Goal: Transaction & Acquisition: Purchase product/service

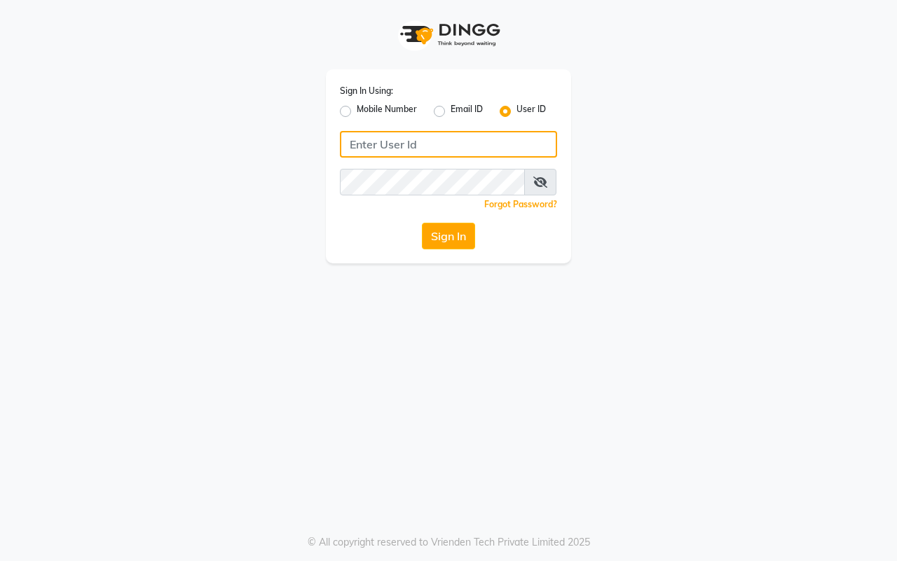
click at [387, 146] on input "Username" at bounding box center [448, 144] width 217 height 27
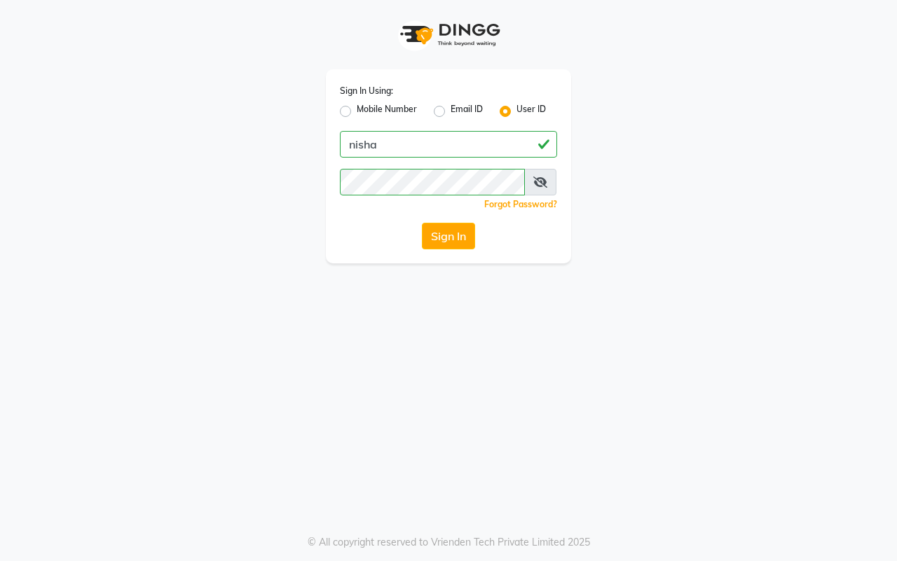
click at [537, 181] on icon at bounding box center [540, 182] width 14 height 11
click at [442, 240] on button "Sign In" at bounding box center [448, 236] width 53 height 27
click at [438, 151] on input "nisha" at bounding box center [448, 144] width 217 height 27
type input "n"
type input "e3900-01"
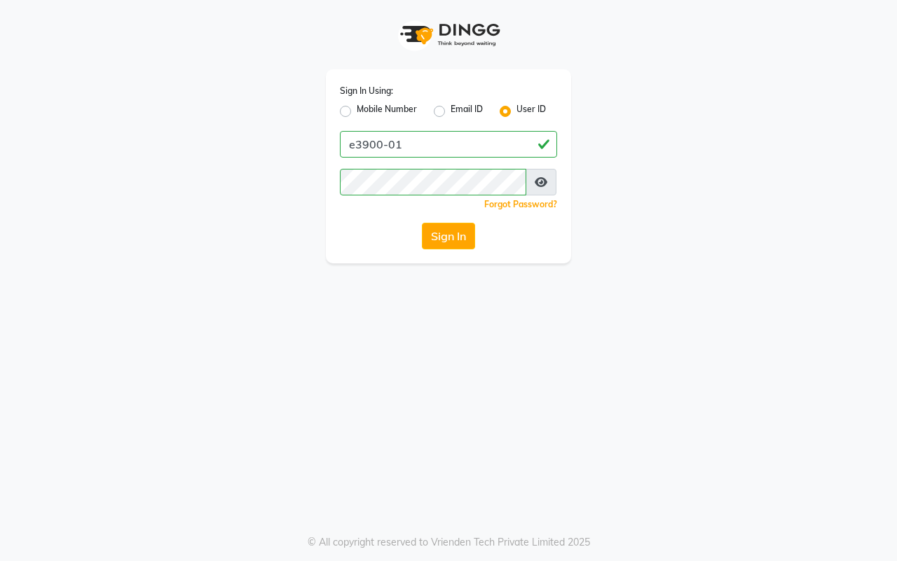
click at [404, 288] on div "Sign In Using: Mobile Number Email ID User ID e3900-01 Remember me Forgot Passw…" at bounding box center [448, 280] width 897 height 561
click at [448, 238] on button "Sign In" at bounding box center [448, 236] width 53 height 27
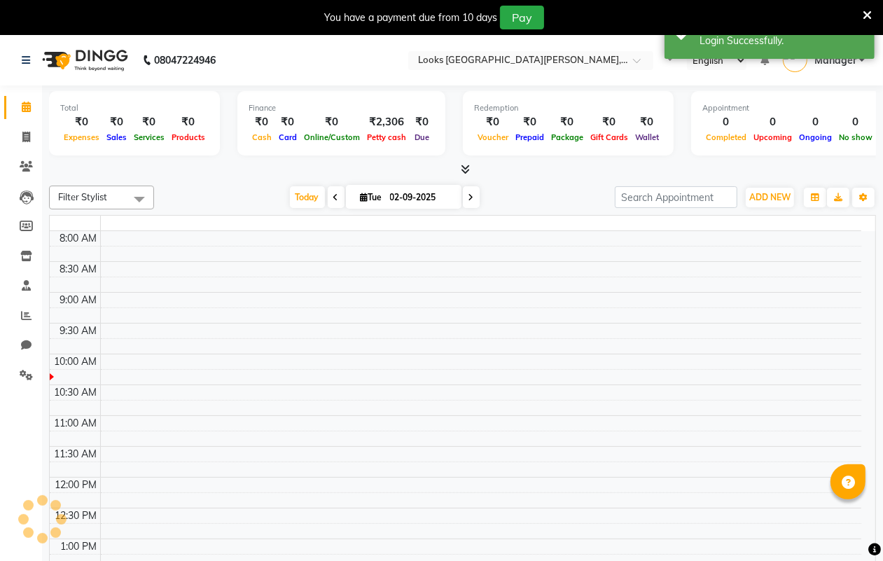
select select "en"
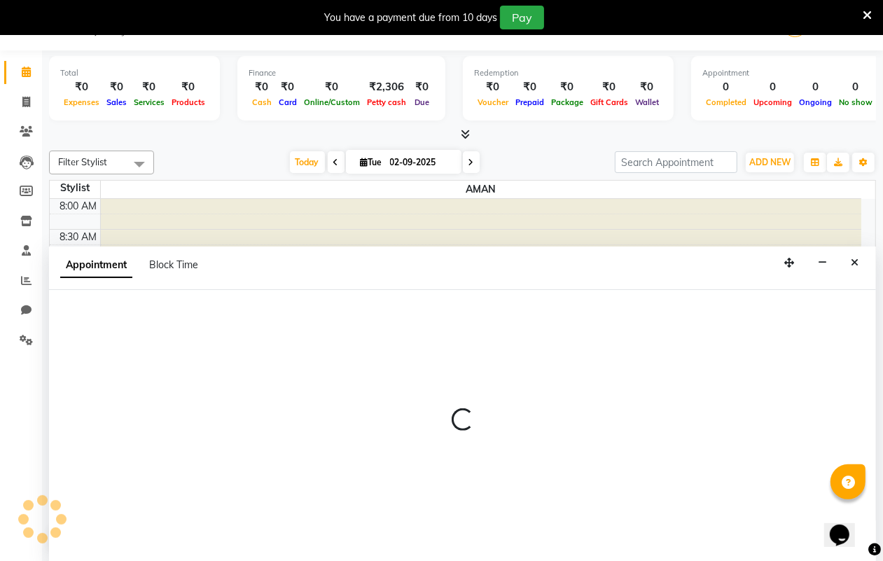
scroll to position [36, 0]
select select "90358"
select select "tentative"
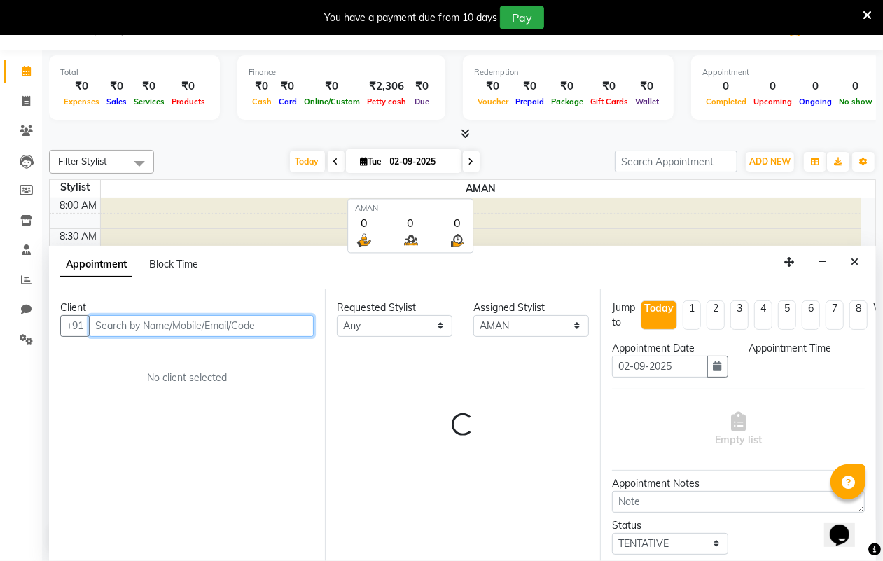
select select "540"
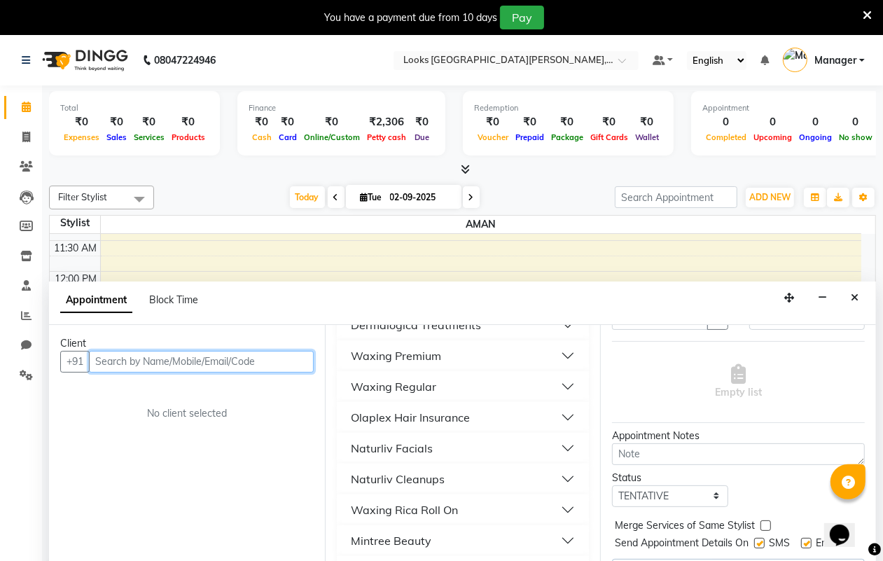
scroll to position [175, 0]
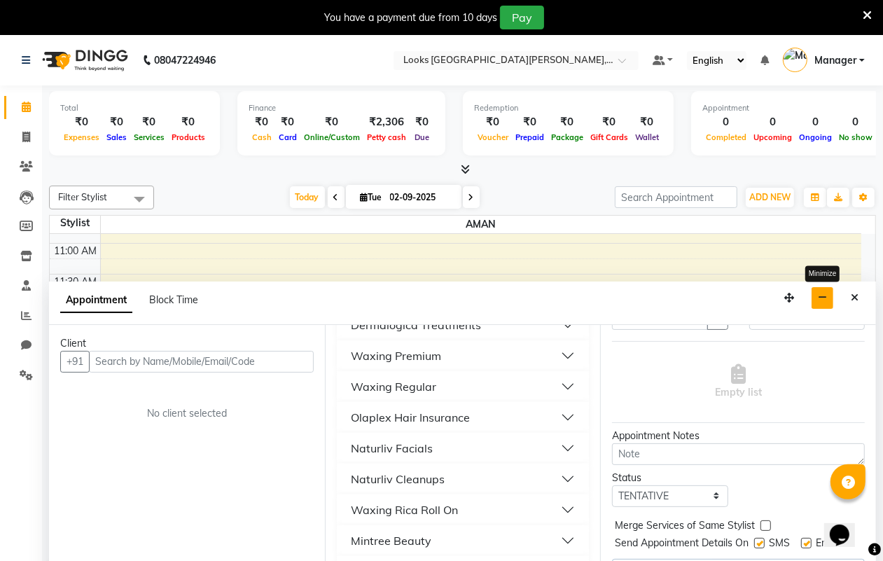
click at [817, 296] on button "button" at bounding box center [823, 298] width 22 height 22
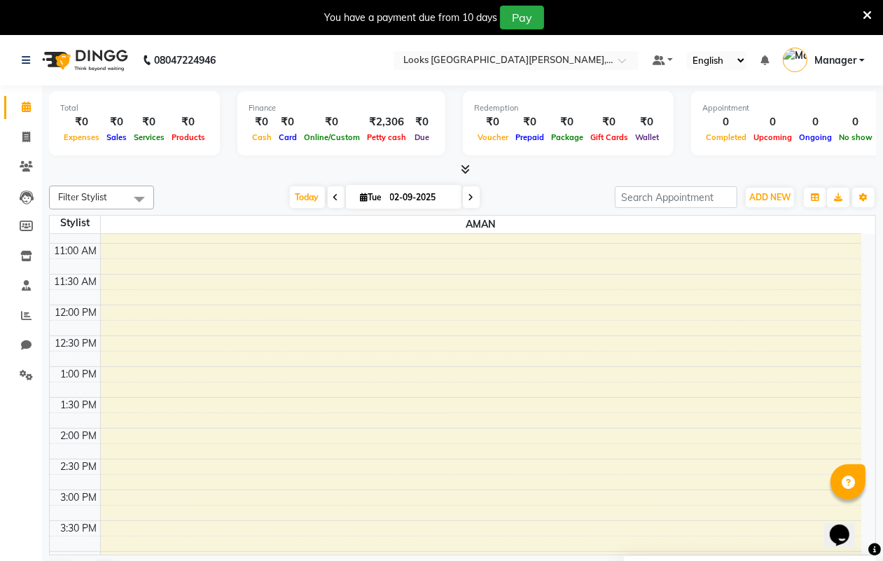
click at [338, 198] on span at bounding box center [336, 197] width 17 height 22
type input "[DATE]"
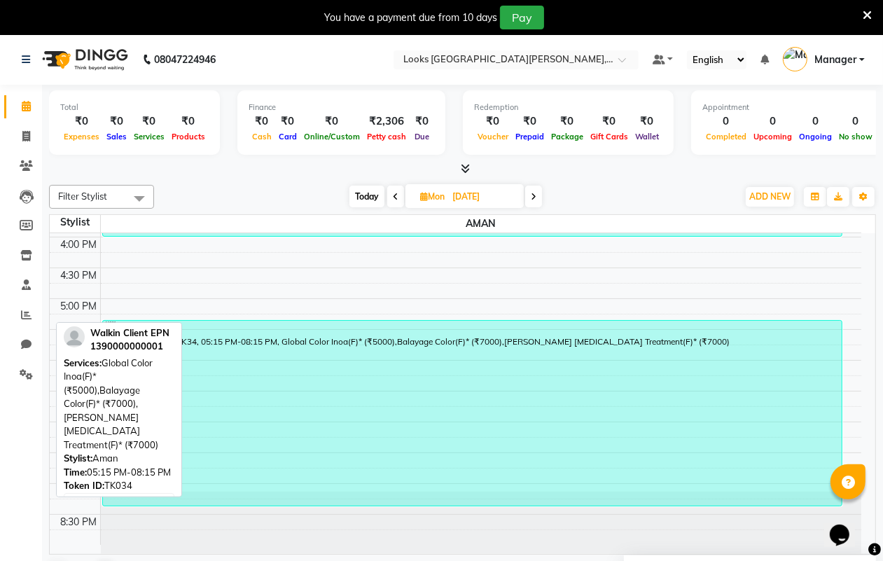
scroll to position [36, 0]
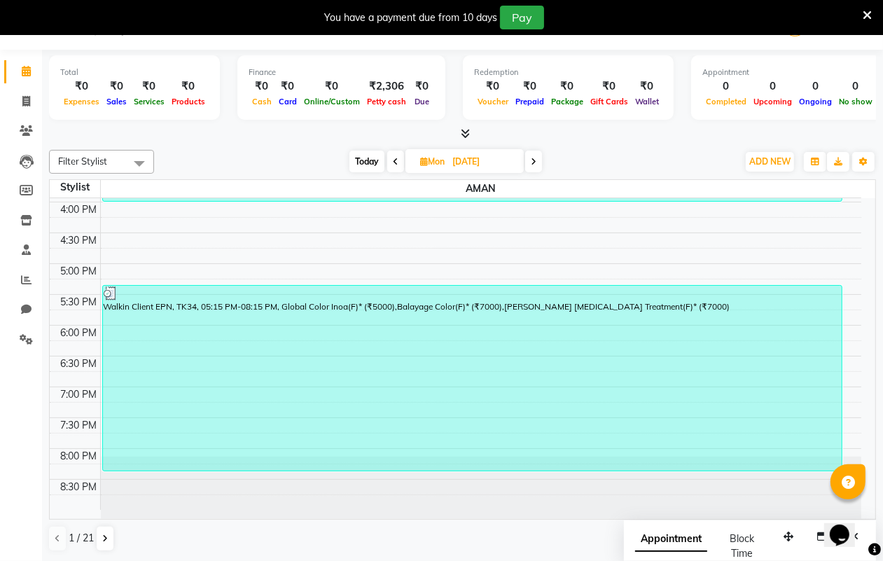
click at [134, 163] on span at bounding box center [139, 163] width 28 height 27
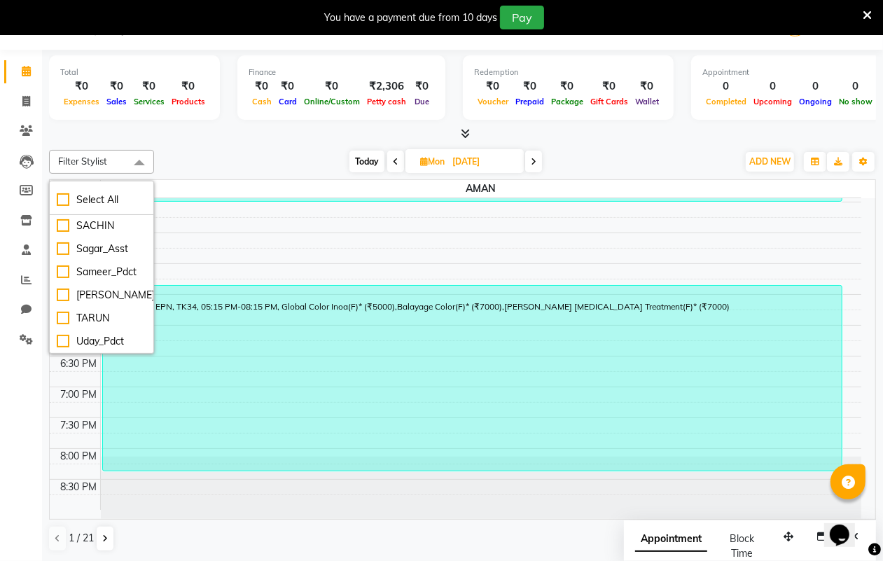
scroll to position [375, 0]
click at [614, 162] on div "Today Mon 01-09-2025" at bounding box center [445, 161] width 569 height 21
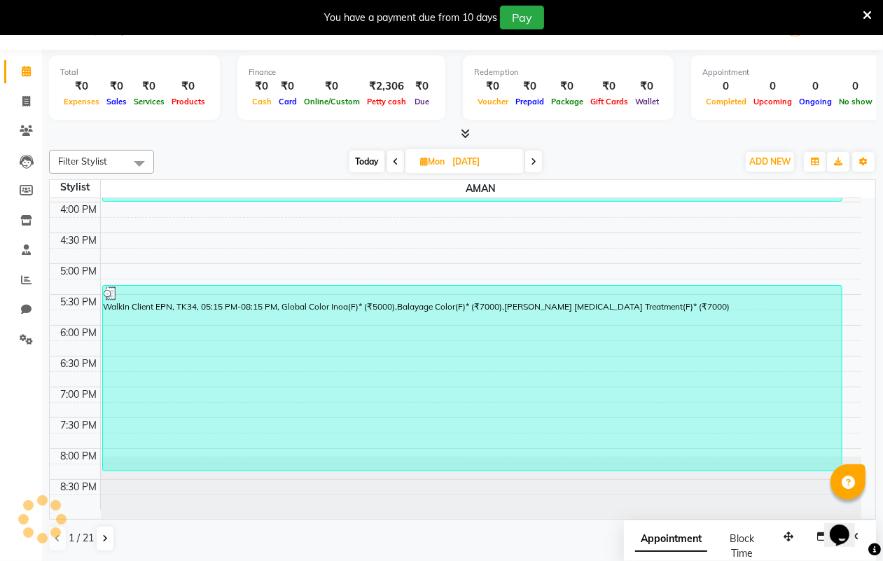
click at [72, 168] on span "Filter Stylist" at bounding box center [101, 162] width 105 height 24
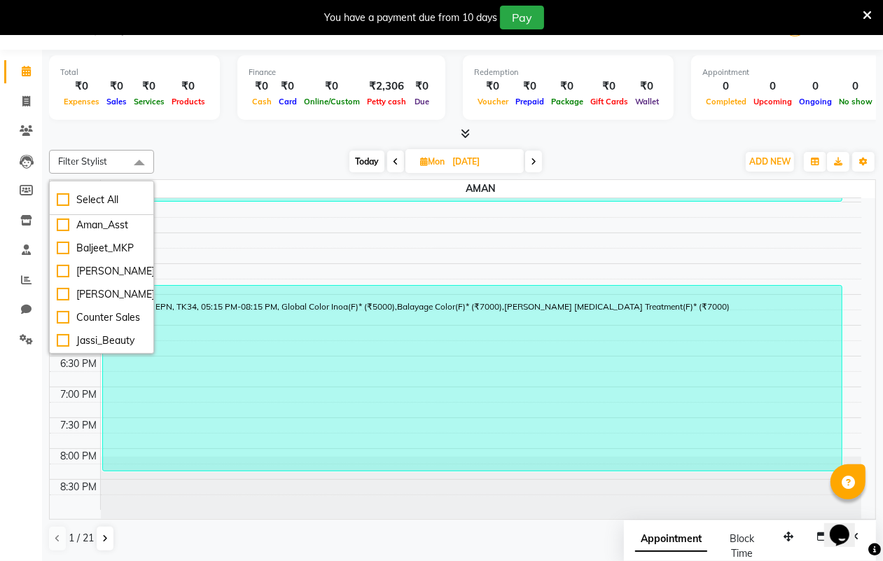
scroll to position [0, 0]
click at [93, 230] on div "AMAN" at bounding box center [102, 226] width 90 height 15
checkbox input "true"
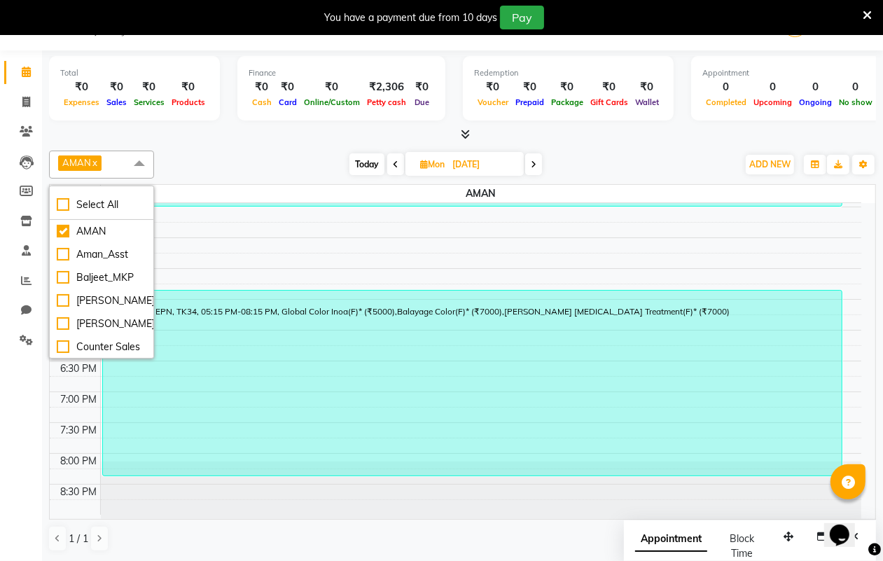
click at [271, 233] on div "8:00 AM 8:30 AM 9:00 AM 9:30 AM 10:00 AM 10:30 AM 11:00 AM 11:30 AM 12:00 PM 12…" at bounding box center [456, 114] width 812 height 801
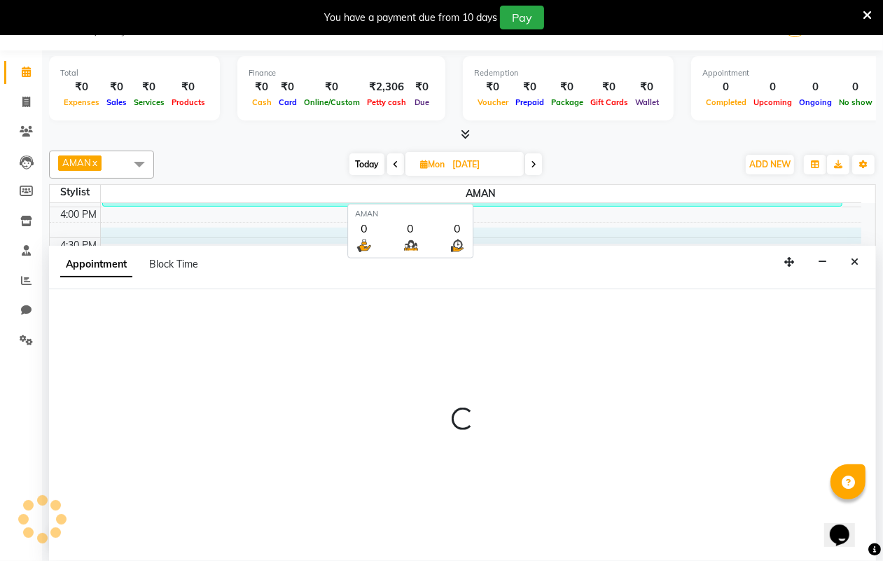
select select "90358"
select select "tentative"
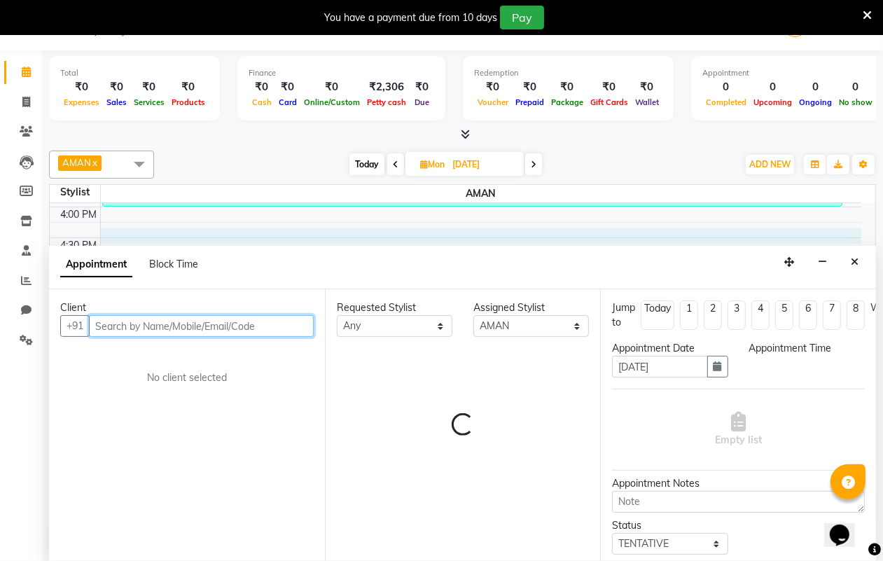
select select "975"
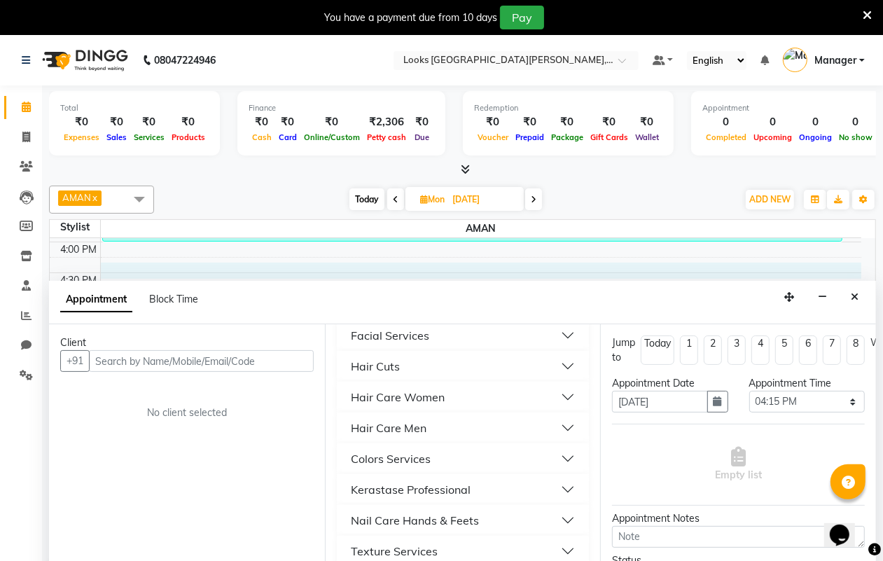
click at [530, 203] on span at bounding box center [533, 199] width 17 height 22
type input "02-09-2025"
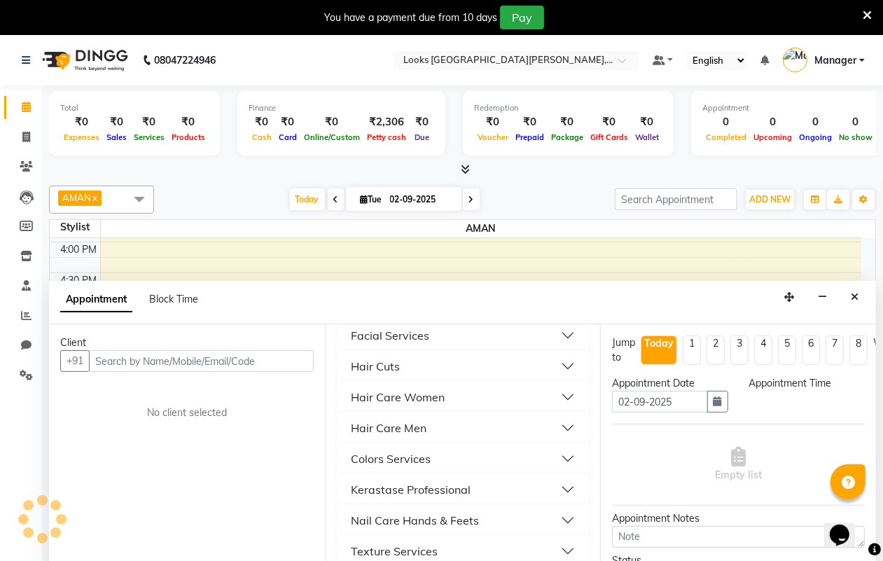
select select "975"
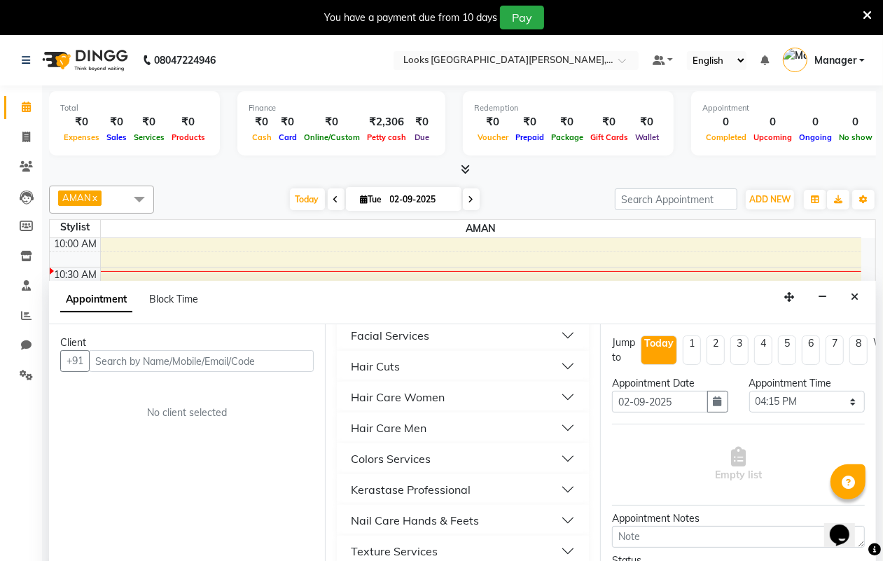
click at [137, 198] on span at bounding box center [139, 199] width 28 height 27
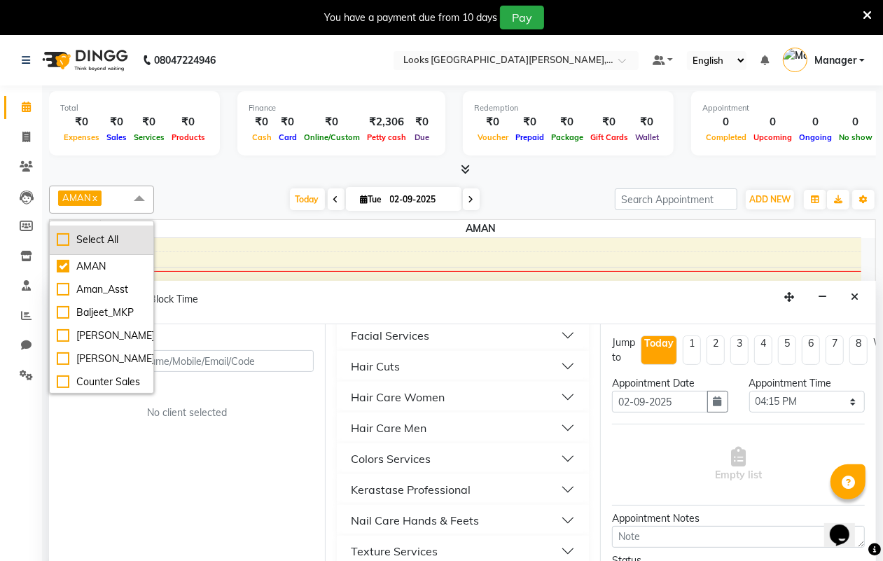
click at [65, 235] on div "Select All" at bounding box center [102, 240] width 90 height 15
checkbox input "true"
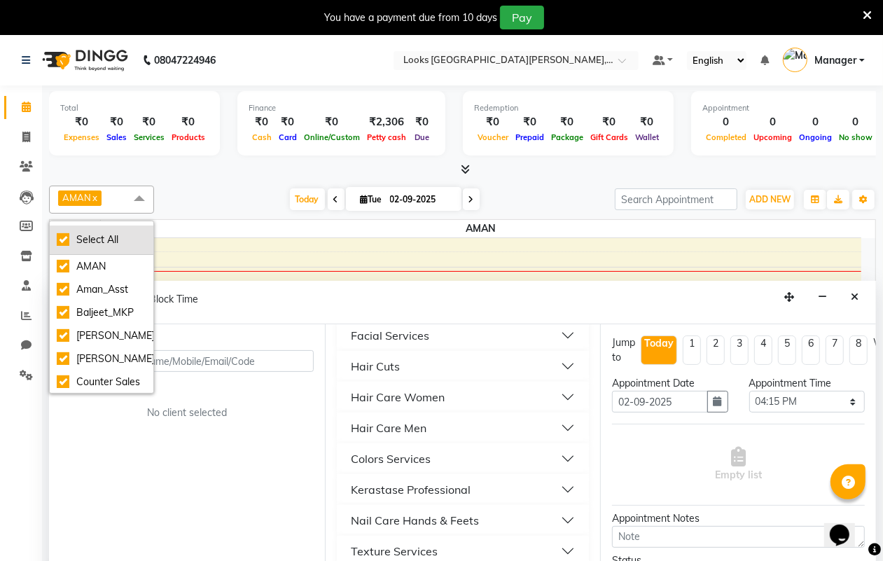
checkbox input "true"
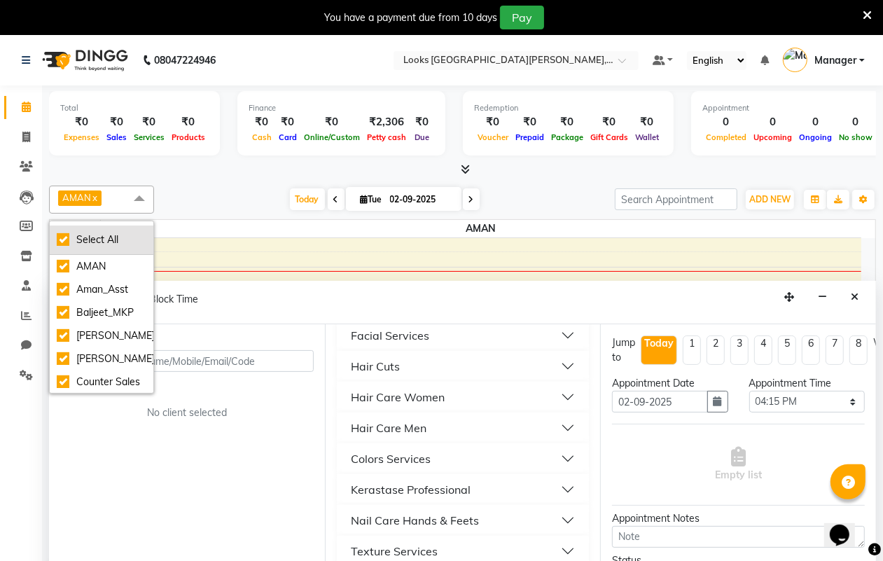
checkbox input "true"
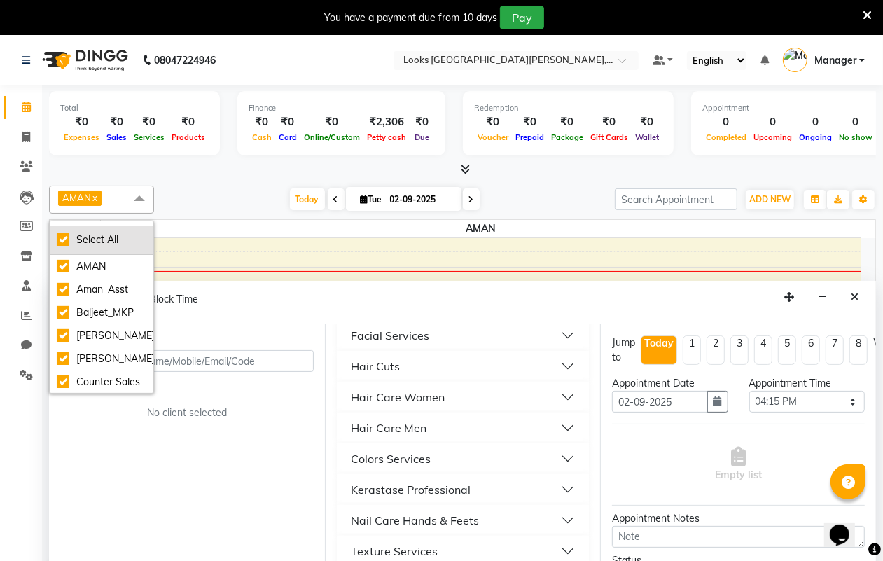
checkbox input "true"
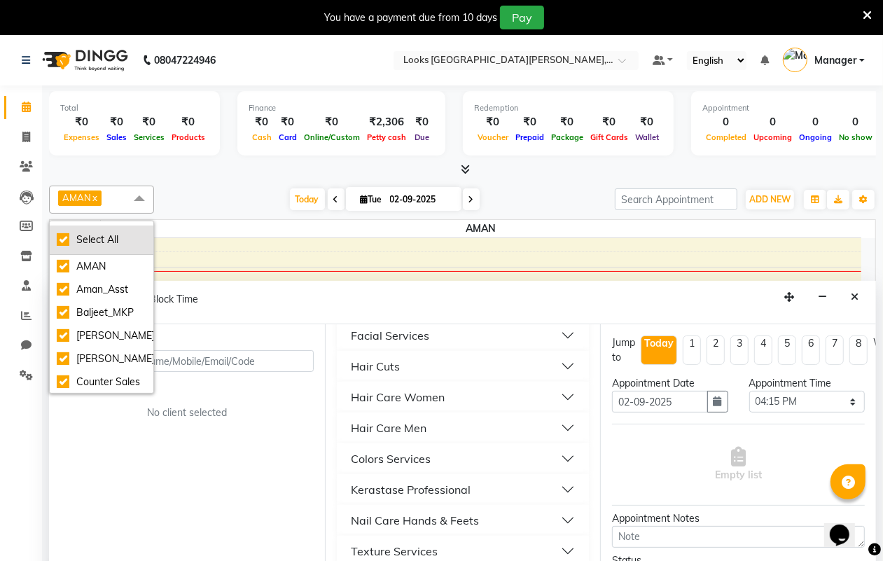
checkbox input "true"
click at [64, 240] on div "UnSelect All" at bounding box center [102, 240] width 90 height 15
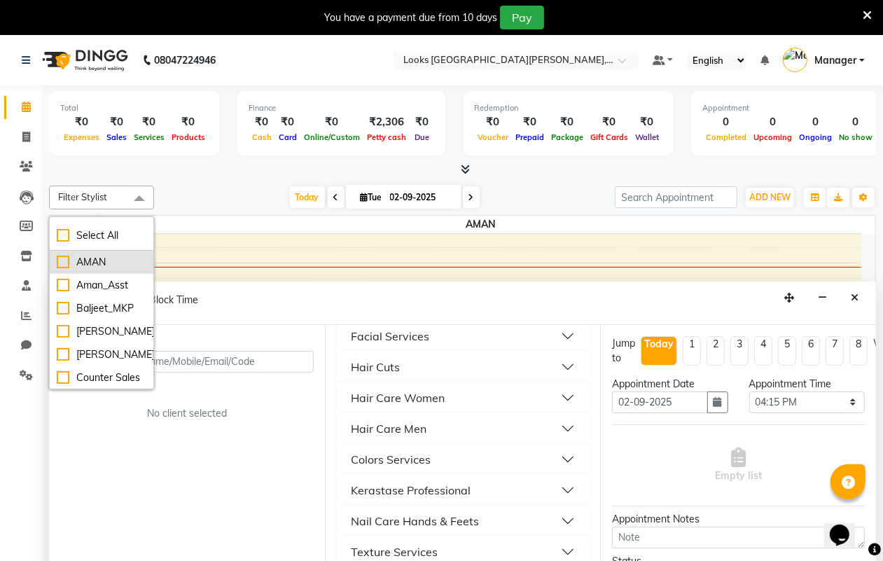
checkbox input "false"
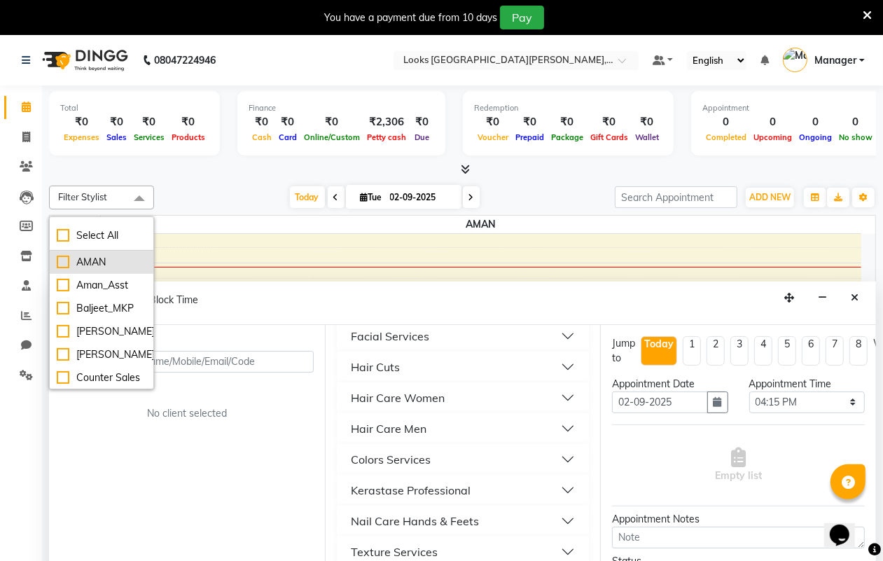
checkbox input "false"
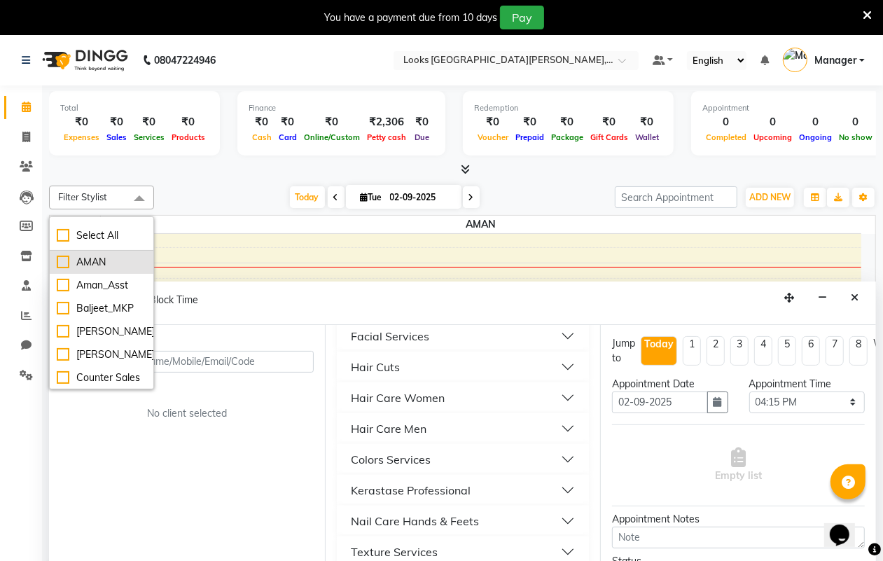
checkbox input "false"
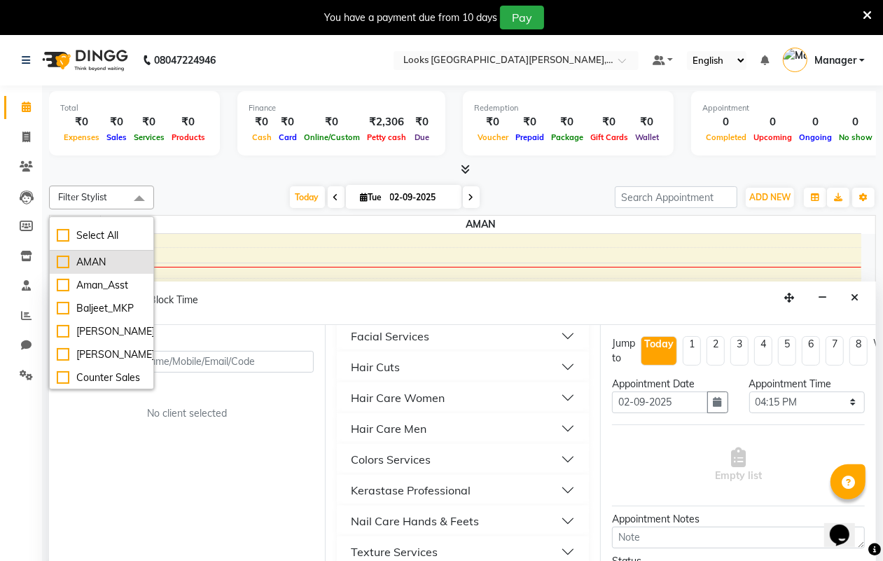
checkbox input "false"
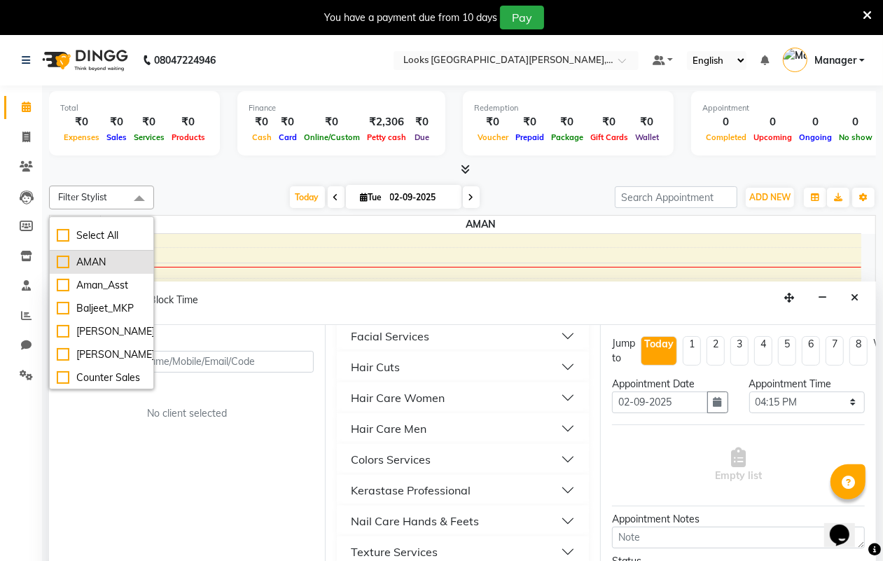
checkbox input "false"
click at [522, 196] on div "Today Tue 02-09-2025" at bounding box center [384, 197] width 447 height 21
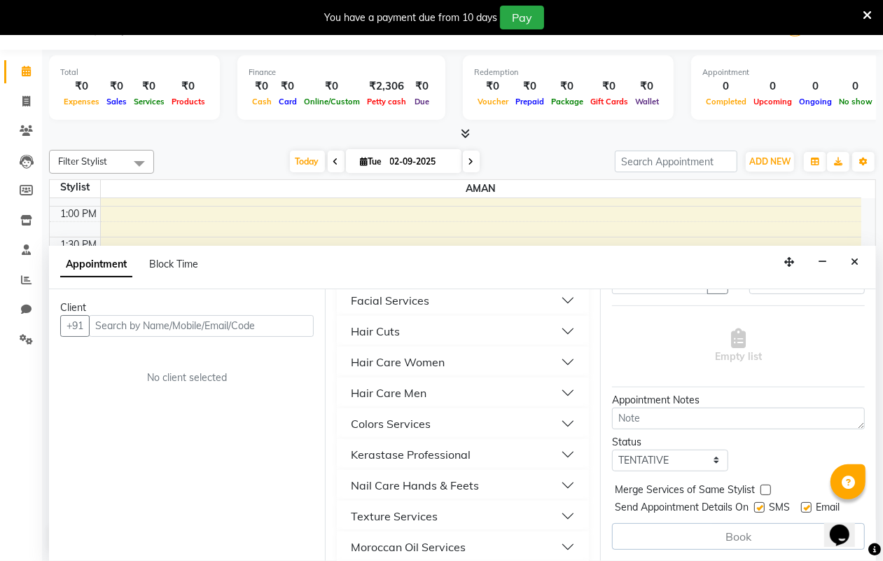
scroll to position [788, 0]
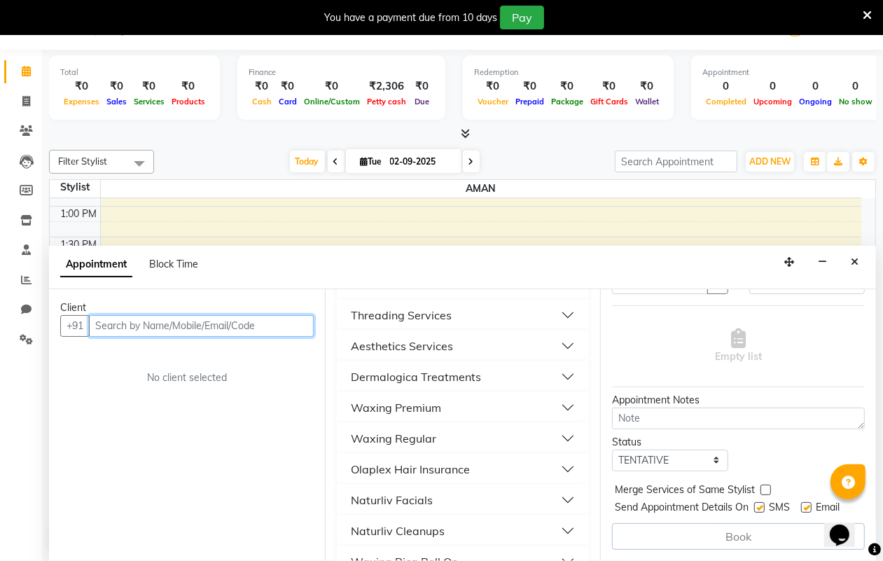
click at [121, 335] on input "text" at bounding box center [201, 326] width 225 height 22
type input "9"
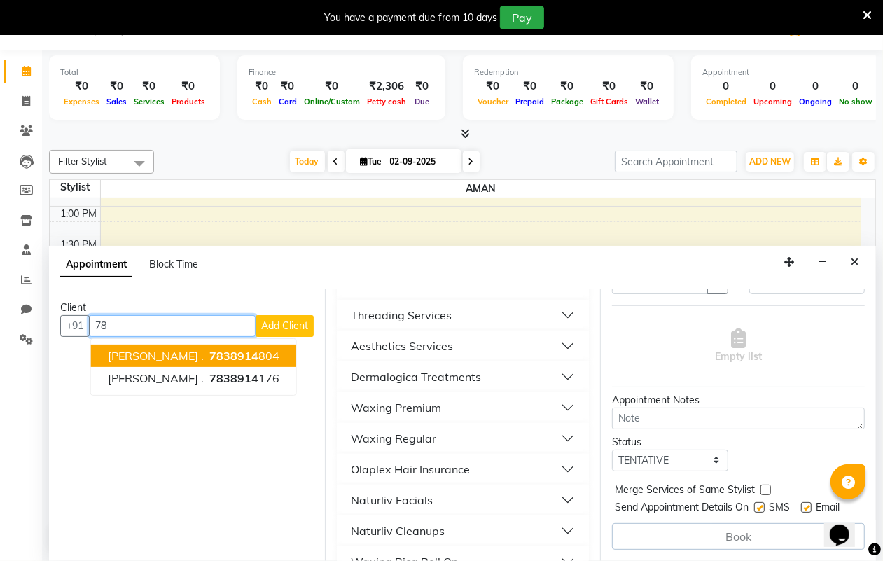
type input "7"
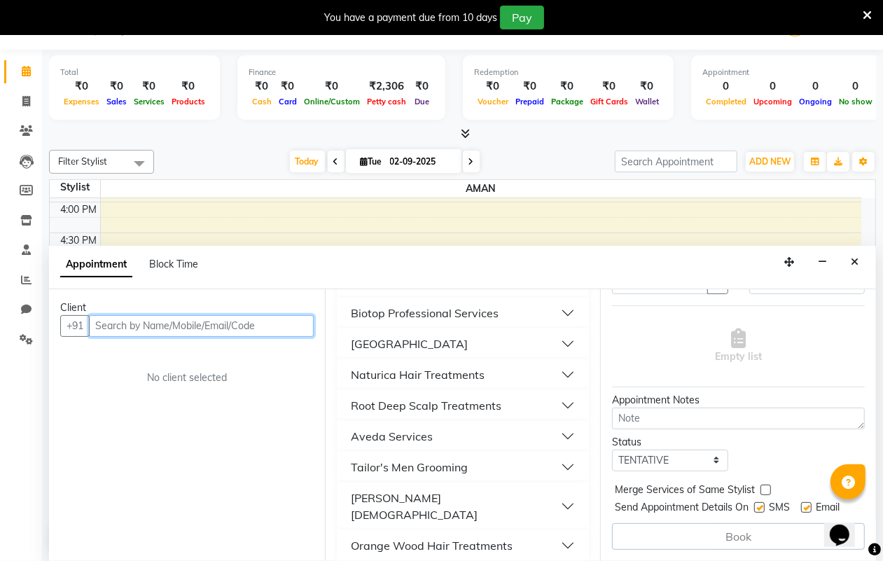
scroll to position [0, 0]
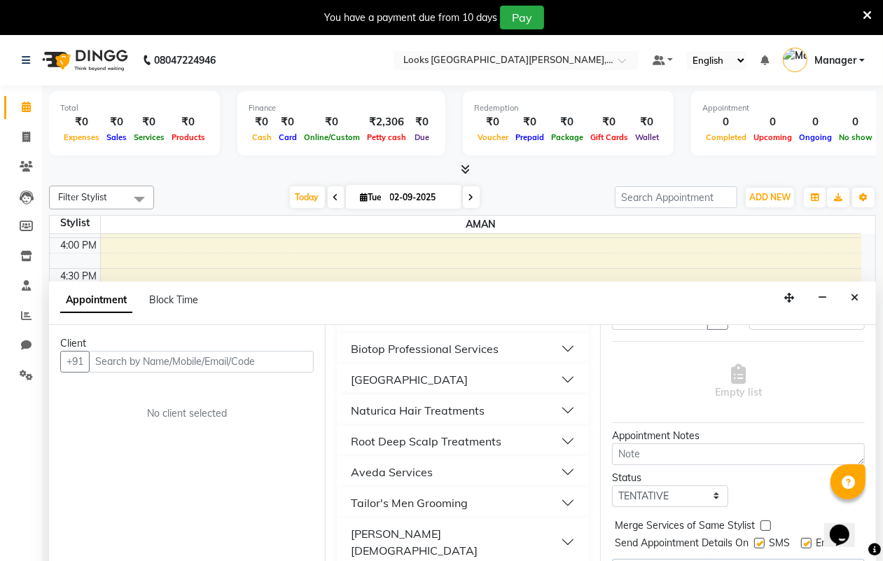
click at [855, 56] on span "Manager" at bounding box center [836, 60] width 42 height 15
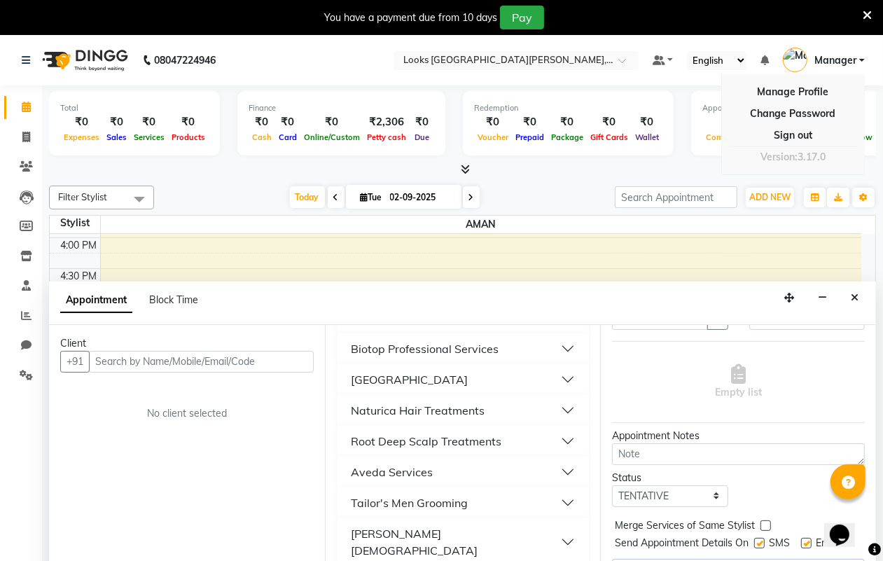
click at [617, 71] on nav "08047224946 Select Location × Looks East Patel Nagar, Delhi Default Panel My Pa…" at bounding box center [441, 60] width 883 height 50
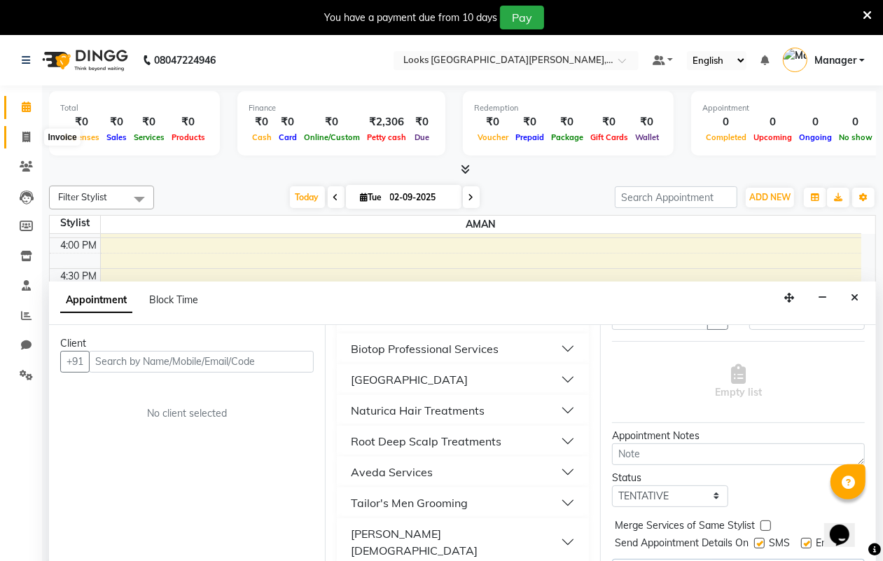
click at [25, 134] on icon at bounding box center [26, 137] width 8 height 11
select select "service"
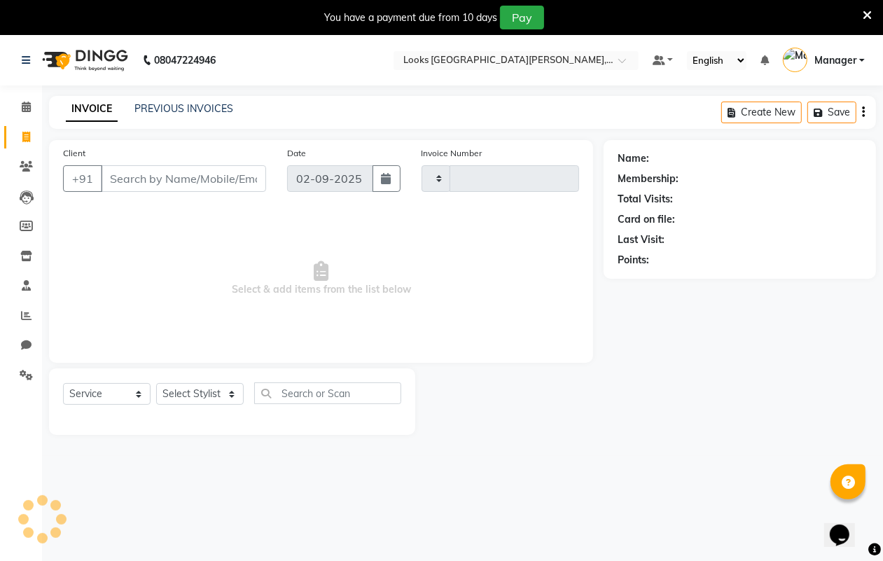
type input "6039"
select select "8940"
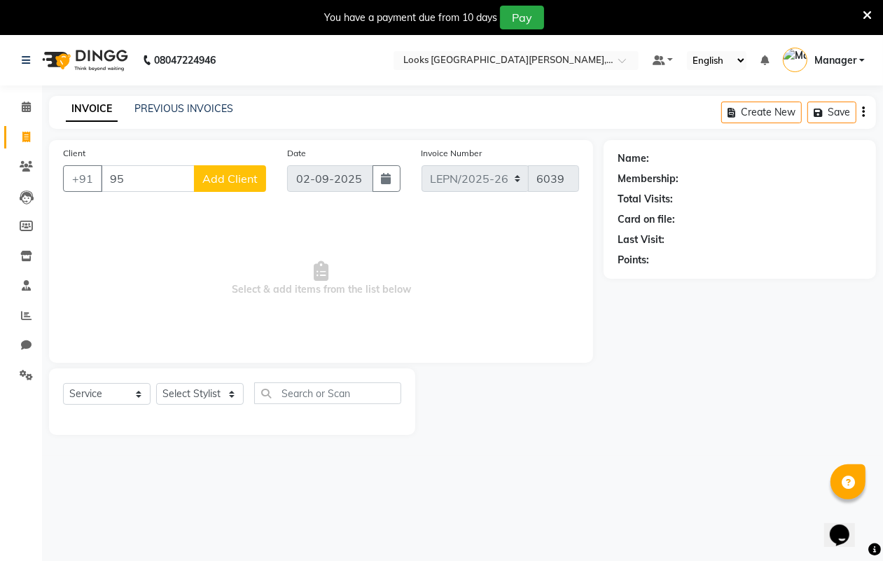
type input "9"
select select "service"
drag, startPoint x: 32, startPoint y: 160, endPoint x: 27, endPoint y: 189, distance: 29.8
click at [30, 160] on span at bounding box center [26, 167] width 25 height 16
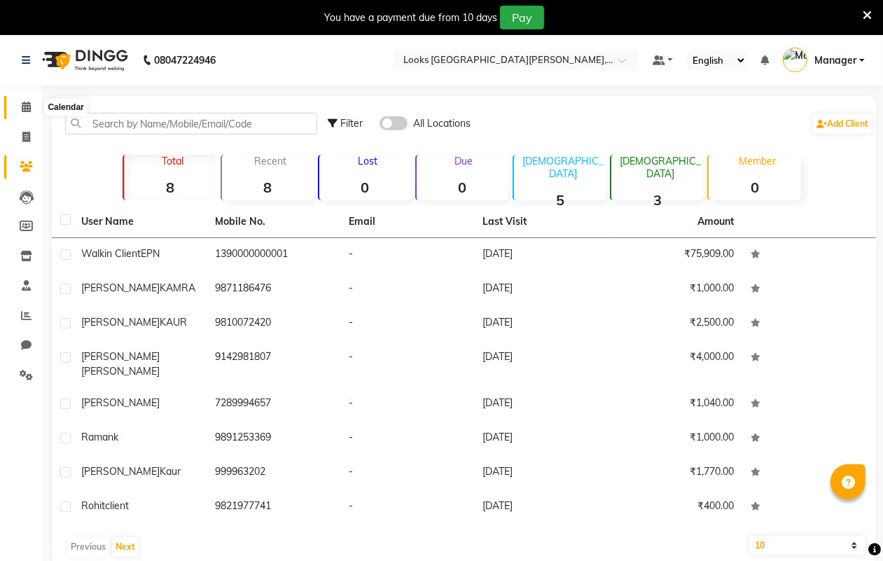
click at [26, 103] on icon at bounding box center [26, 107] width 9 height 11
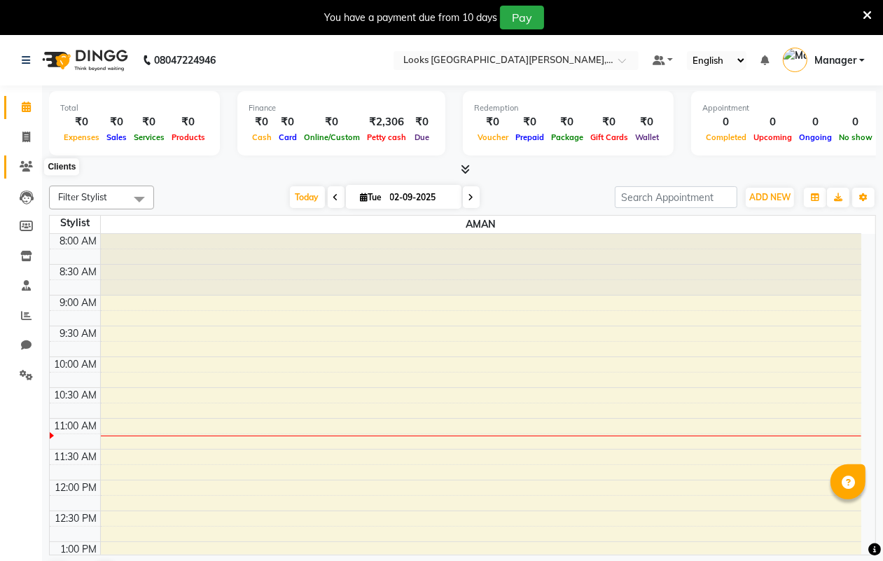
click at [22, 160] on span at bounding box center [26, 167] width 25 height 16
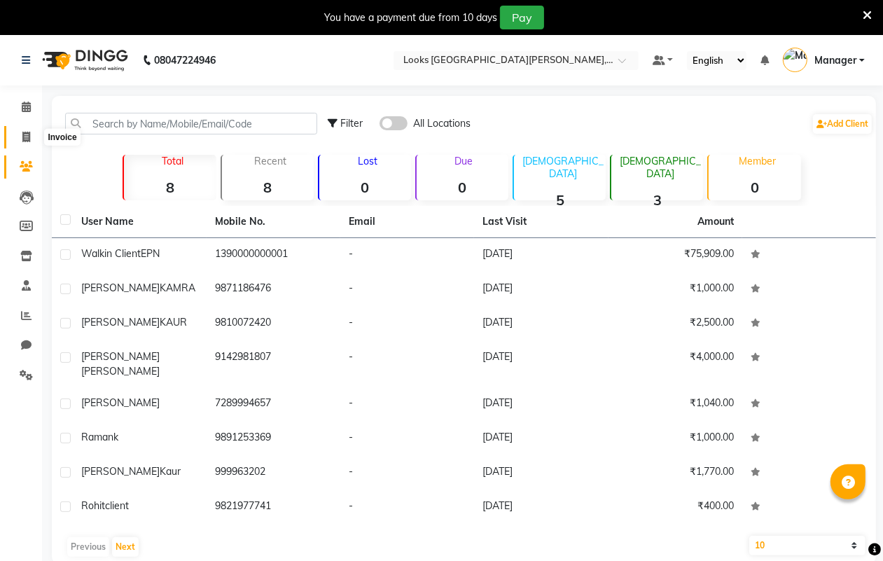
click at [25, 134] on icon at bounding box center [26, 137] width 8 height 11
select select "service"
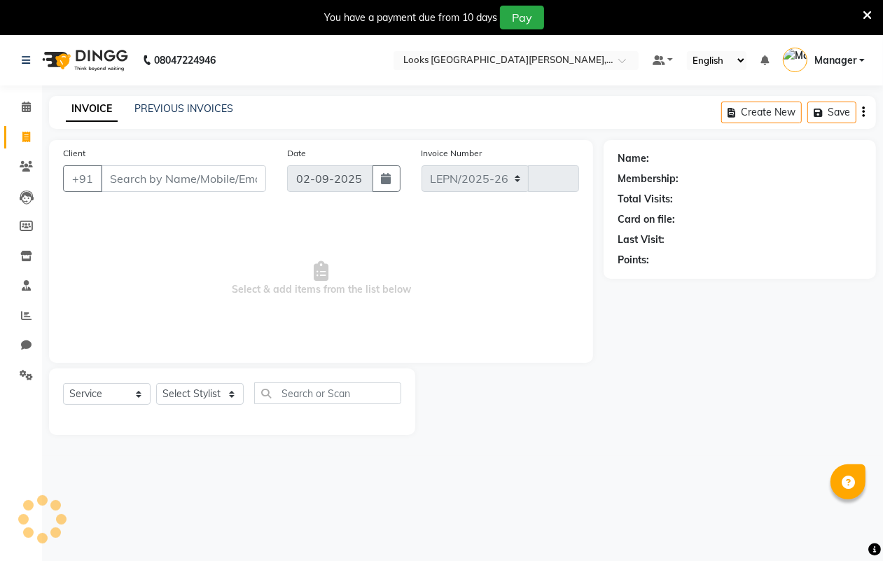
select select "8940"
type input "6039"
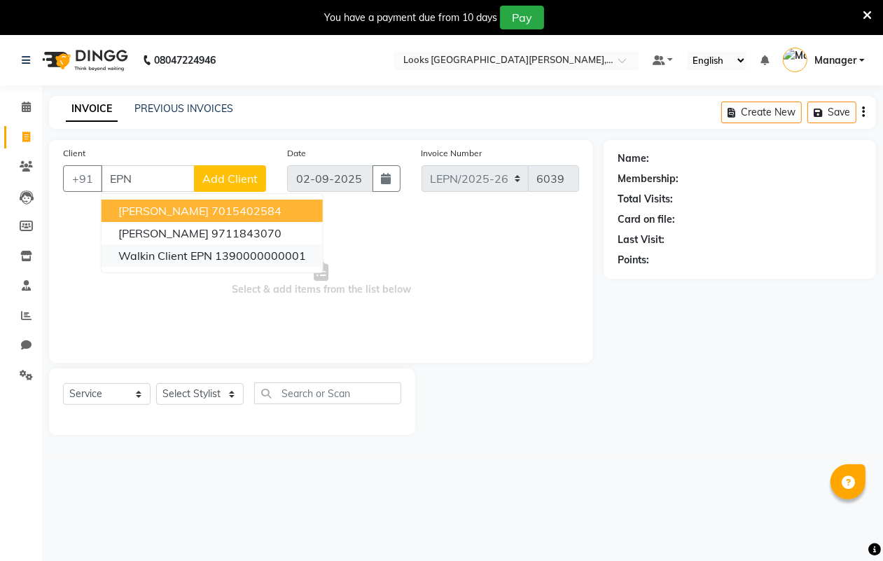
click at [184, 259] on span "Walkin Client EPN" at bounding box center [165, 256] width 94 height 14
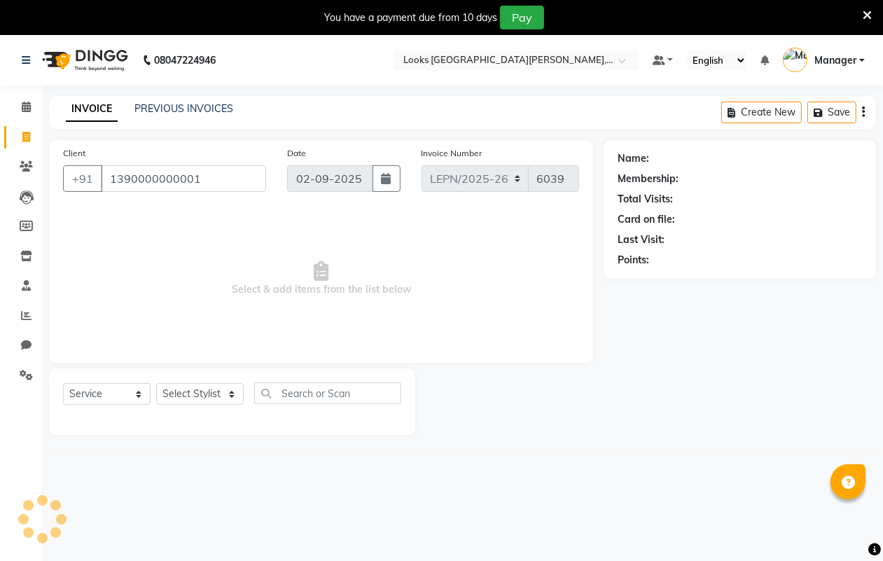
type input "1390000000001"
select select "1: Object"
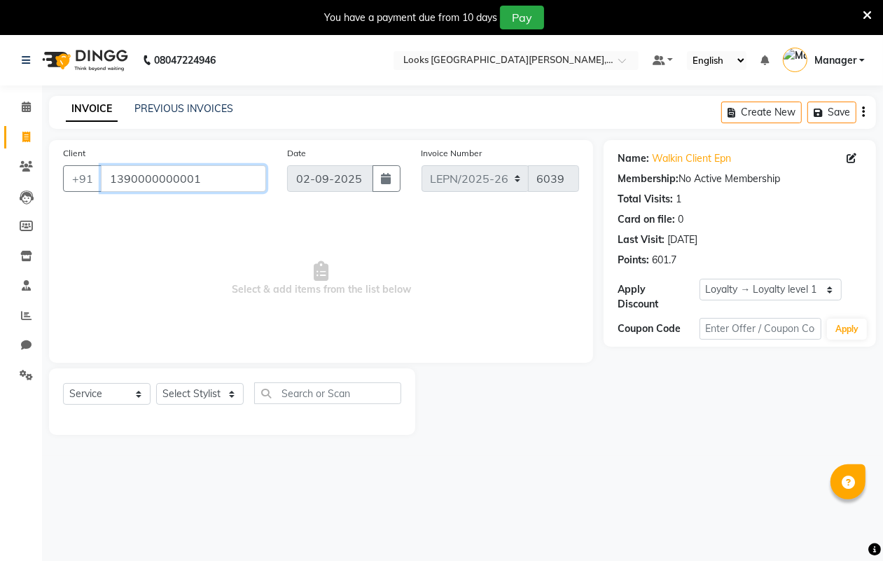
click at [230, 180] on input "1390000000001" at bounding box center [183, 178] width 165 height 27
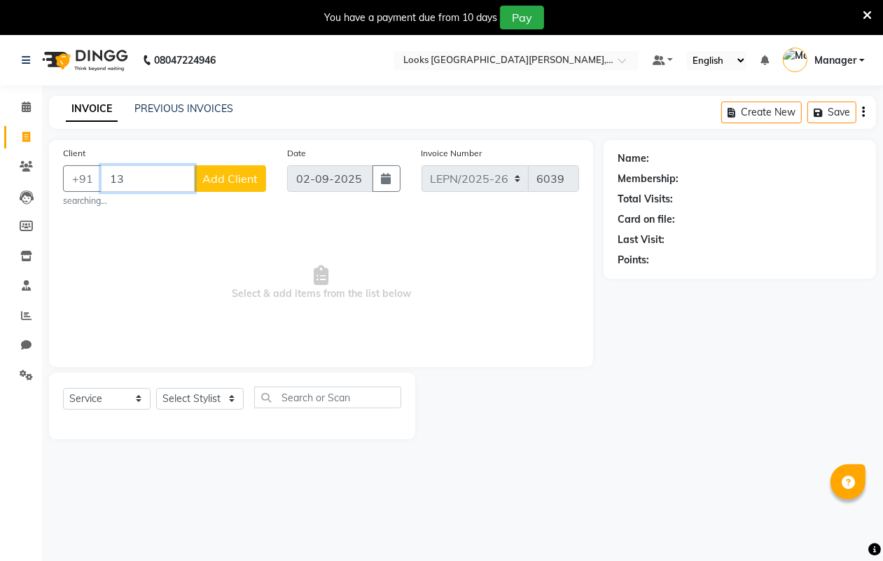
type input "1"
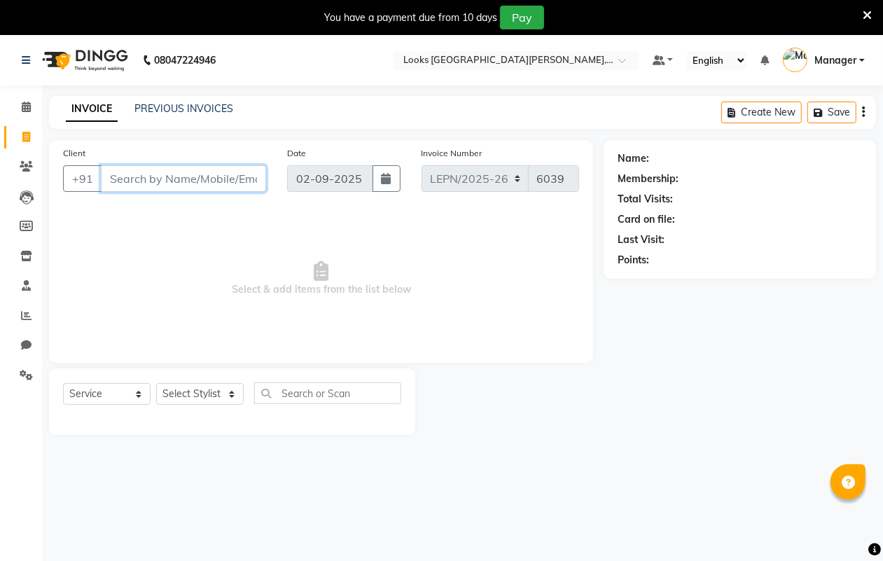
type input "R"
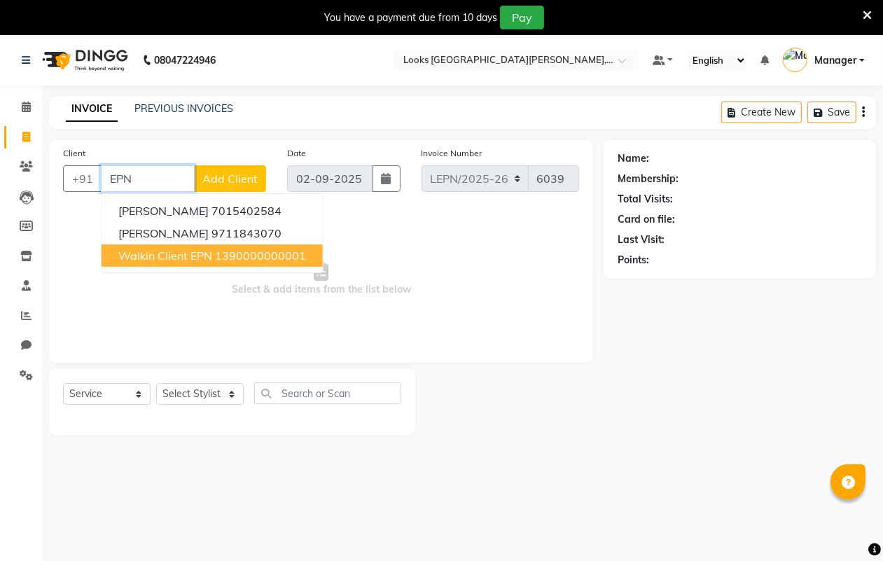
click at [175, 251] on span "Walkin Client EPN" at bounding box center [165, 256] width 94 height 14
type input "1390000000001"
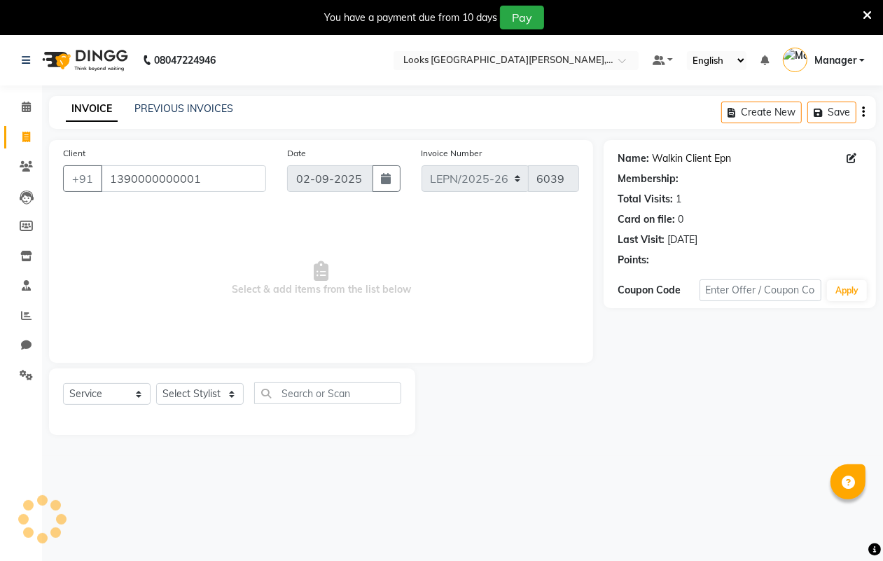
select select "1: Object"
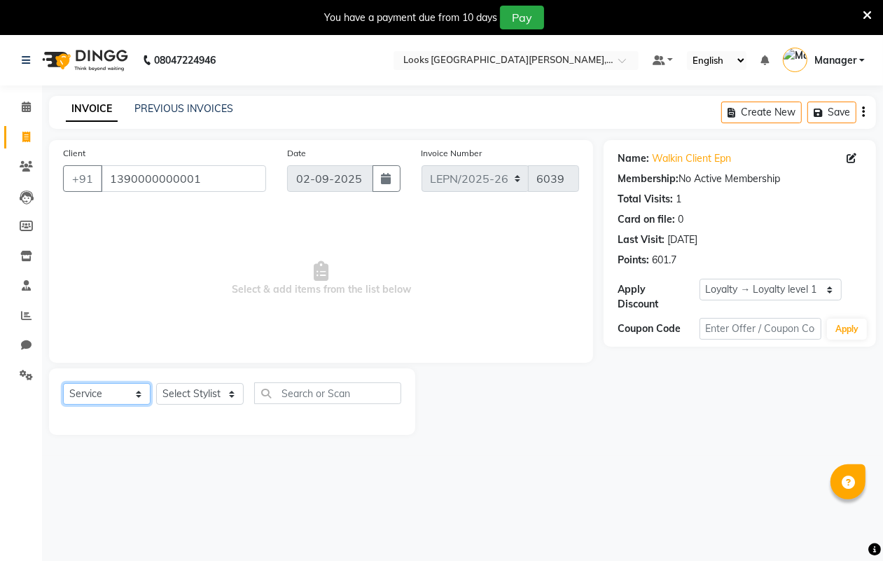
click at [120, 392] on select "Select Service Product Membership Package Voucher Prepaid Gift Card" at bounding box center [107, 394] width 88 height 22
click at [191, 396] on select "Select Stylist AMAN Aman_Asst Baljeet_MKP [PERSON_NAME] Bobby_Mgr Counter Sales…" at bounding box center [200, 394] width 88 height 22
select select "90359"
click at [156, 383] on select "Select Stylist AMAN Aman_Asst Baljeet_MKP [PERSON_NAME] Bobby_Mgr Counter Sales…" at bounding box center [200, 394] width 88 height 22
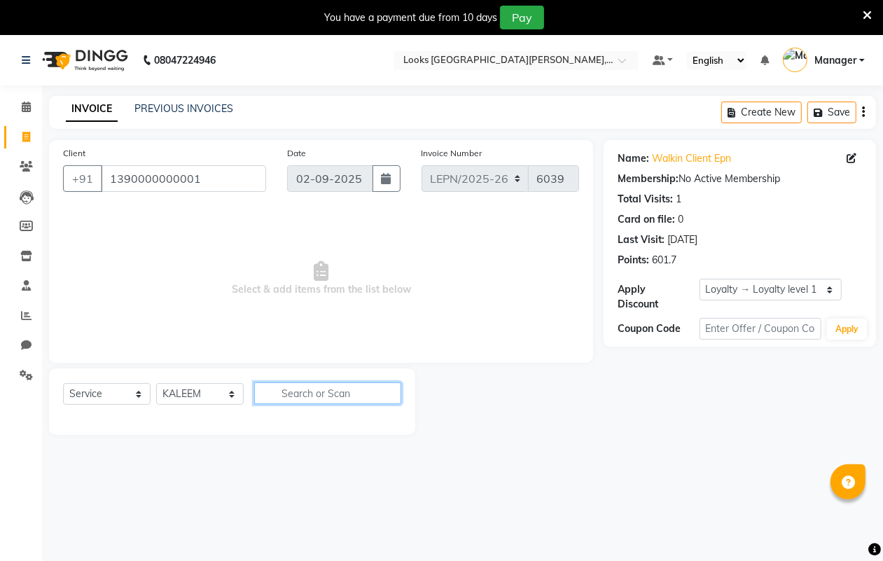
click at [324, 393] on input "text" at bounding box center [327, 393] width 147 height 22
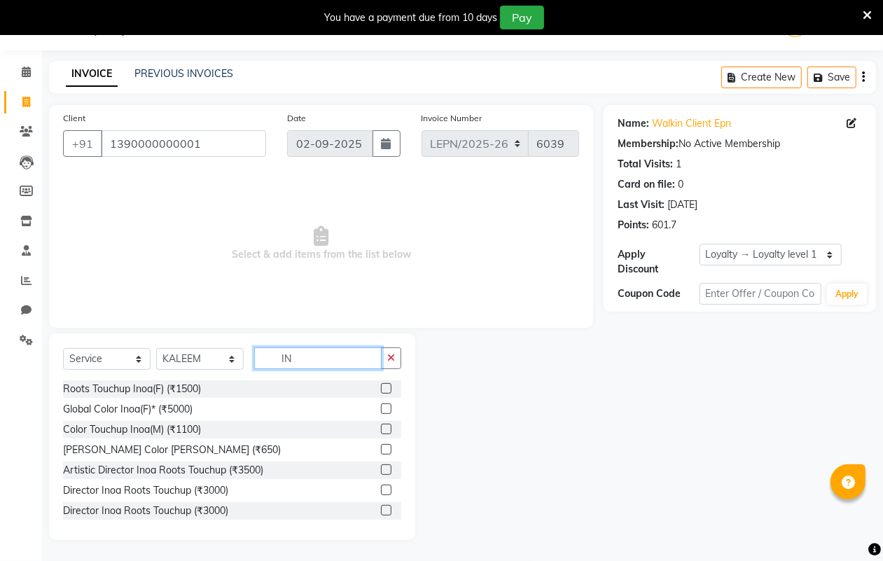
type input "I"
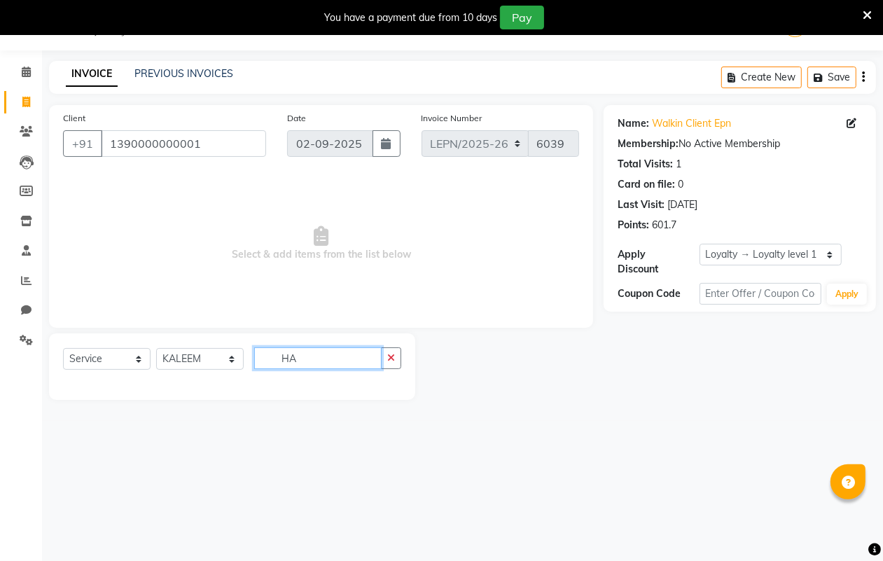
type input "H"
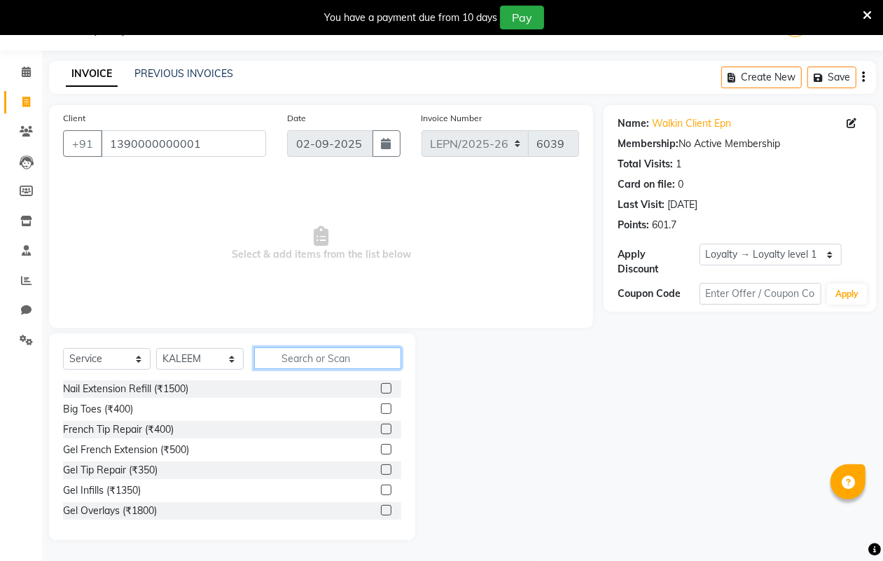
type input "B"
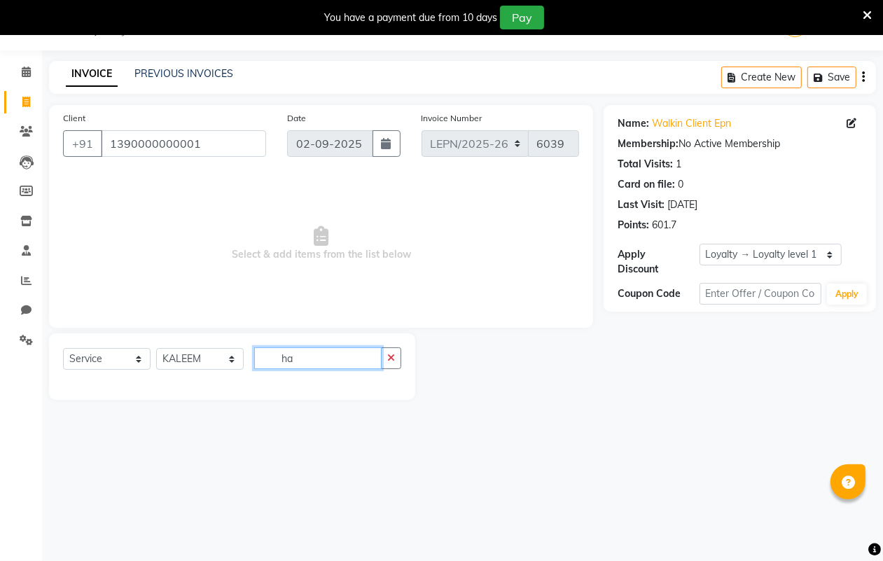
type input "h"
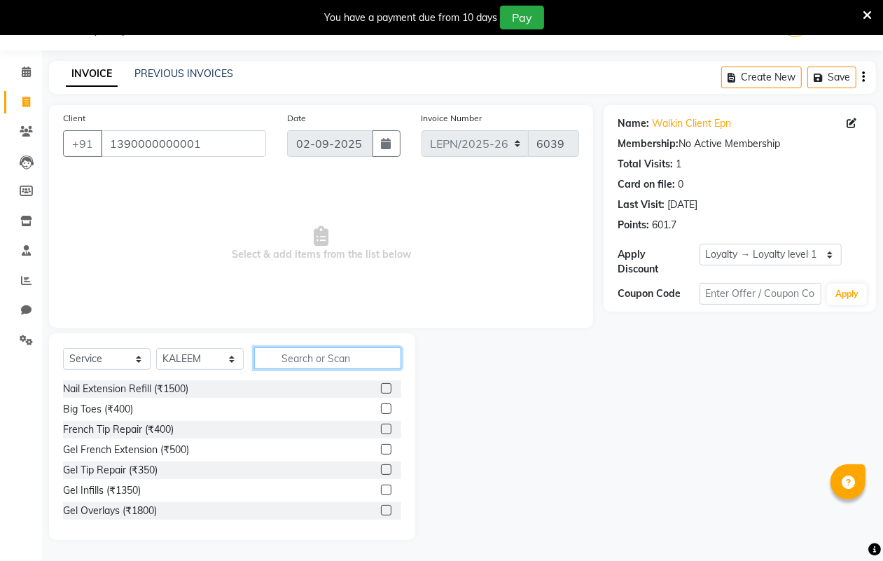
type input "h"
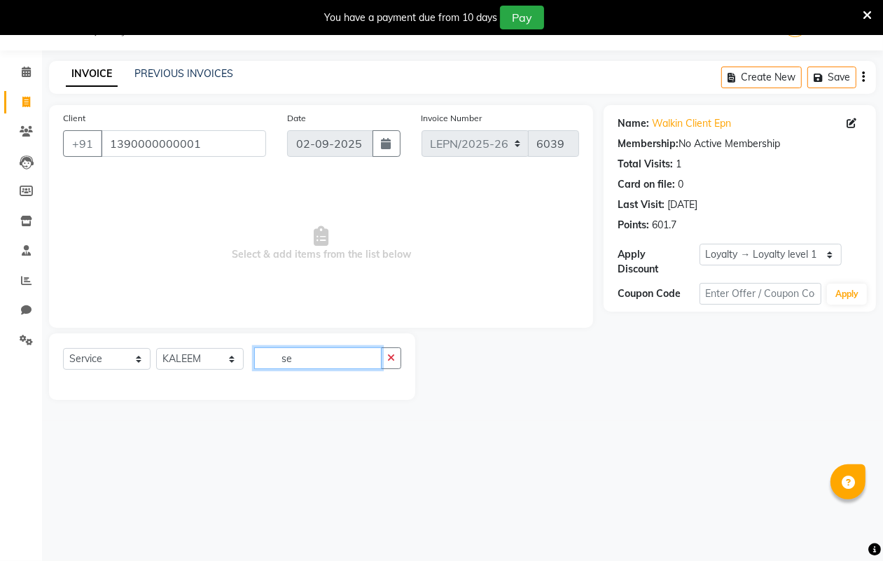
type input "s"
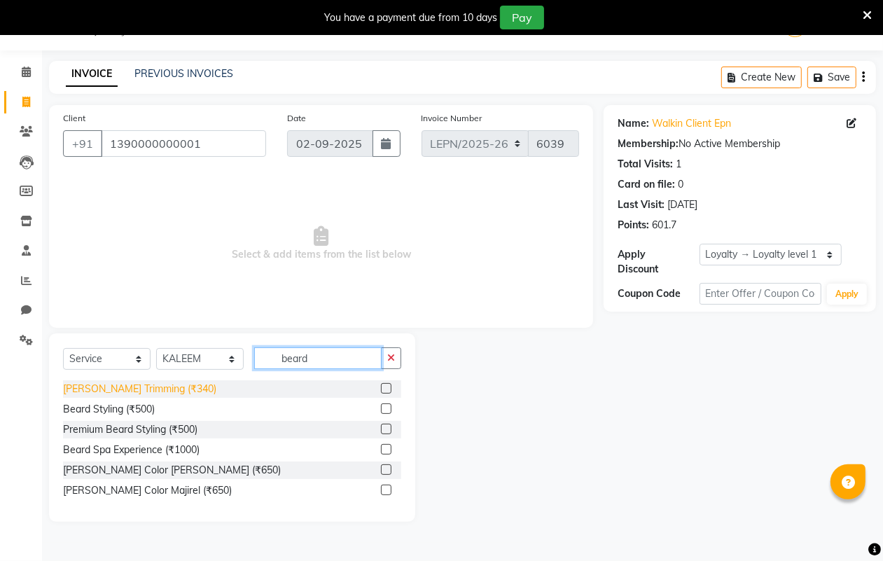
type input "beard"
click at [163, 386] on div "[PERSON_NAME] Trimming (₹340)" at bounding box center [139, 389] width 153 height 15
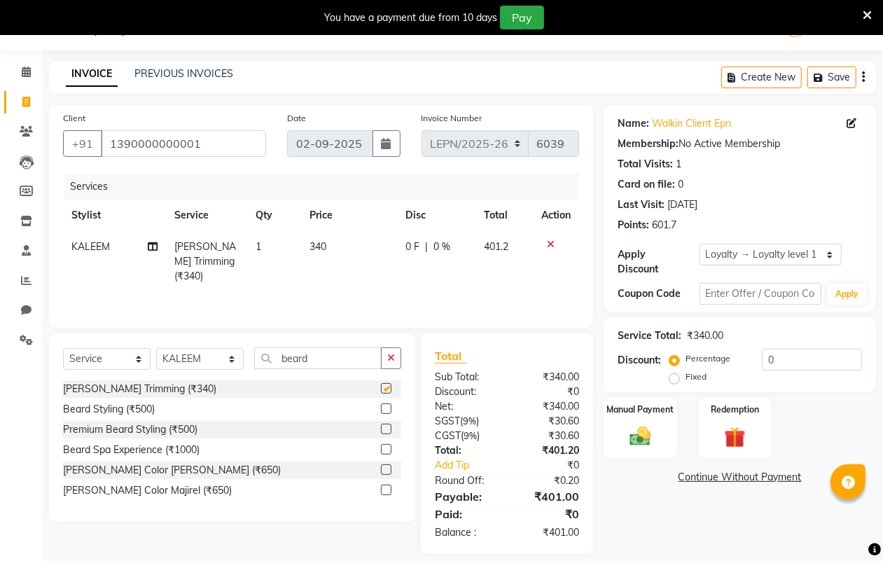
checkbox input "false"
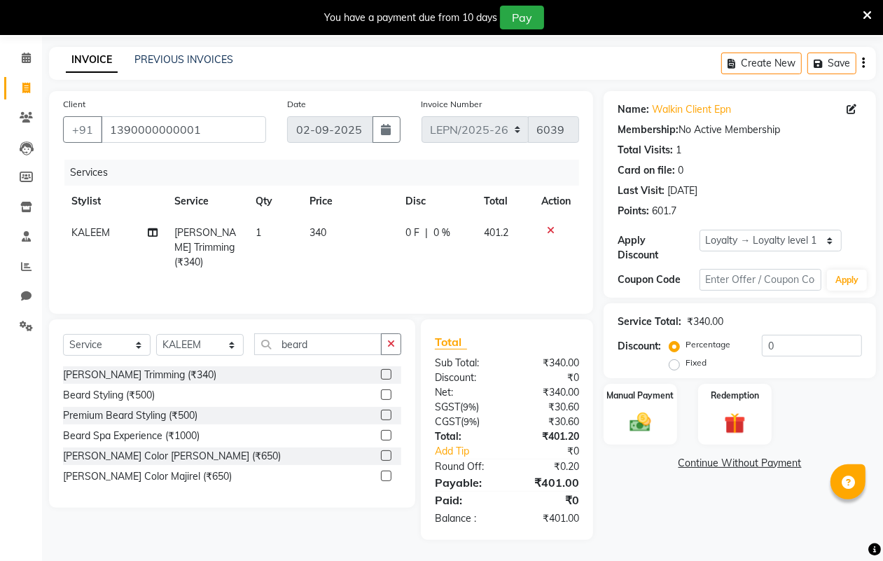
click at [562, 361] on div "₹340.00" at bounding box center [548, 363] width 83 height 15
click at [559, 361] on div "₹340.00" at bounding box center [548, 363] width 83 height 15
click at [505, 408] on div "SGST ( 9% )" at bounding box center [465, 407] width 83 height 15
click at [541, 444] on div "₹0" at bounding box center [555, 451] width 69 height 15
click at [314, 233] on span "340" at bounding box center [318, 232] width 17 height 13
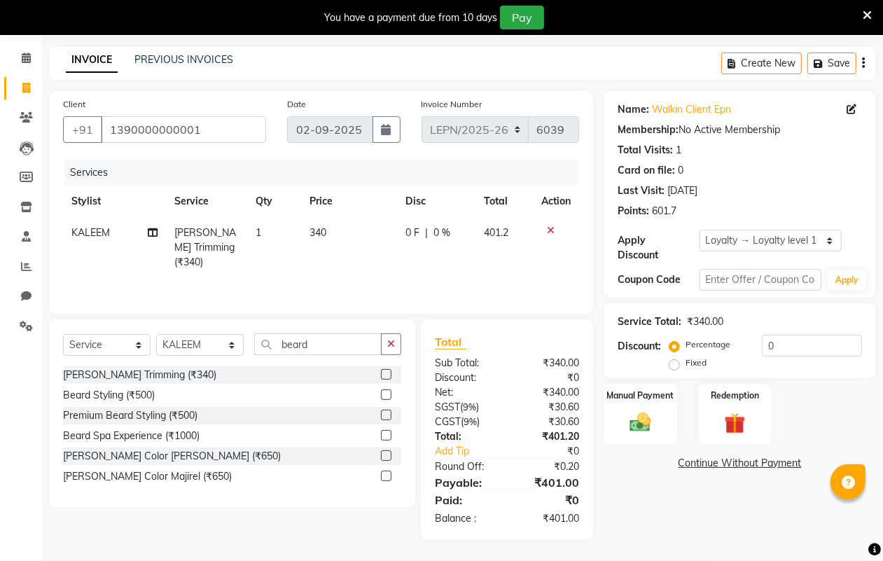
select select "90359"
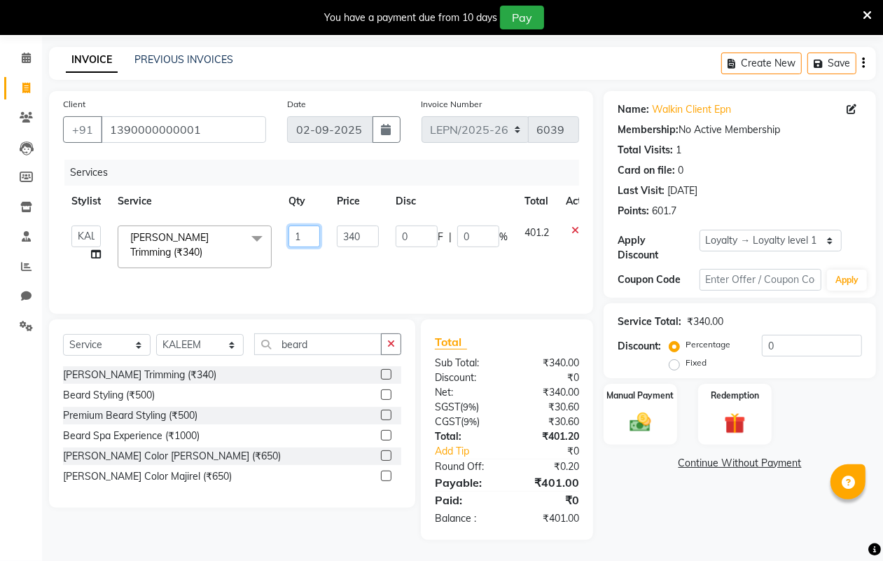
click at [324, 228] on td "1" at bounding box center [304, 247] width 48 height 60
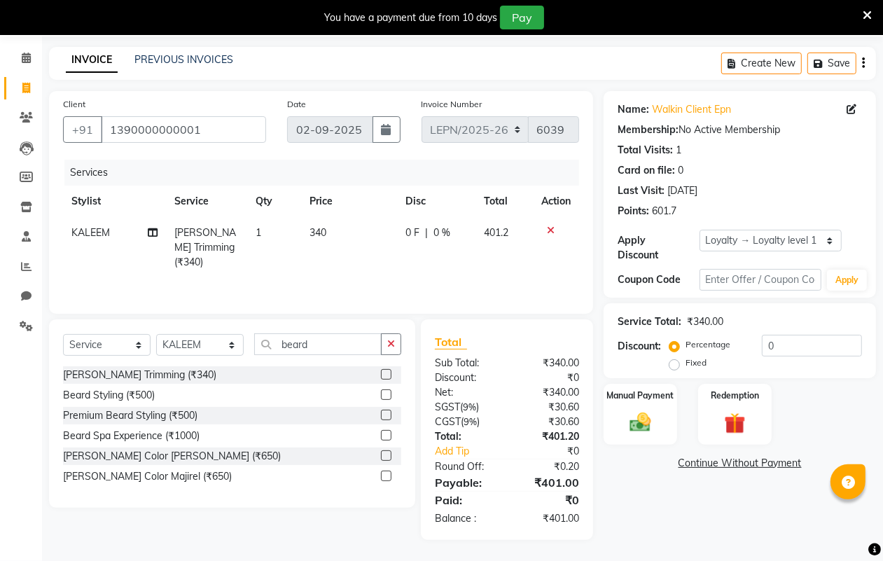
click at [329, 229] on td "340" at bounding box center [349, 247] width 96 height 61
select select "90359"
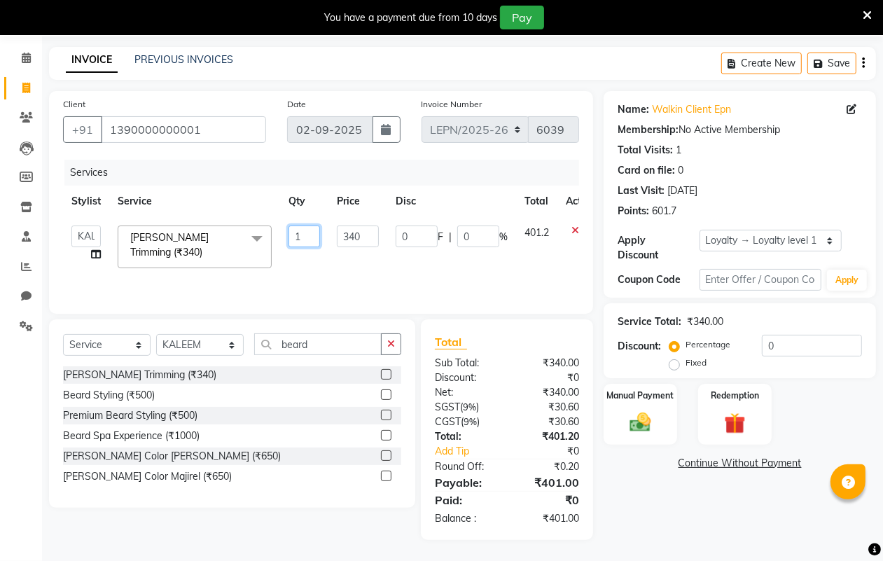
click at [302, 233] on input "1" at bounding box center [305, 237] width 32 height 22
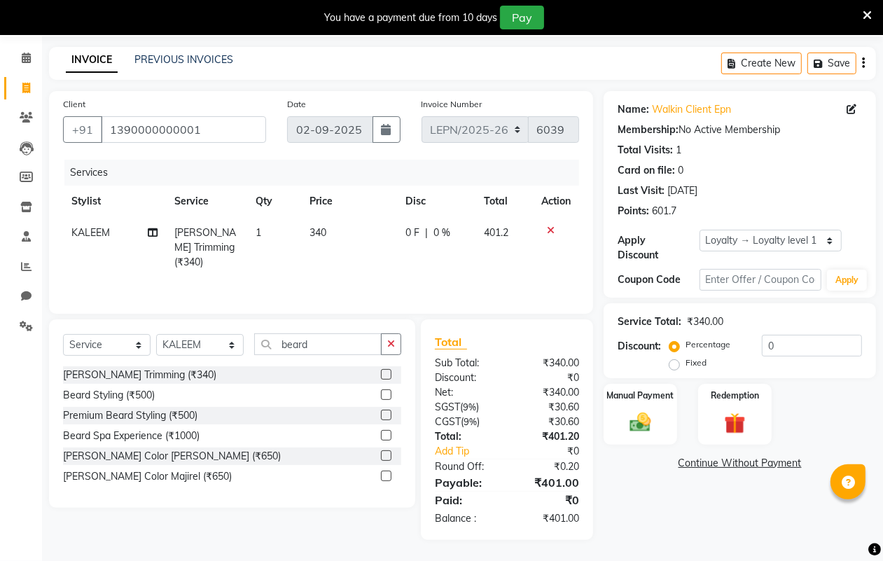
click at [331, 229] on td "340" at bounding box center [349, 247] width 96 height 61
select select "90359"
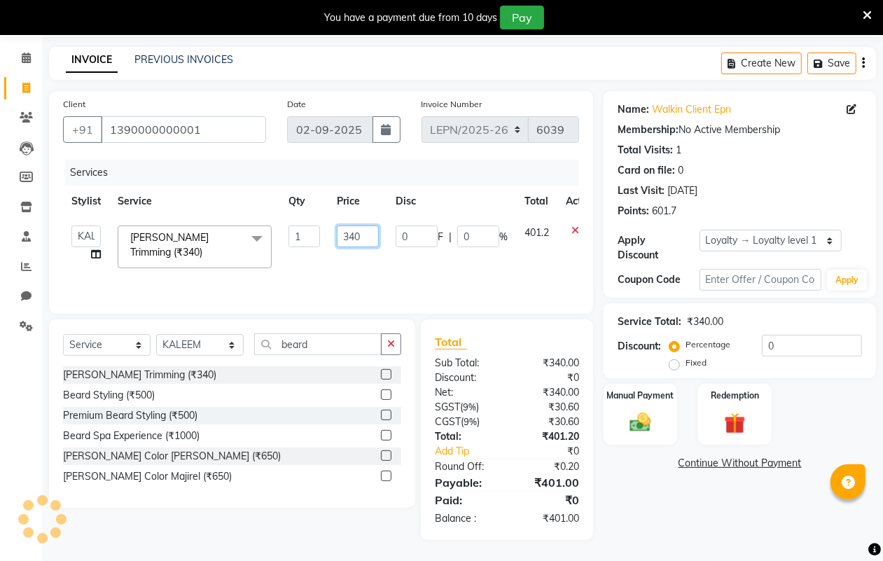
click at [345, 232] on input "340" at bounding box center [358, 237] width 42 height 22
click at [355, 233] on input "340" at bounding box center [358, 237] width 42 height 22
click at [361, 235] on input "340" at bounding box center [358, 237] width 42 height 22
type input "3"
type input "423.50"
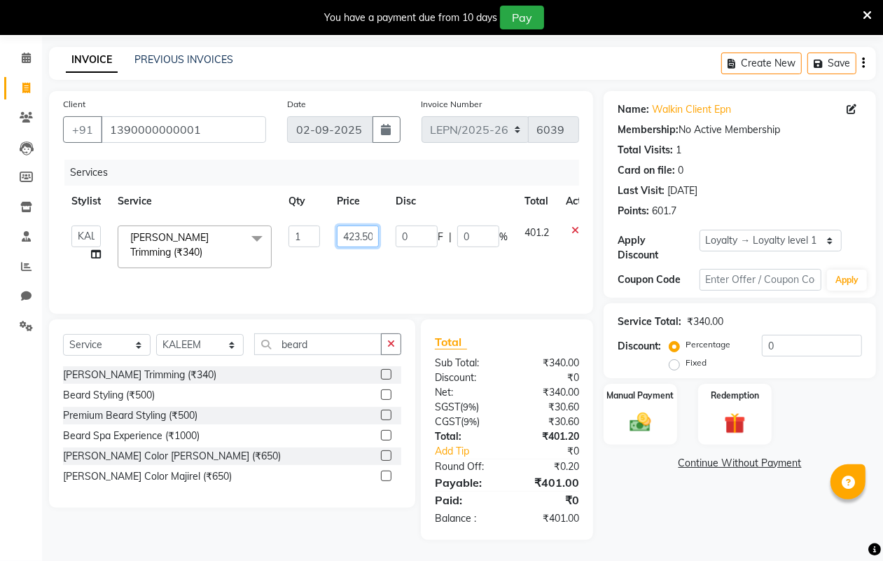
scroll to position [0, 2]
click at [635, 460] on link "Continue Without Payment" at bounding box center [740, 463] width 267 height 15
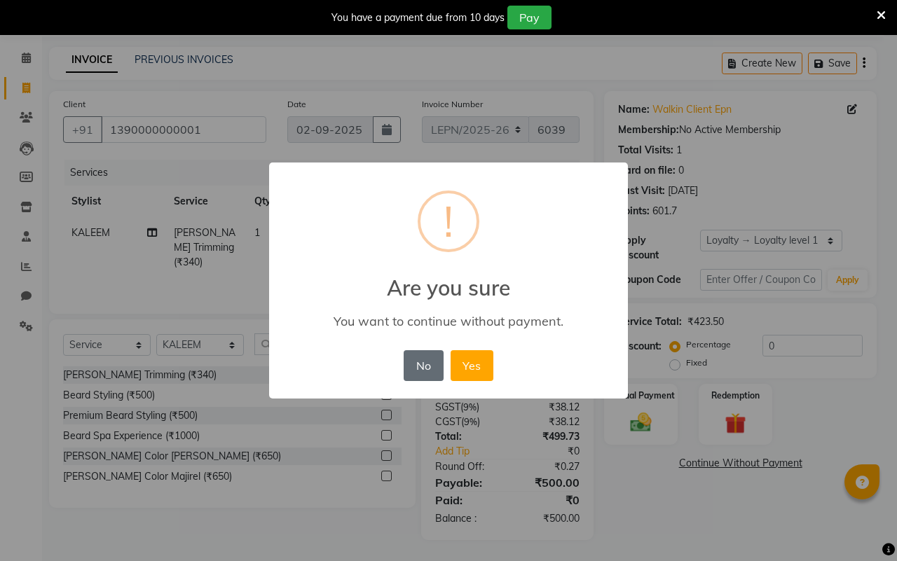
click at [436, 364] on button "No" at bounding box center [422, 365] width 39 height 31
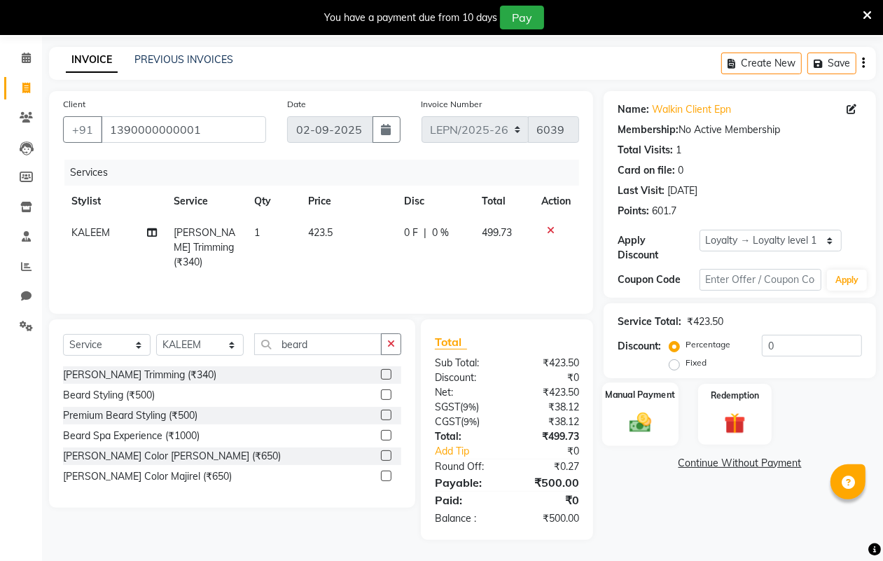
click at [642, 419] on img at bounding box center [640, 422] width 35 height 25
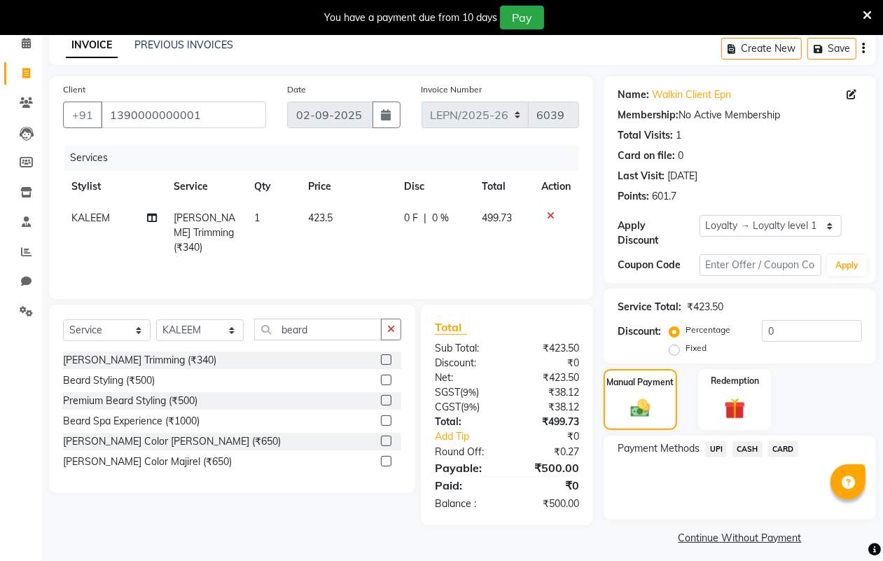
scroll to position [71, 0]
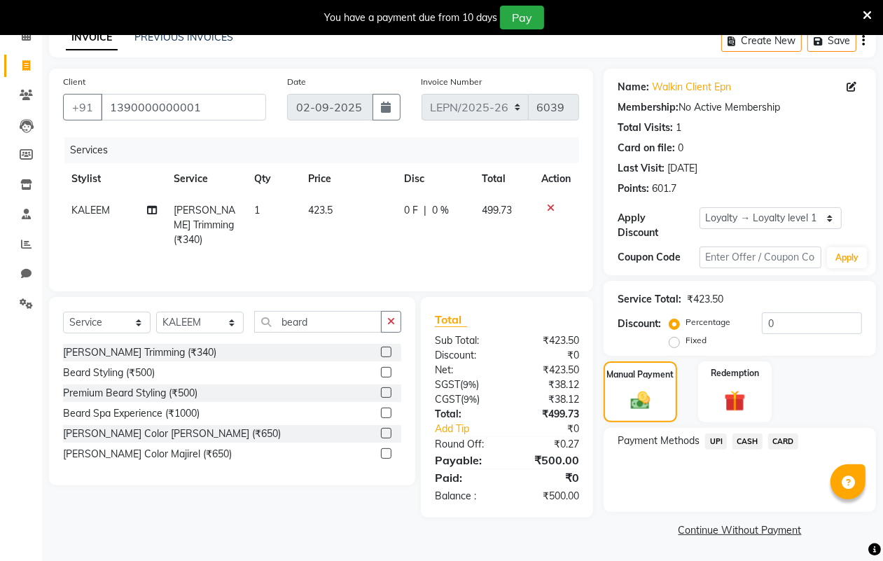
click at [742, 436] on span "CASH" at bounding box center [748, 442] width 30 height 16
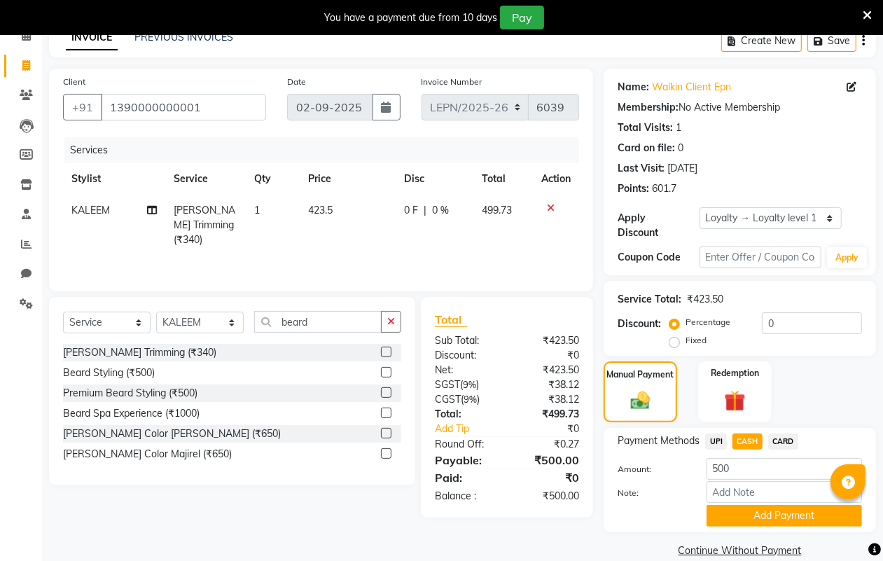
scroll to position [91, 0]
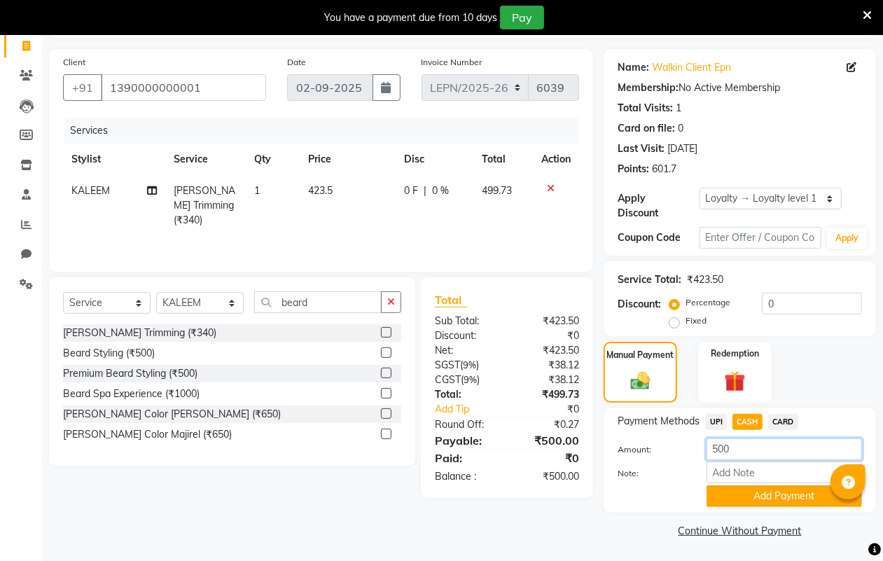
click at [742, 450] on input "500" at bounding box center [785, 449] width 156 height 22
click at [806, 371] on div "Manual Payment Redemption" at bounding box center [739, 372] width 293 height 61
click at [714, 420] on span "UPI" at bounding box center [716, 422] width 22 height 16
click at [747, 418] on span "CASH" at bounding box center [748, 422] width 30 height 16
click at [768, 418] on span "CARD" at bounding box center [783, 422] width 30 height 16
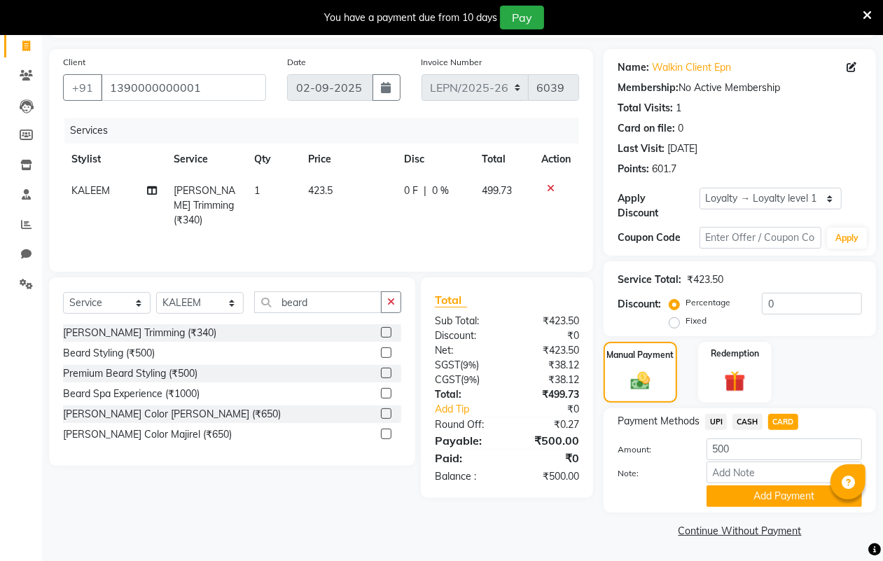
click at [747, 422] on span "CASH" at bounding box center [748, 422] width 30 height 16
click at [548, 187] on icon at bounding box center [551, 189] width 8 height 10
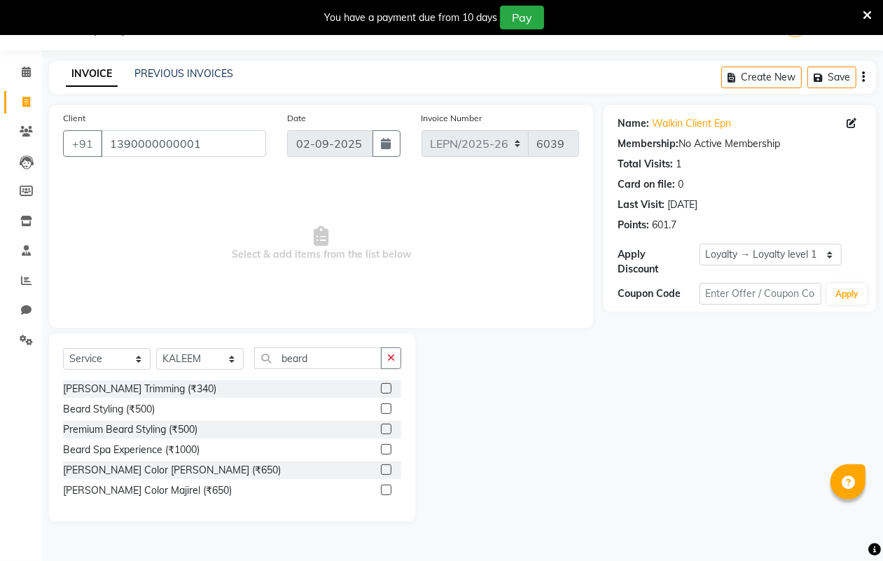
scroll to position [35, 0]
click at [341, 359] on input "beard" at bounding box center [317, 358] width 127 height 22
click at [387, 361] on icon "button" at bounding box center [391, 358] width 8 height 10
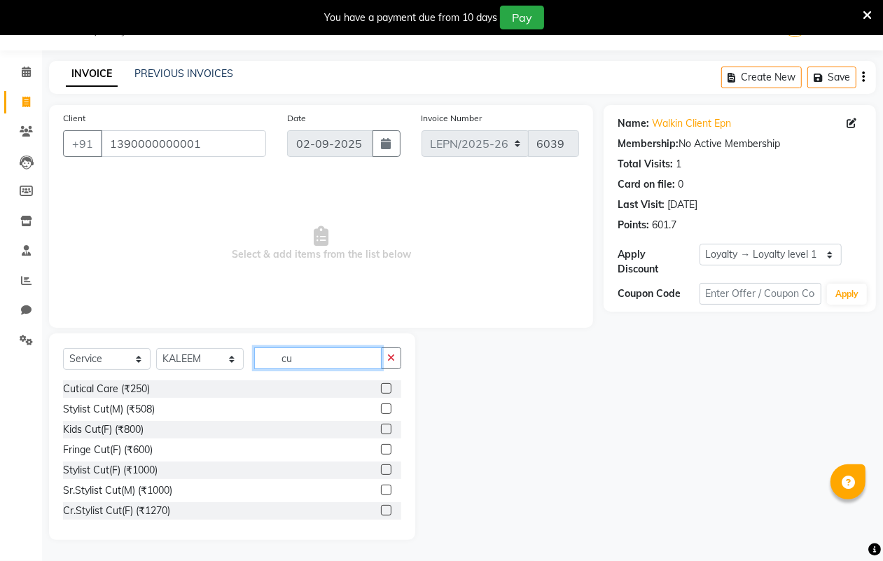
type input "c"
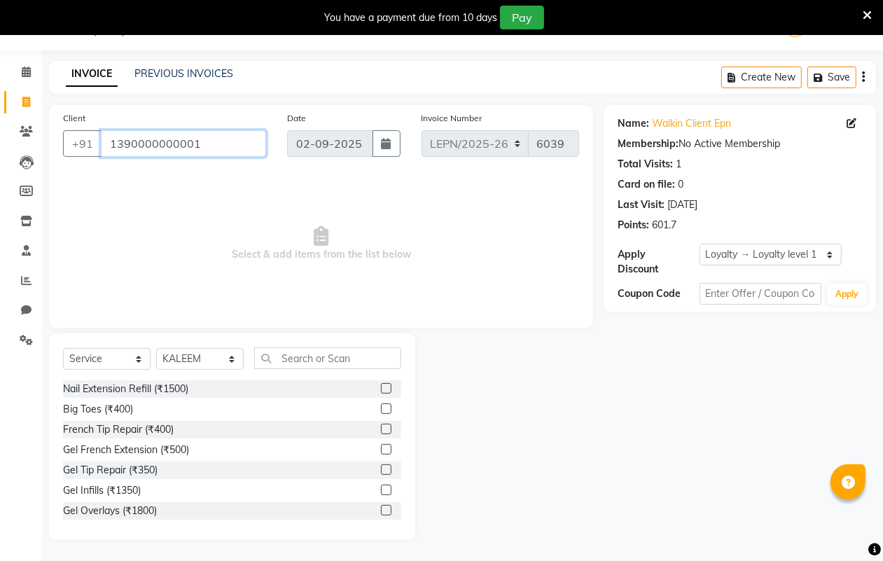
click at [201, 144] on input "1390000000001" at bounding box center [183, 143] width 165 height 27
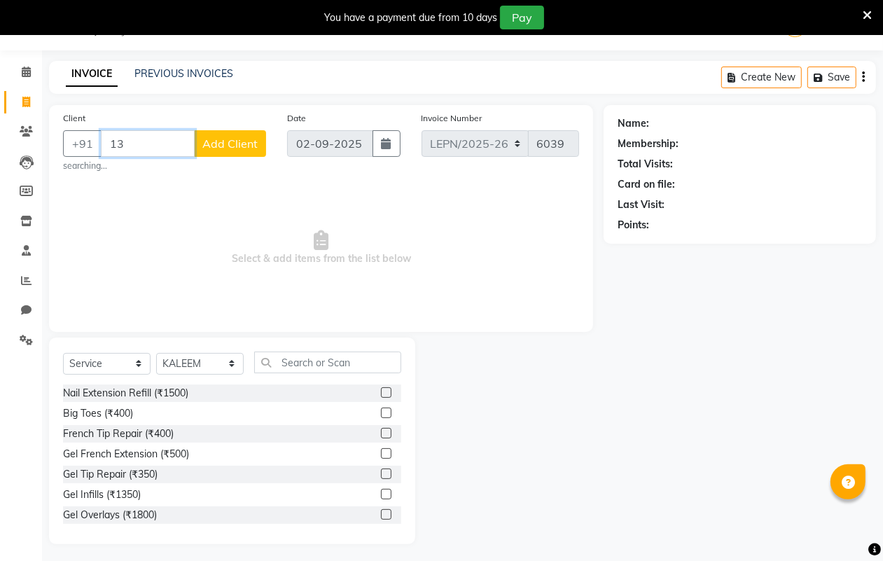
type input "1"
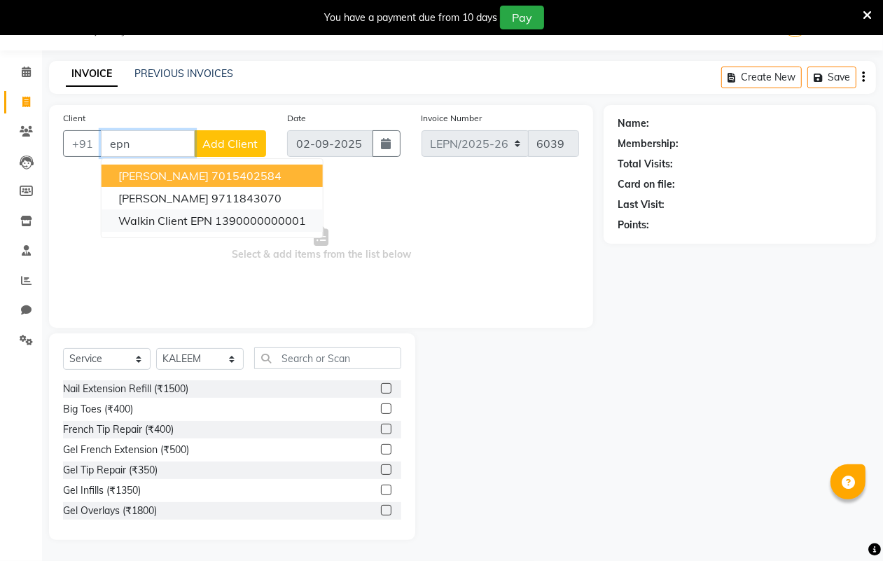
click at [194, 225] on span "Walkin Client EPN" at bounding box center [165, 221] width 94 height 14
type input "1390000000001"
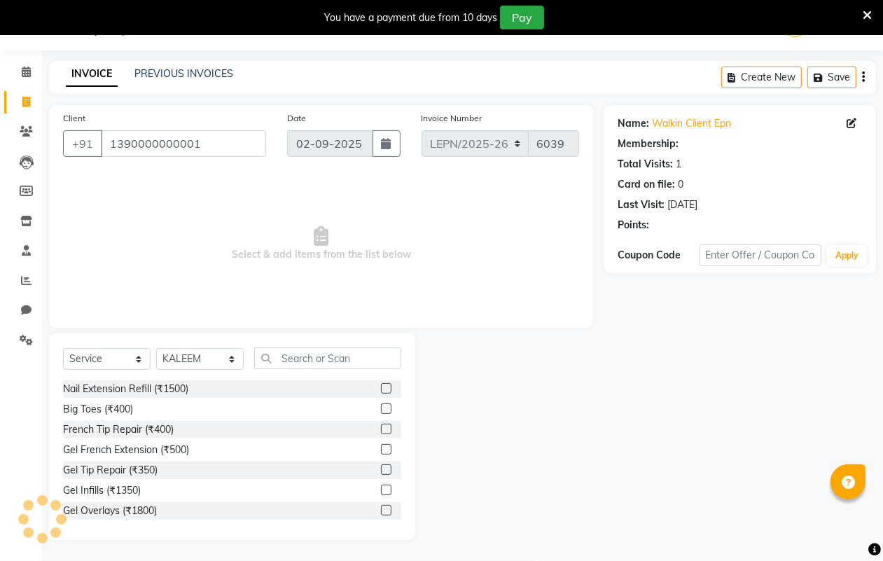
select select "1: Object"
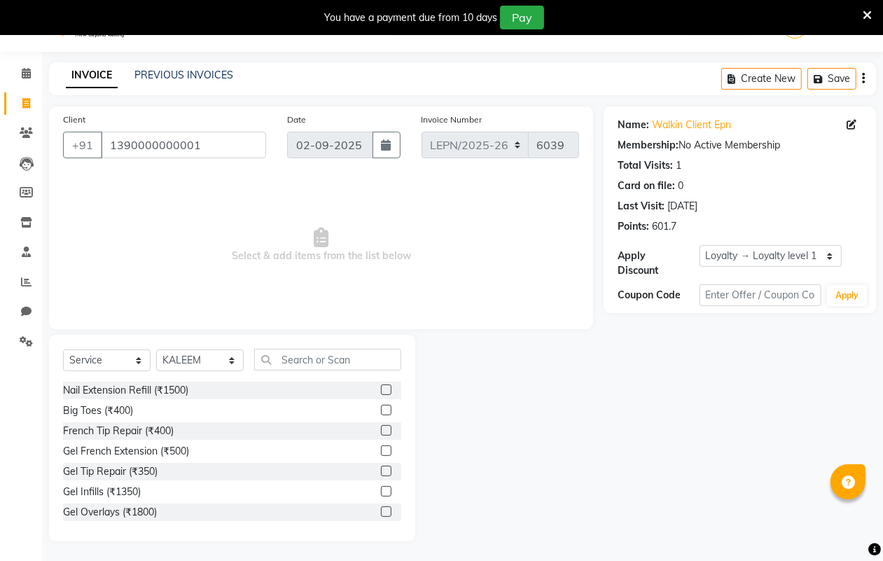
scroll to position [0, 0]
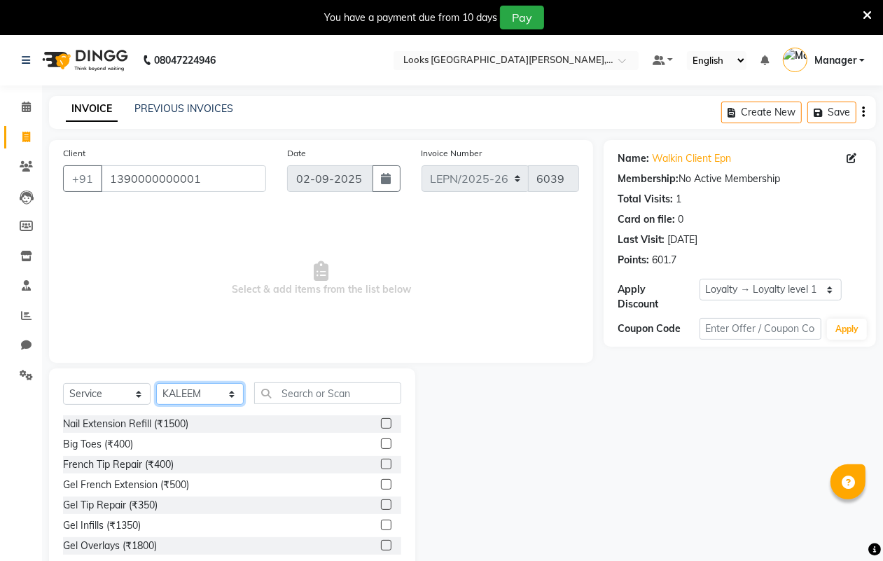
click at [226, 394] on select "Select Stylist AMAN Aman_Asst Baljeet_MKP [PERSON_NAME] Bobby_Mgr Counter Sales…" at bounding box center [200, 394] width 88 height 22
select select "90365"
click at [156, 383] on select "Select Stylist AMAN Aman_Asst Baljeet_MKP [PERSON_NAME] Bobby_Mgr Counter Sales…" at bounding box center [200, 394] width 88 height 22
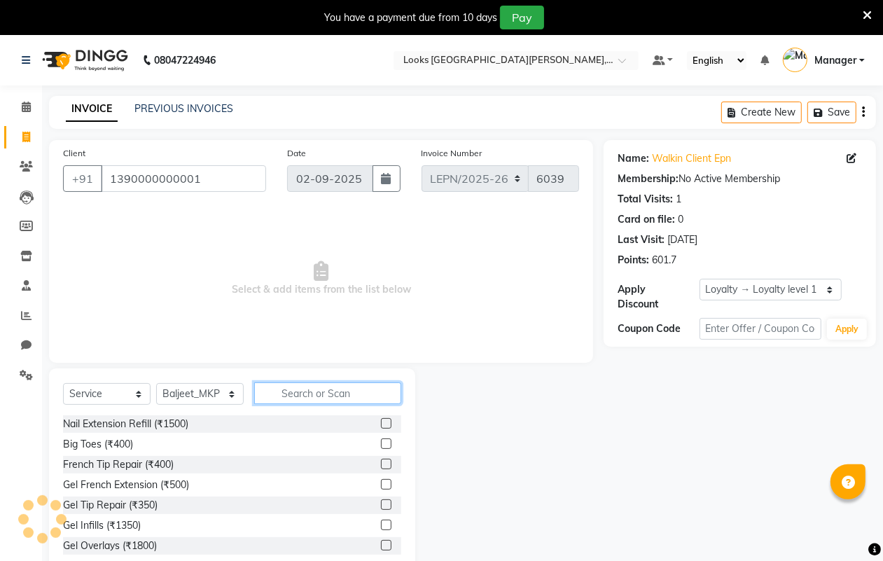
click at [317, 396] on input "text" at bounding box center [327, 393] width 147 height 22
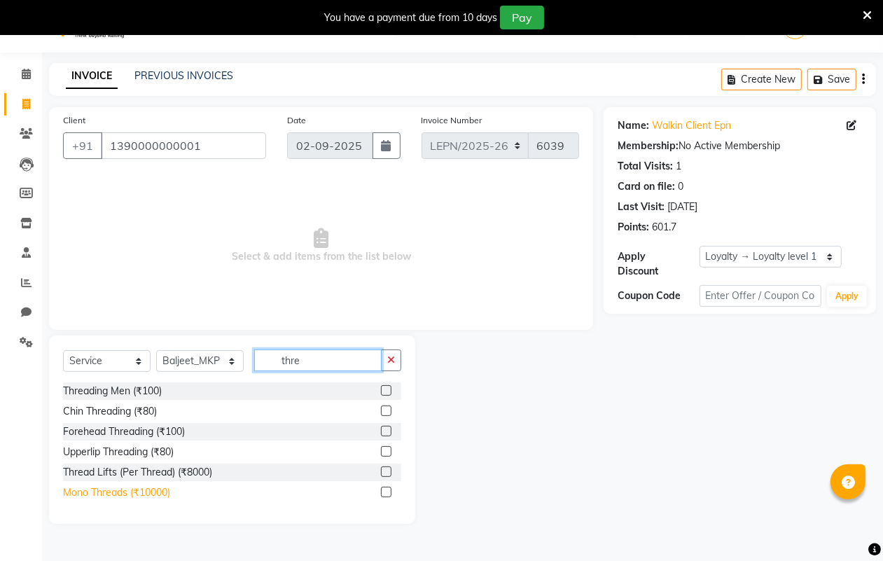
scroll to position [35, 0]
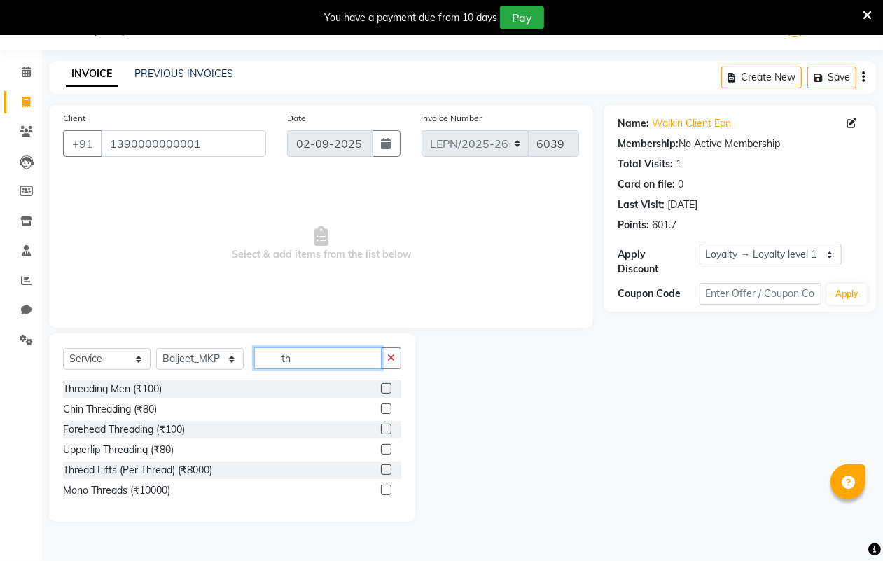
type input "t"
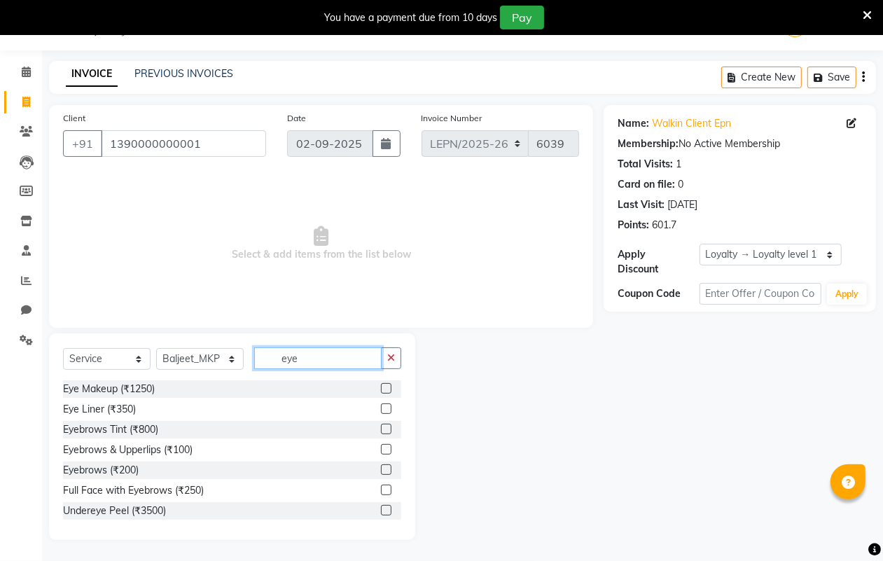
type input "eye"
click at [203, 449] on div "Eyebrows & Upperlips (₹100)" at bounding box center [232, 450] width 338 height 18
click at [381, 450] on label at bounding box center [386, 449] width 11 height 11
click at [381, 450] on input "checkbox" at bounding box center [385, 449] width 9 height 9
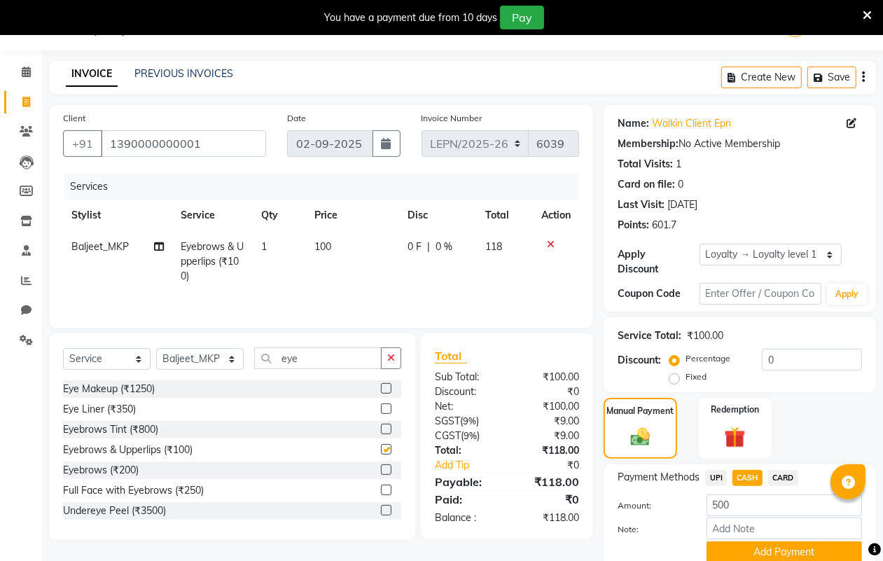
checkbox input "false"
click at [328, 245] on span "100" at bounding box center [323, 246] width 17 height 13
select select "90365"
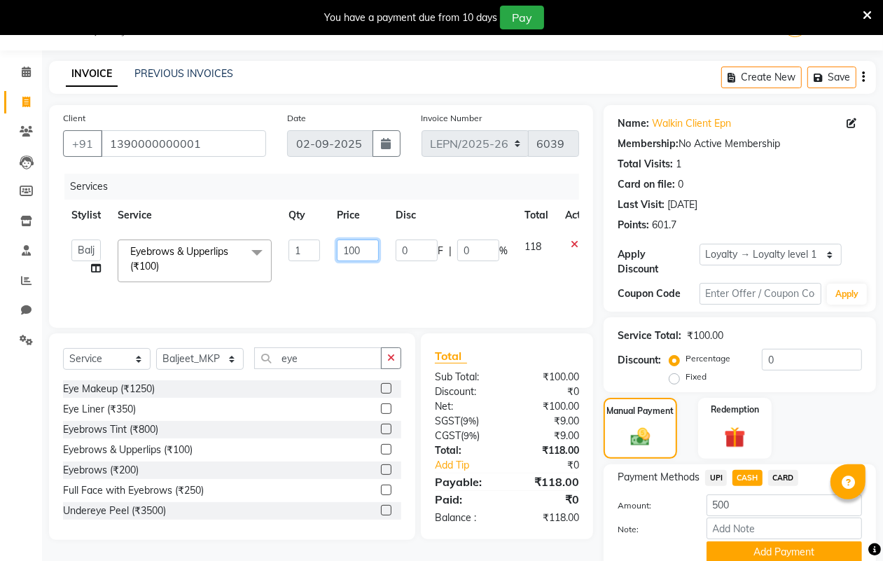
click at [359, 245] on input "100" at bounding box center [358, 251] width 42 height 22
type input "1"
type input "127"
click at [481, 280] on tr "AMAN Aman_Asst Baljeet_MKP [PERSON_NAME] Bobby_Mgr Counter Sales Jassi_Beauty K…" at bounding box center [333, 261] width 540 height 60
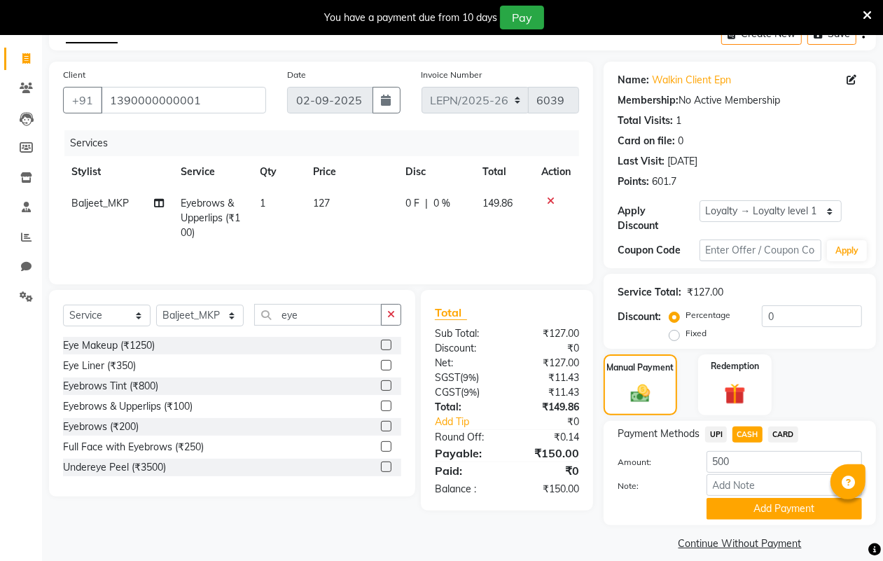
scroll to position [91, 0]
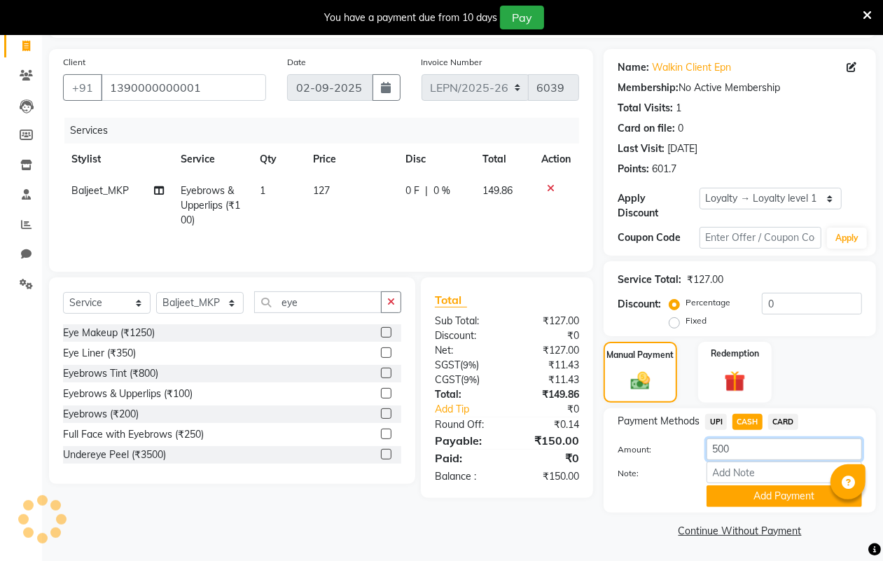
click at [745, 450] on input "500" at bounding box center [785, 449] width 156 height 22
type input "5"
type input "150"
click at [620, 512] on div "Name: Walkin Client Epn Membership: No Active Membership Total Visits: 1 Card o…" at bounding box center [745, 295] width 283 height 492
click at [742, 491] on button "Add Payment" at bounding box center [785, 496] width 156 height 22
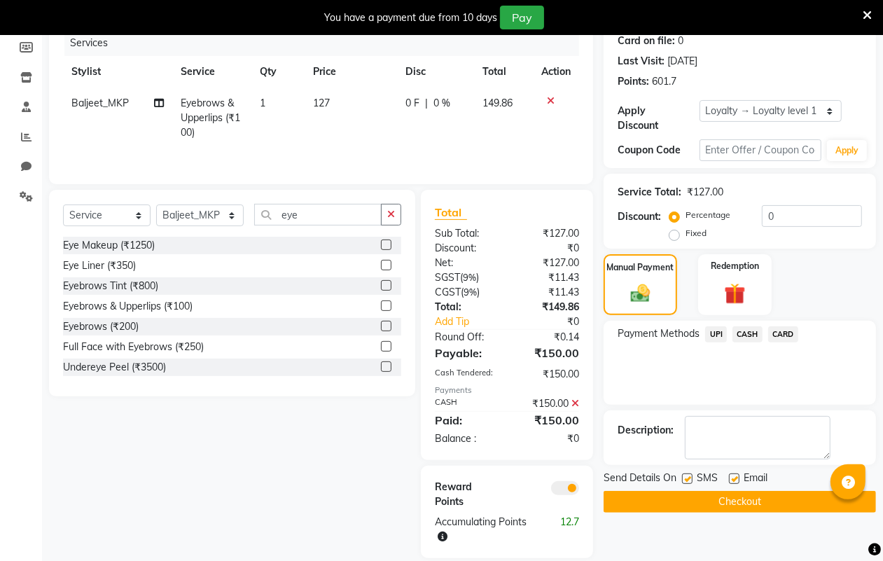
scroll to position [198, 0]
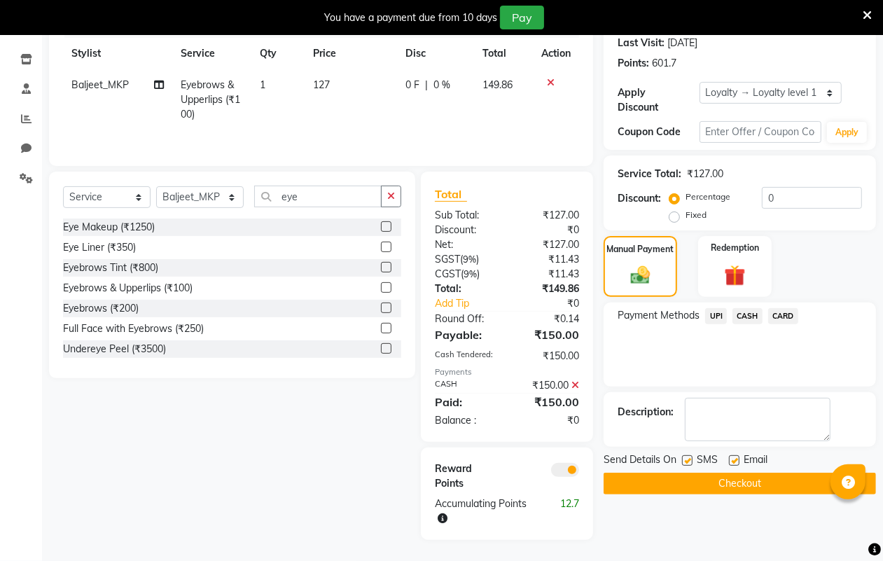
click at [744, 315] on span "CASH" at bounding box center [748, 316] width 30 height 16
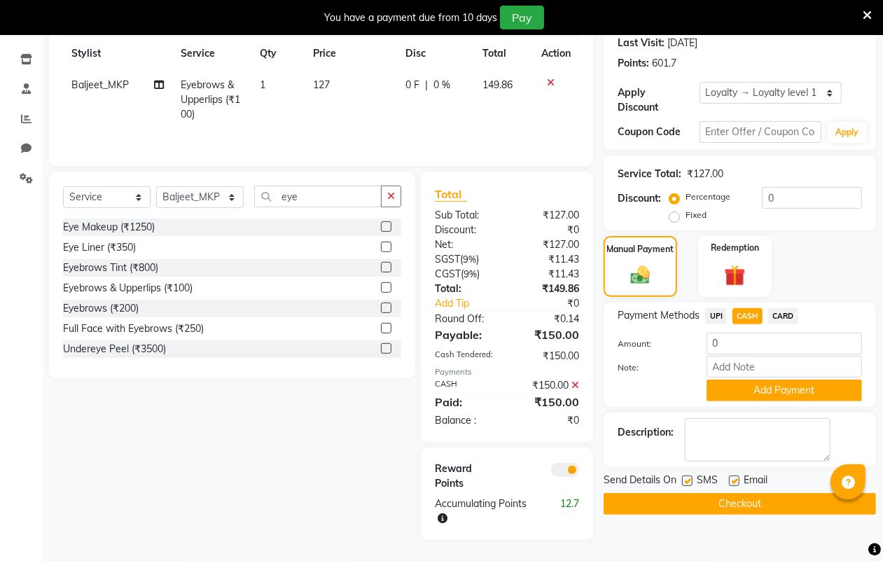
click at [744, 504] on button "Checkout" at bounding box center [740, 504] width 272 height 22
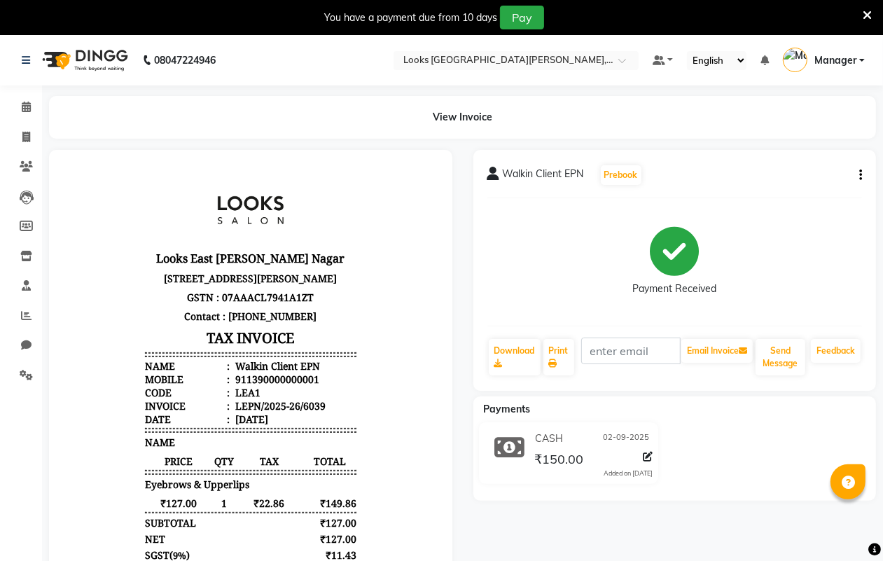
drag, startPoint x: 189, startPoint y: 215, endPoint x: 179, endPoint y: 190, distance: 27.1
click at [179, 190] on header "Looks East [PERSON_NAME] Nagar [STREET_ADDRESS][PERSON_NAME] GSTN : 07AAACL7941…" at bounding box center [250, 299] width 212 height 251
click at [558, 359] on icon at bounding box center [553, 363] width 8 height 8
click at [102, 119] on div "View Invoice" at bounding box center [462, 117] width 827 height 43
click at [205, 126] on div "View Invoice" at bounding box center [462, 117] width 827 height 43
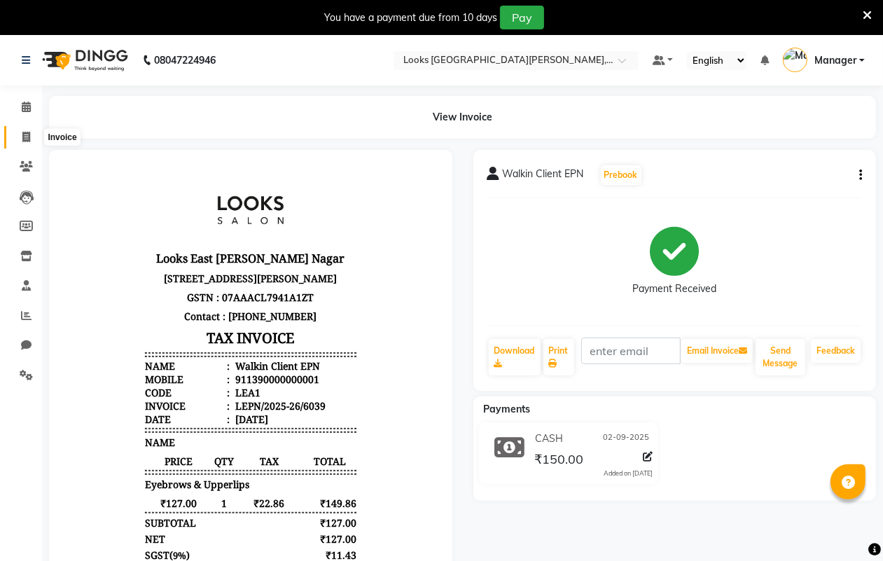
click at [27, 130] on span at bounding box center [26, 138] width 25 height 16
select select "service"
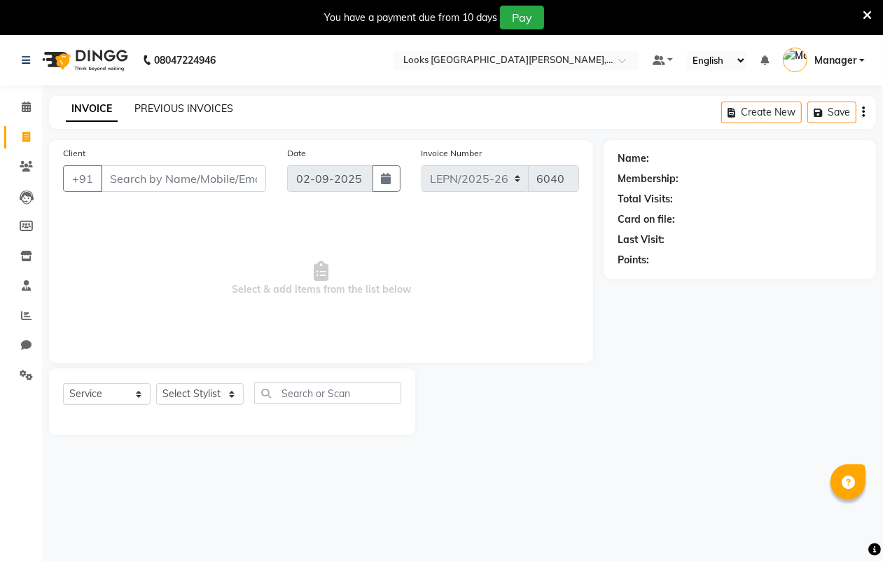
click at [183, 107] on link "PREVIOUS INVOICES" at bounding box center [183, 108] width 99 height 13
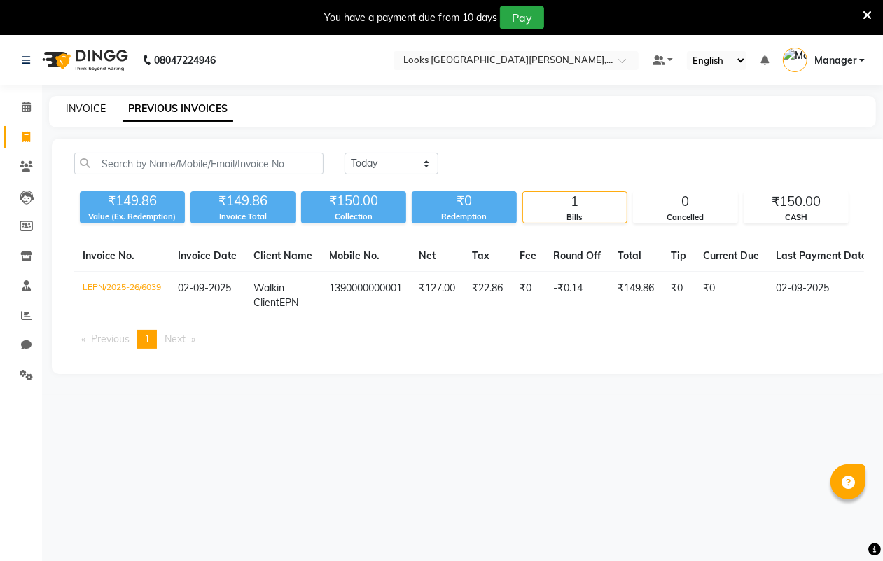
click at [92, 110] on link "INVOICE" at bounding box center [86, 108] width 40 height 13
select select "service"
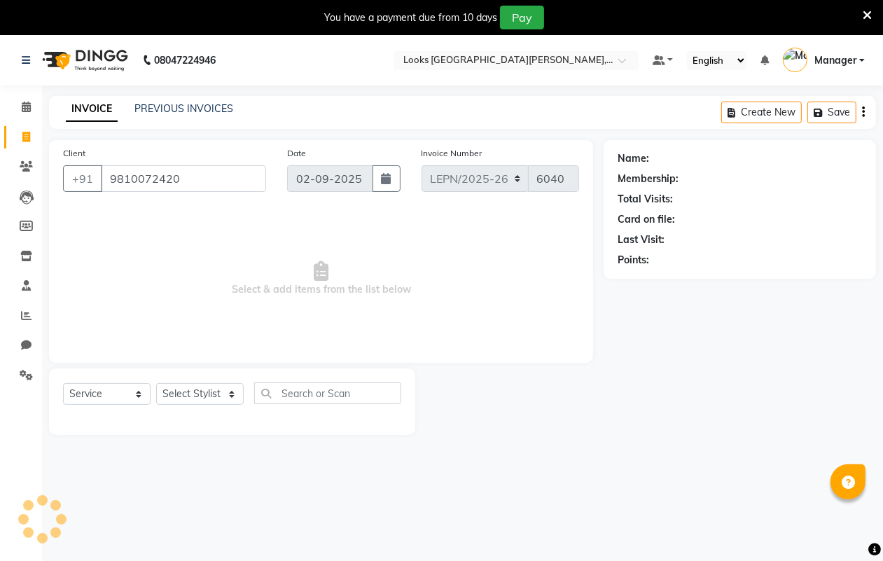
type input "9810072420"
select select "1: Object"
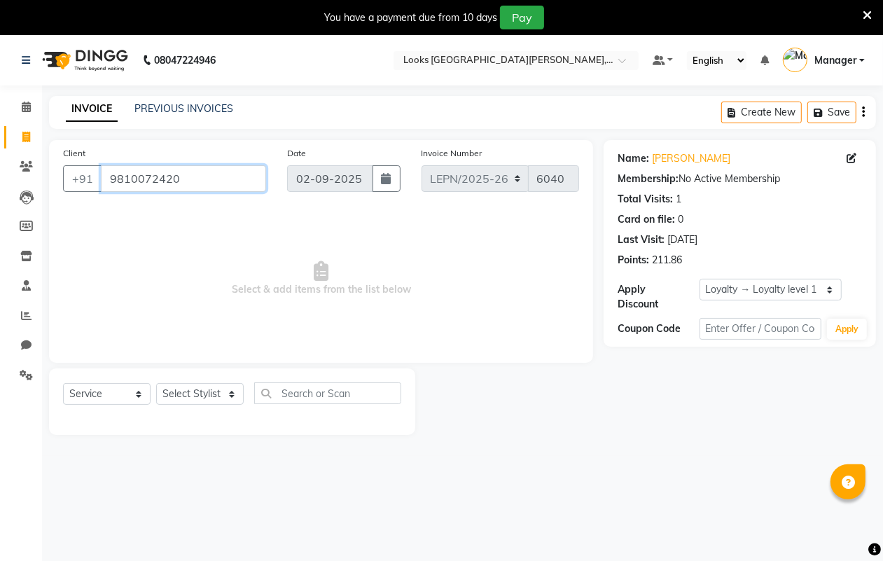
click at [207, 182] on input "9810072420" at bounding box center [183, 178] width 165 height 27
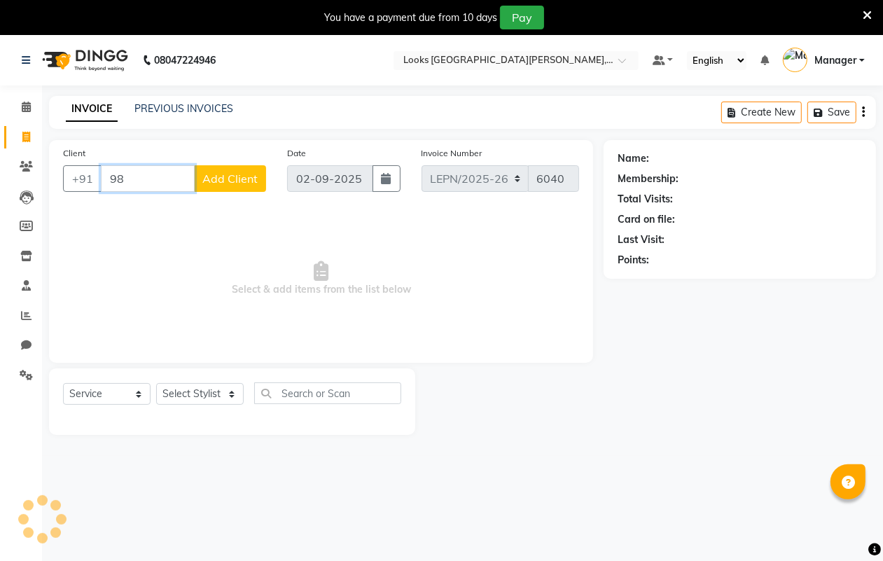
type input "9"
type input "9953640698"
click at [230, 183] on span "Add Client" at bounding box center [229, 179] width 55 height 14
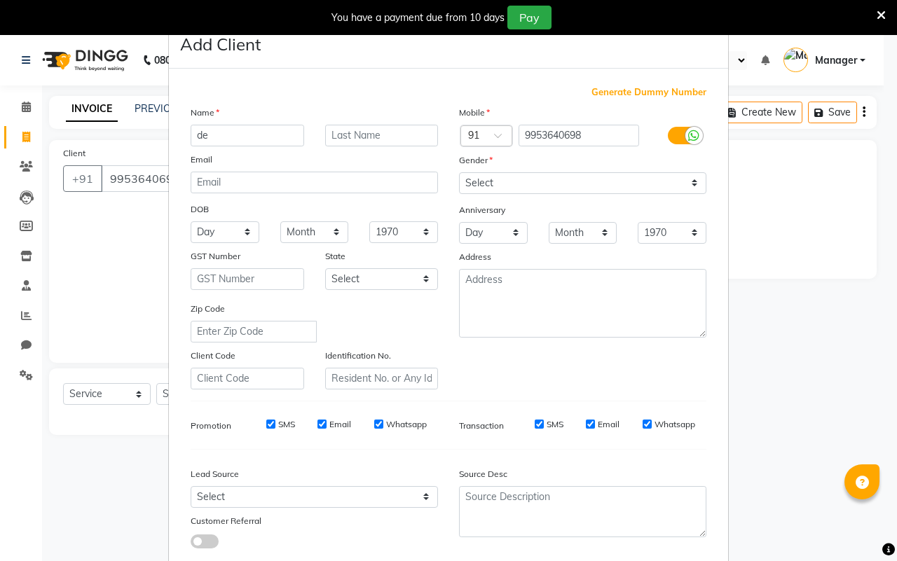
type input "d"
type input "[PERSON_NAME]"
type input "k"
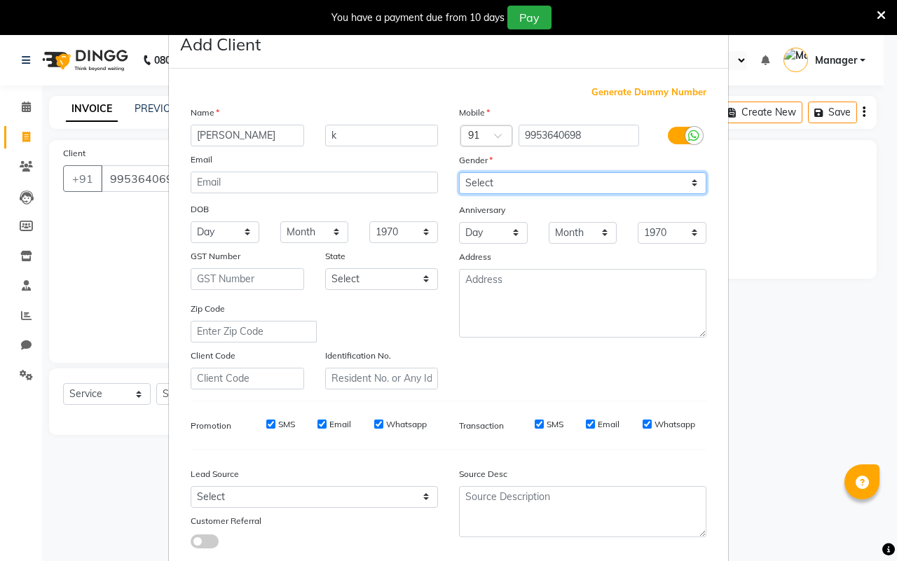
click at [478, 188] on select "Select [DEMOGRAPHIC_DATA] [DEMOGRAPHIC_DATA] Other Prefer Not To Say" at bounding box center [582, 183] width 247 height 22
select select "[DEMOGRAPHIC_DATA]"
click at [459, 172] on select "Select [DEMOGRAPHIC_DATA] [DEMOGRAPHIC_DATA] Other Prefer Not To Say" at bounding box center [582, 183] width 247 height 22
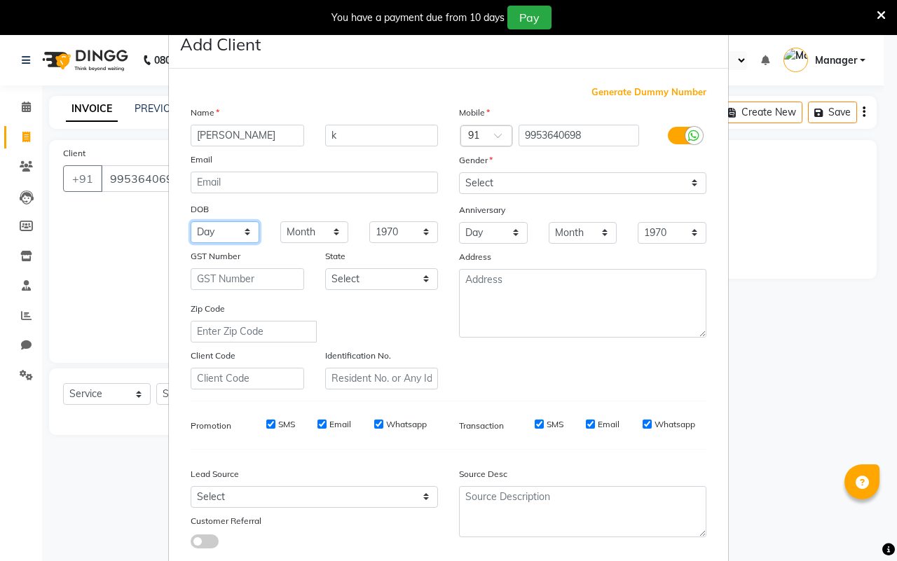
click at [191, 236] on select "Day 01 02 03 04 05 06 07 08 09 10 11 12 13 14 15 16 17 18 19 20 21 22 23 24 25 …" at bounding box center [225, 232] width 69 height 22
click at [212, 223] on select "Day 01 02 03 04 05 06 07 08 09 10 11 12 13 14 15 16 17 18 19 20 21 22 23 24 25 …" at bounding box center [225, 232] width 69 height 22
click at [348, 268] on select "Select [GEOGRAPHIC_DATA] [GEOGRAPHIC_DATA] [GEOGRAPHIC_DATA] [GEOGRAPHIC_DATA] …" at bounding box center [381, 279] width 113 height 22
select select "10"
click at [325, 268] on select "Select [GEOGRAPHIC_DATA] [GEOGRAPHIC_DATA] [GEOGRAPHIC_DATA] [GEOGRAPHIC_DATA] …" at bounding box center [381, 279] width 113 height 22
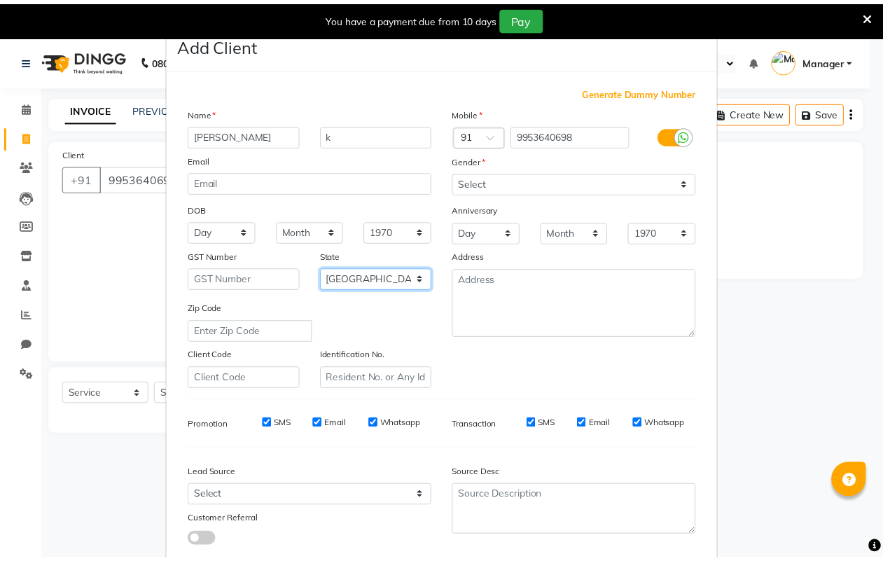
scroll to position [81, 0]
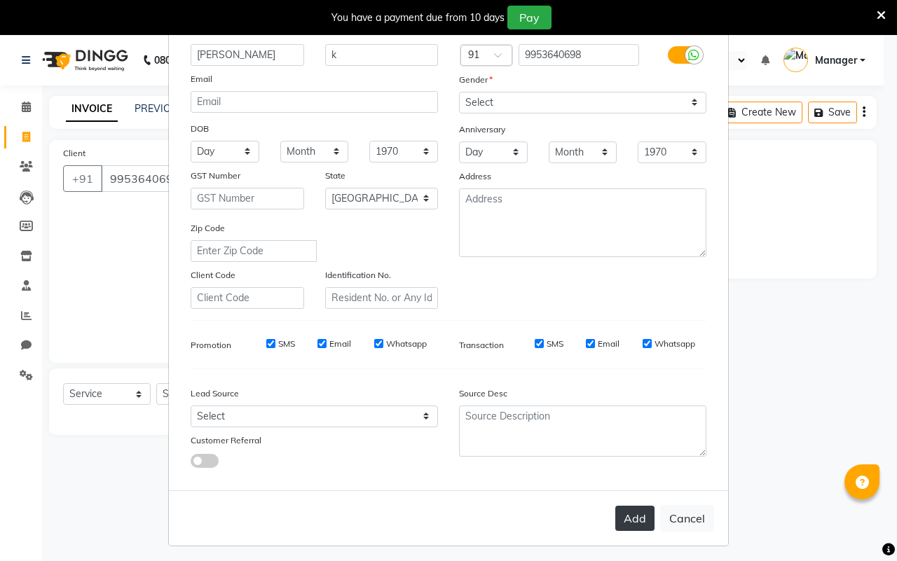
click at [626, 515] on button "Add" at bounding box center [634, 518] width 39 height 25
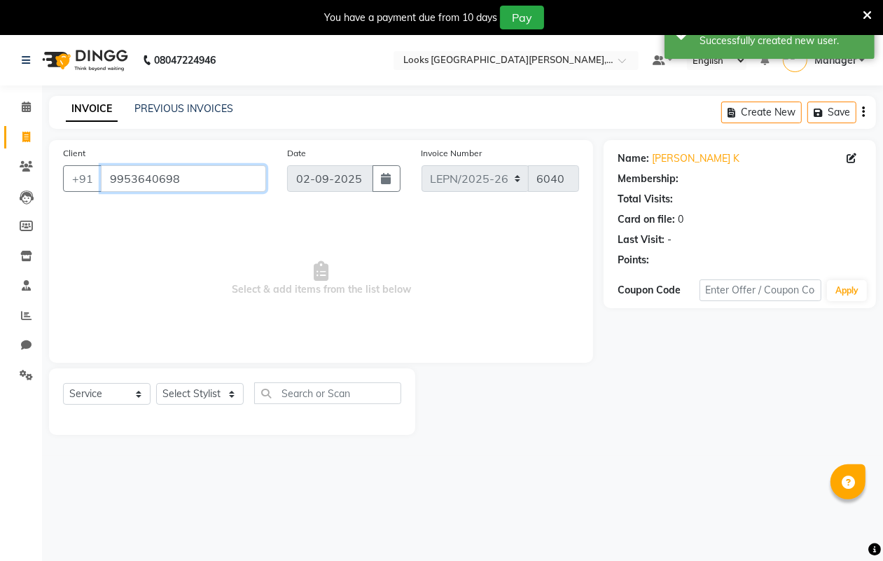
click at [211, 179] on input "9953640698" at bounding box center [183, 178] width 165 height 27
select select "1: Object"
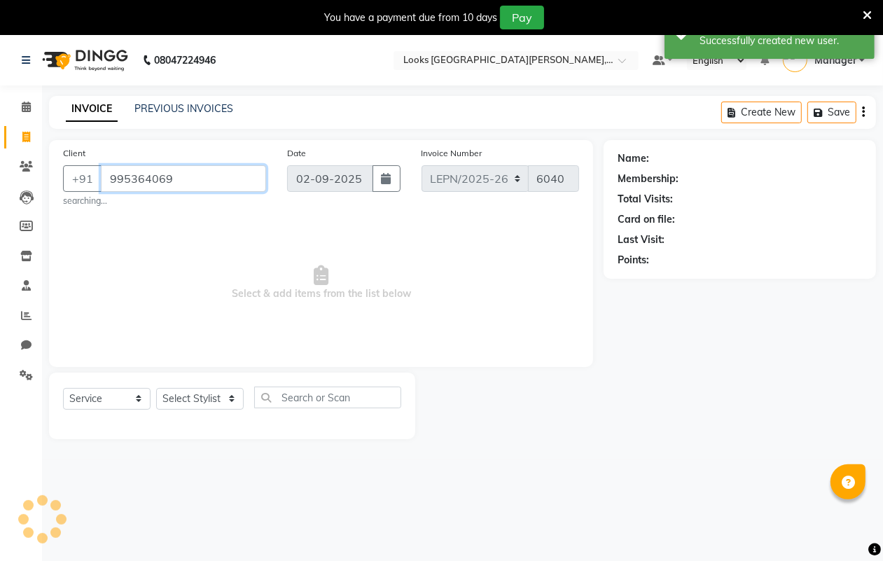
type input "9953640698"
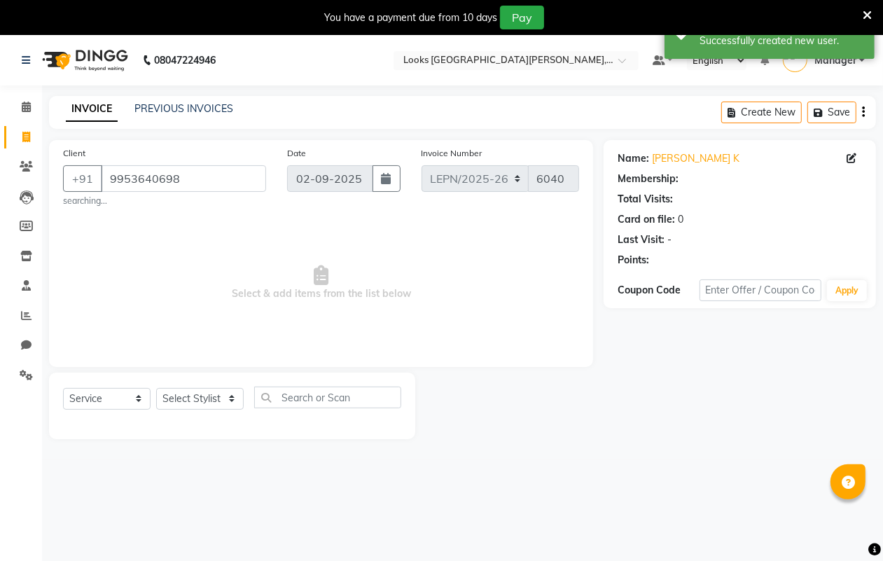
select select "1: Object"
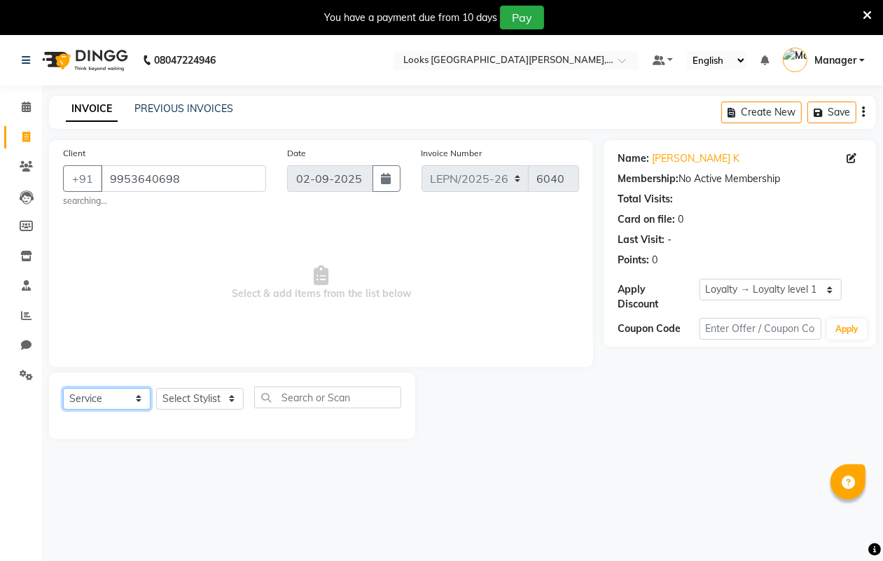
click at [134, 396] on select "Select Service Product Membership Package Voucher Prepaid Gift Card" at bounding box center [107, 399] width 88 height 22
click at [79, 396] on select "Select Service Product Membership Package Voucher Prepaid Gift Card" at bounding box center [107, 399] width 88 height 22
click at [208, 396] on select "Select Stylist AMAN Aman_Asst Baljeet_MKP [PERSON_NAME] Bobby_Mgr Counter Sales…" at bounding box center [200, 399] width 88 height 22
select select "90367"
click at [156, 388] on select "Select Stylist AMAN Aman_Asst Baljeet_MKP [PERSON_NAME] Bobby_Mgr Counter Sales…" at bounding box center [200, 399] width 88 height 22
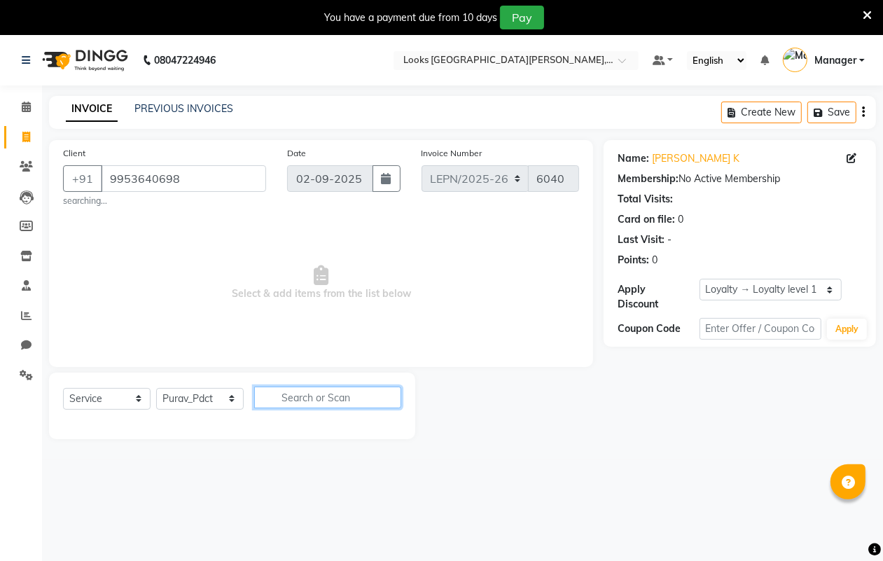
click at [296, 397] on input "text" at bounding box center [327, 398] width 147 height 22
click at [277, 394] on input "text" at bounding box center [327, 398] width 147 height 22
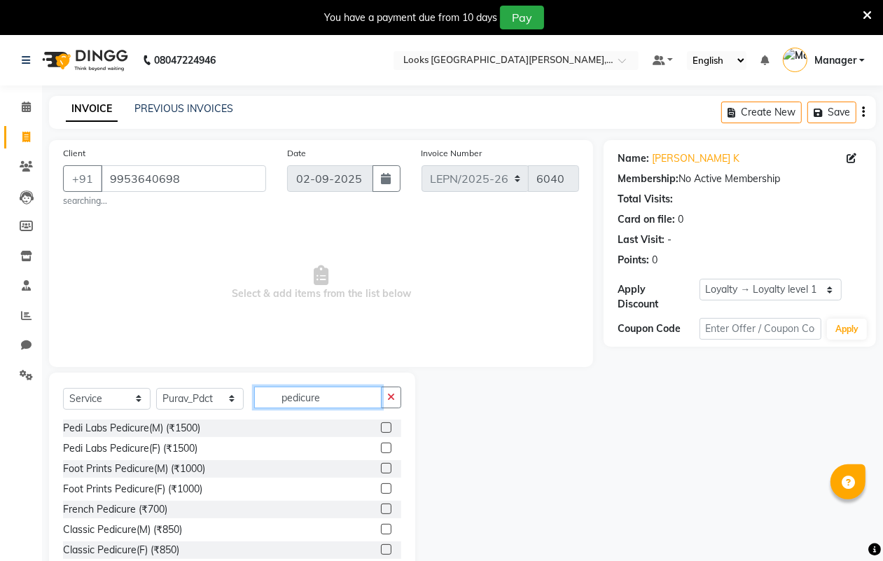
scroll to position [88, 0]
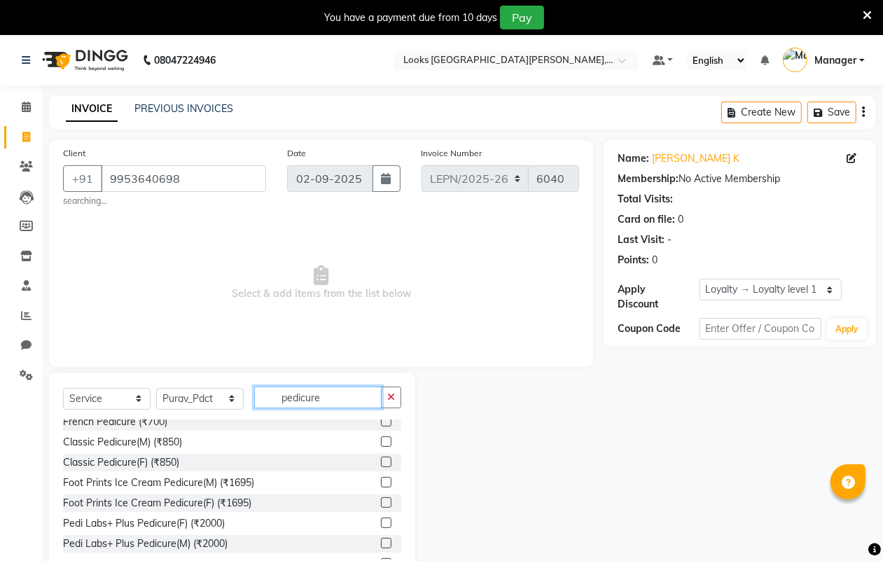
type input "pedicure"
click at [381, 443] on label at bounding box center [386, 441] width 11 height 11
click at [381, 443] on input "checkbox" at bounding box center [385, 442] width 9 height 9
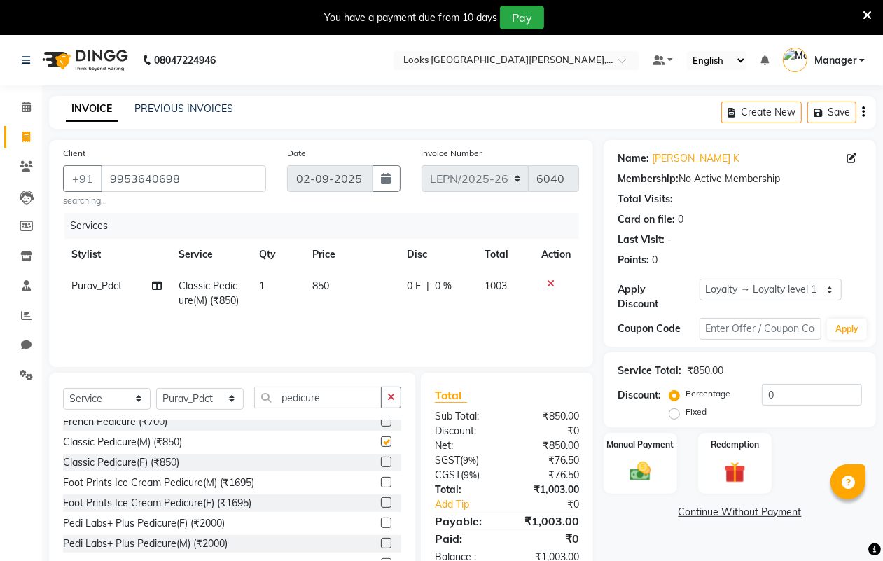
checkbox input "false"
drag, startPoint x: 326, startPoint y: 284, endPoint x: 333, endPoint y: 291, distance: 9.4
click at [326, 284] on span "850" at bounding box center [320, 285] width 17 height 13
select select "90367"
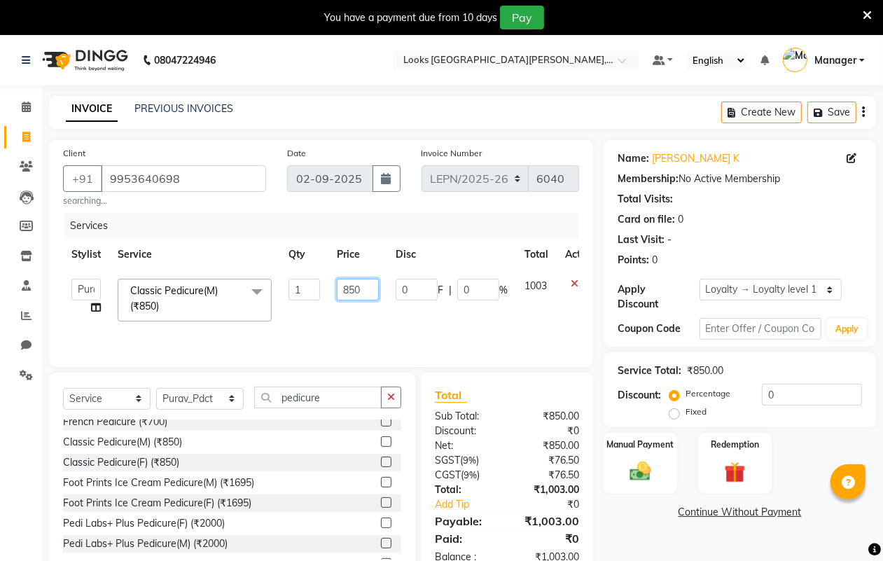
click at [357, 289] on input "850" at bounding box center [358, 290] width 42 height 22
click at [362, 289] on input "850" at bounding box center [358, 290] width 42 height 22
type input "8"
type input "1204"
click at [726, 221] on div "Card on file: 0" at bounding box center [740, 219] width 244 height 15
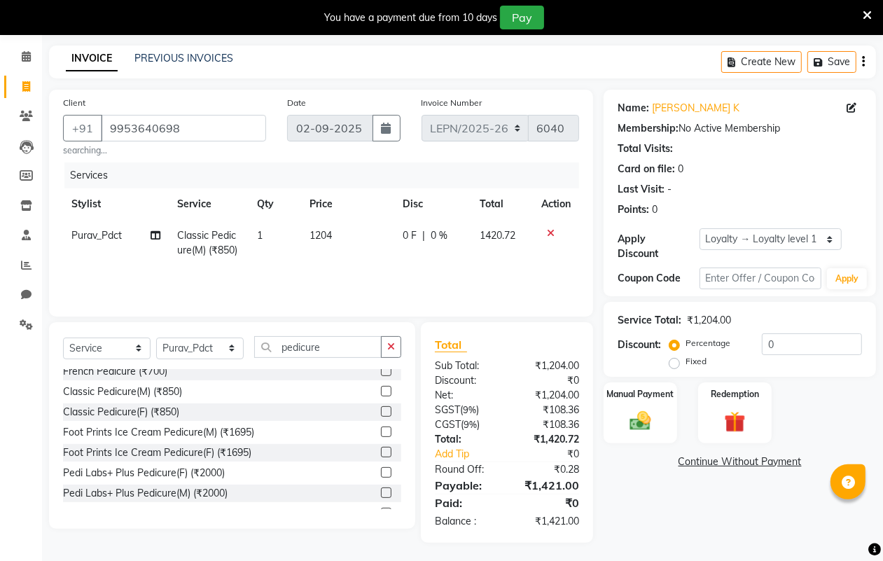
scroll to position [53, 0]
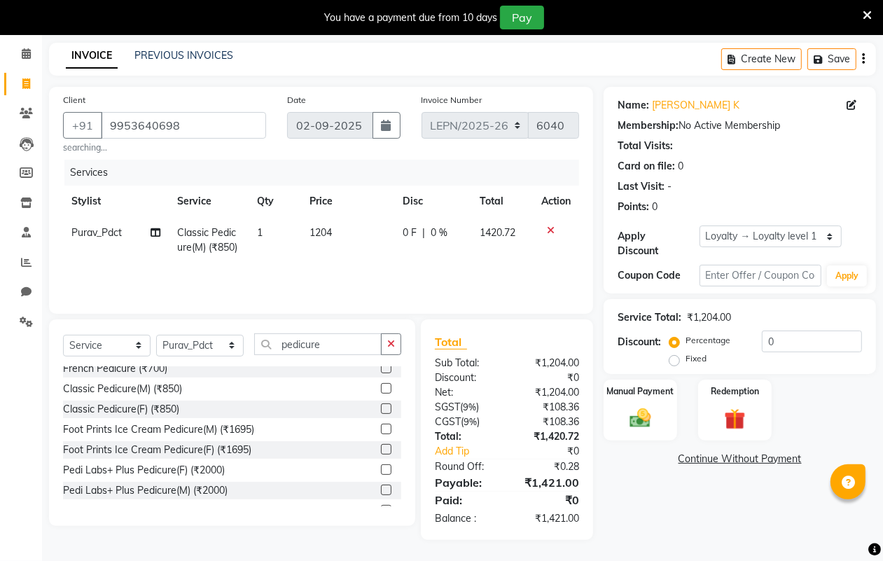
click at [333, 235] on td "1204" at bounding box center [348, 240] width 93 height 46
select select "90367"
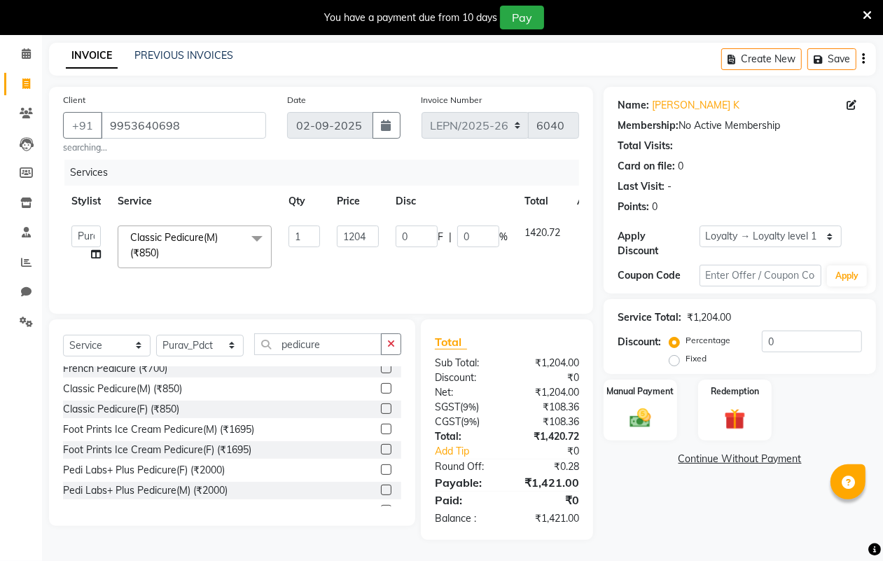
click at [368, 235] on input "1204" at bounding box center [358, 237] width 42 height 22
type input "1203"
drag, startPoint x: 443, startPoint y: 263, endPoint x: 582, endPoint y: 289, distance: 141.1
click at [445, 263] on td "0 F | 0 %" at bounding box center [451, 247] width 129 height 60
select select "90367"
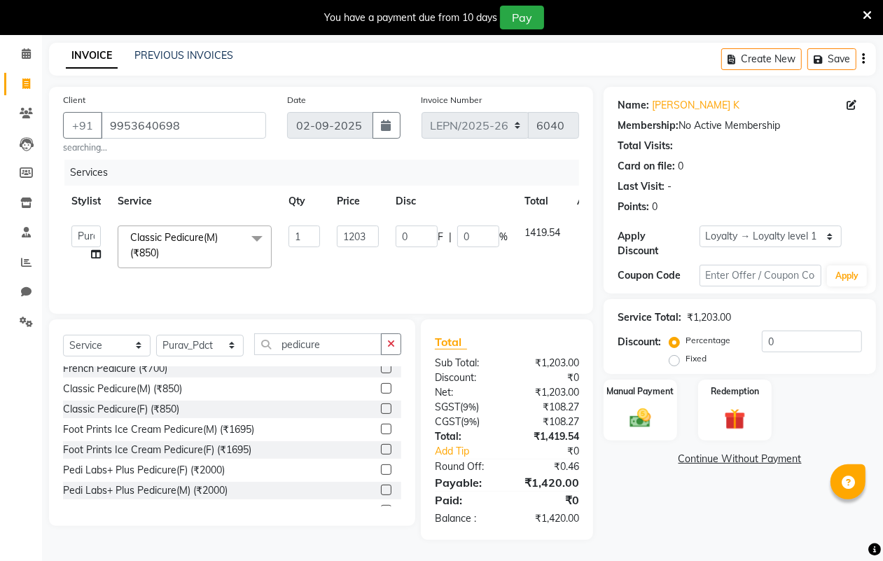
scroll to position [55, 0]
click at [782, 338] on input "0" at bounding box center [812, 342] width 100 height 22
click at [642, 417] on img at bounding box center [640, 418] width 35 height 25
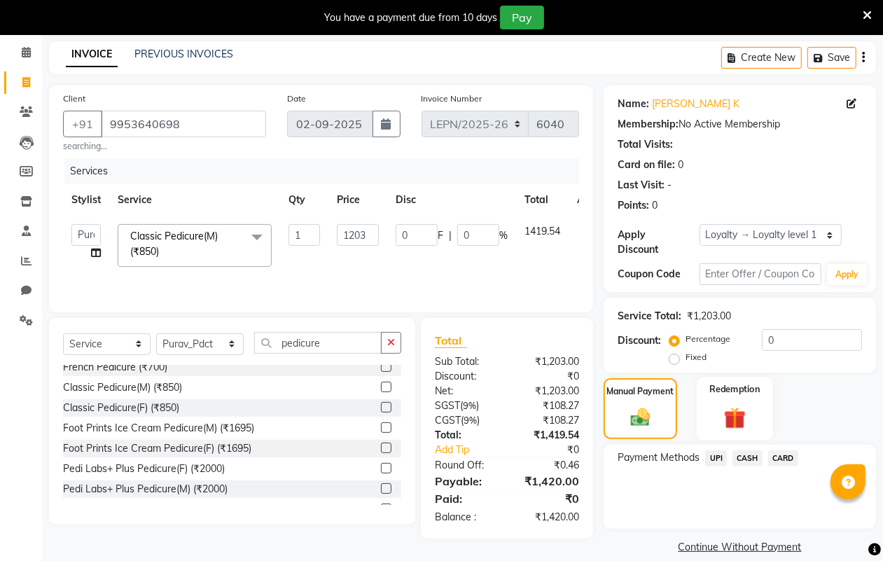
scroll to position [71, 0]
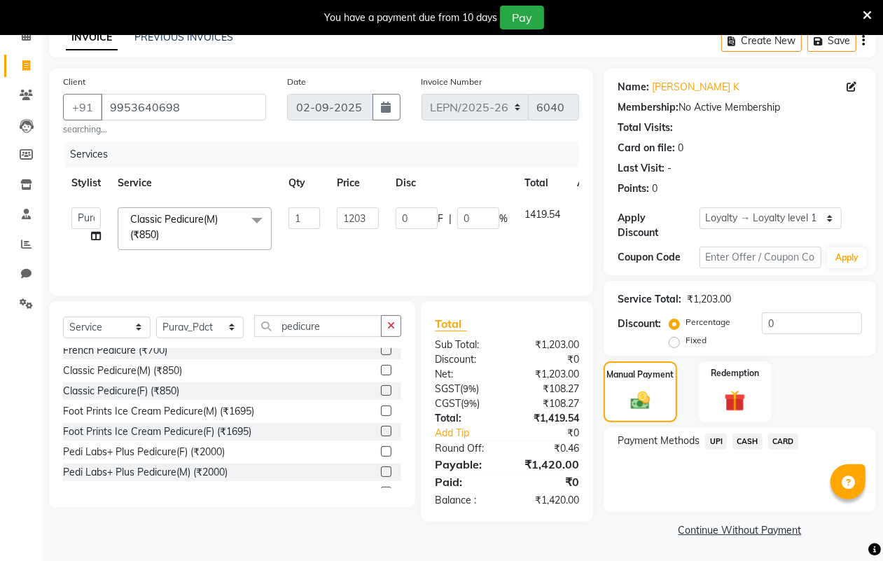
click at [744, 439] on span "CASH" at bounding box center [748, 442] width 30 height 16
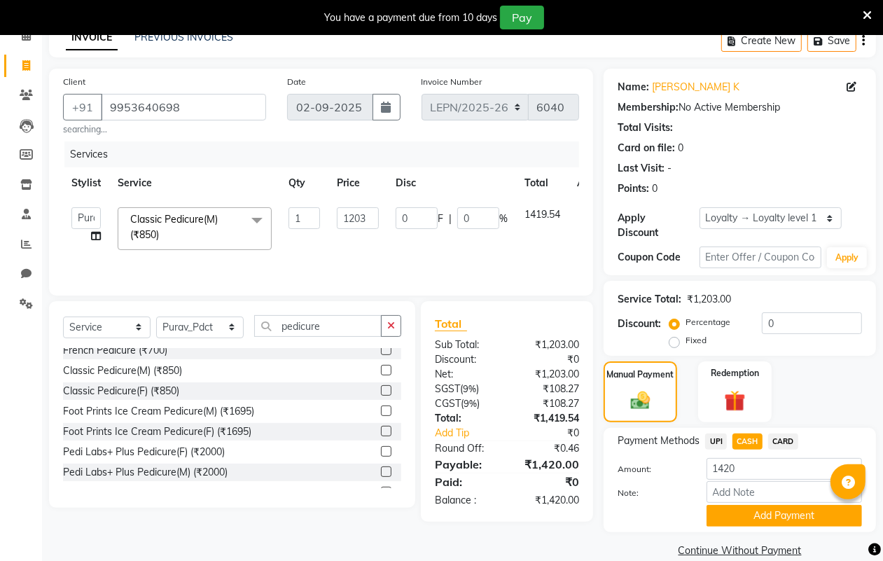
scroll to position [91, 0]
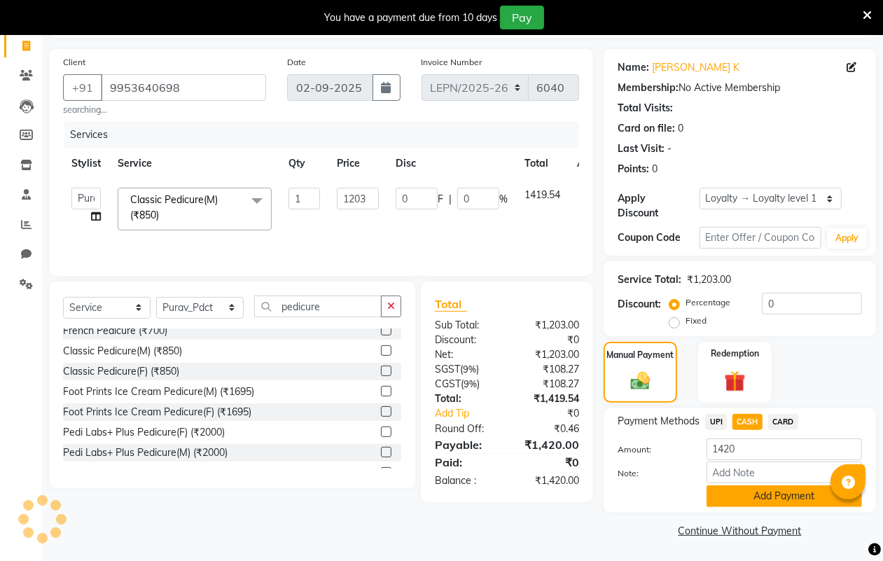
click at [764, 489] on button "Add Payment" at bounding box center [785, 496] width 156 height 22
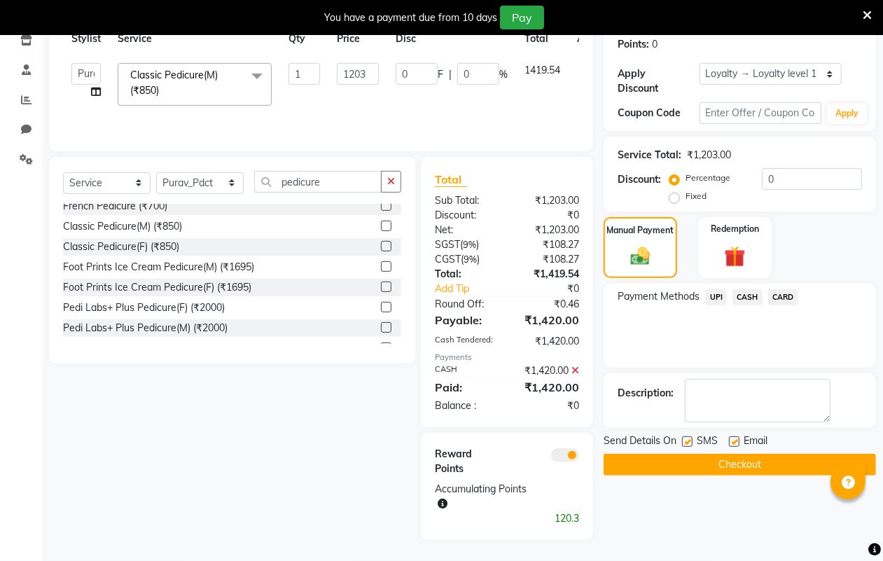
scroll to position [217, 0]
click at [680, 464] on button "Checkout" at bounding box center [740, 465] width 272 height 22
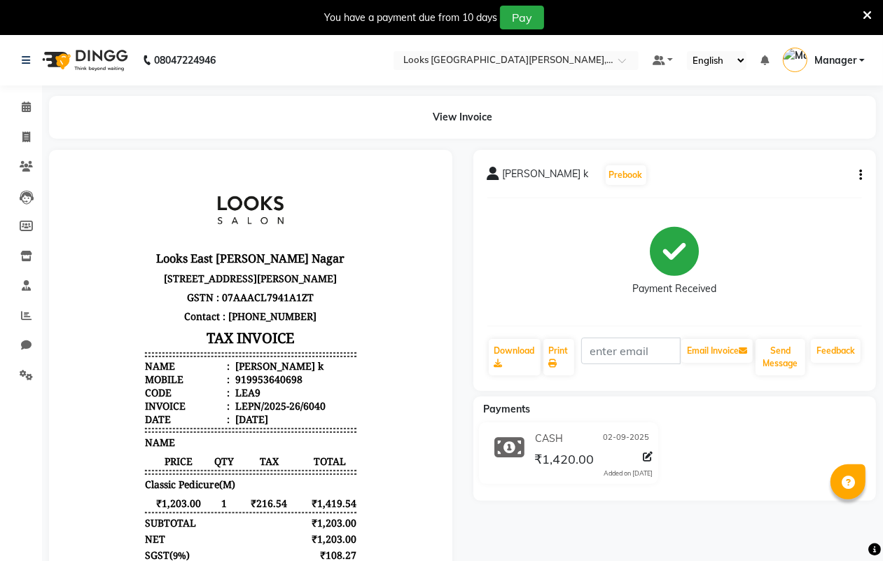
scroll to position [11, 0]
click at [26, 139] on icon at bounding box center [26, 137] width 8 height 11
select select "service"
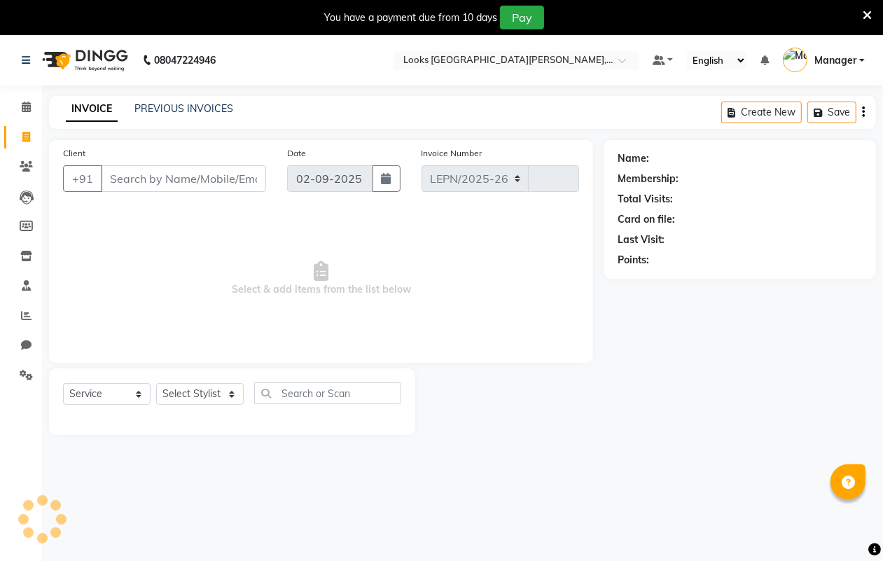
select select "8940"
type input "6041"
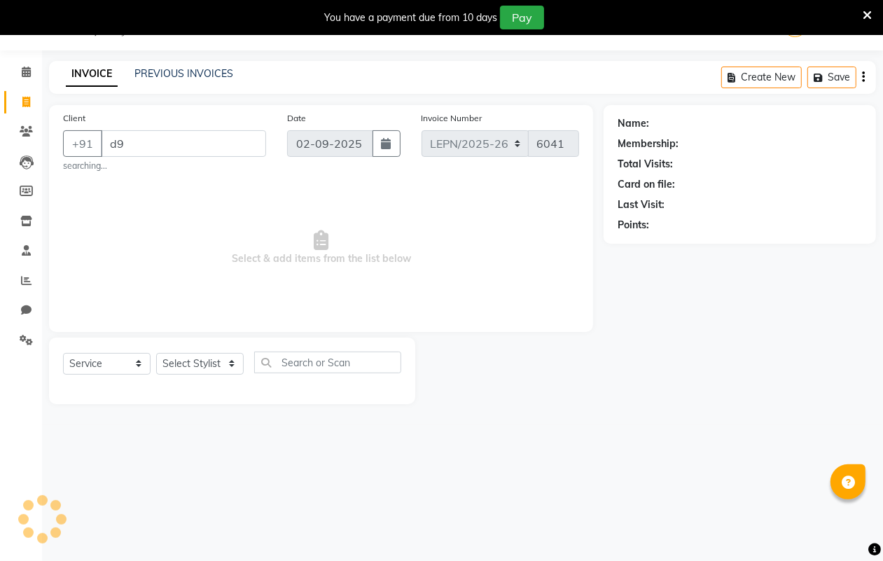
type input "d"
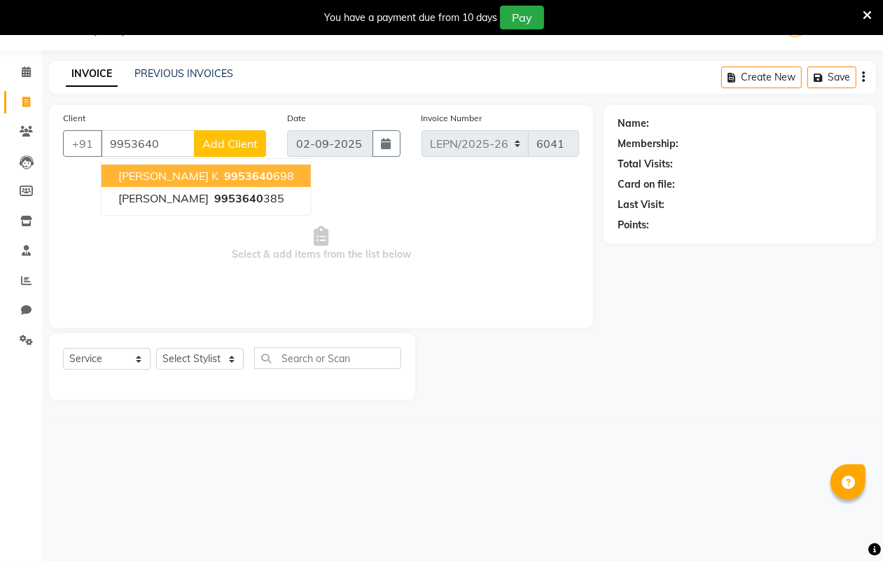
click at [229, 177] on ngb-highlight "9953640 698" at bounding box center [257, 176] width 73 height 14
type input "9953640698"
click at [229, 177] on span "Select & add items from the list below" at bounding box center [321, 244] width 516 height 140
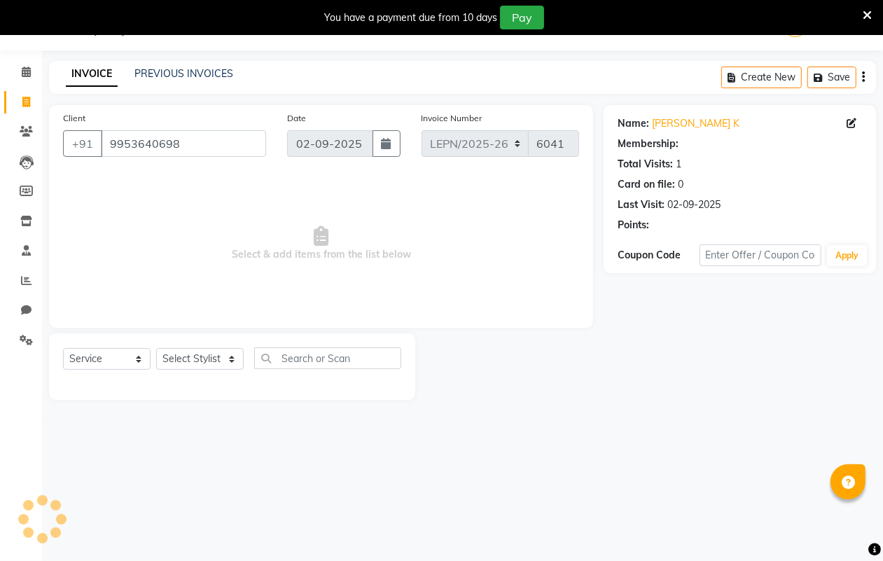
select select "1: Object"
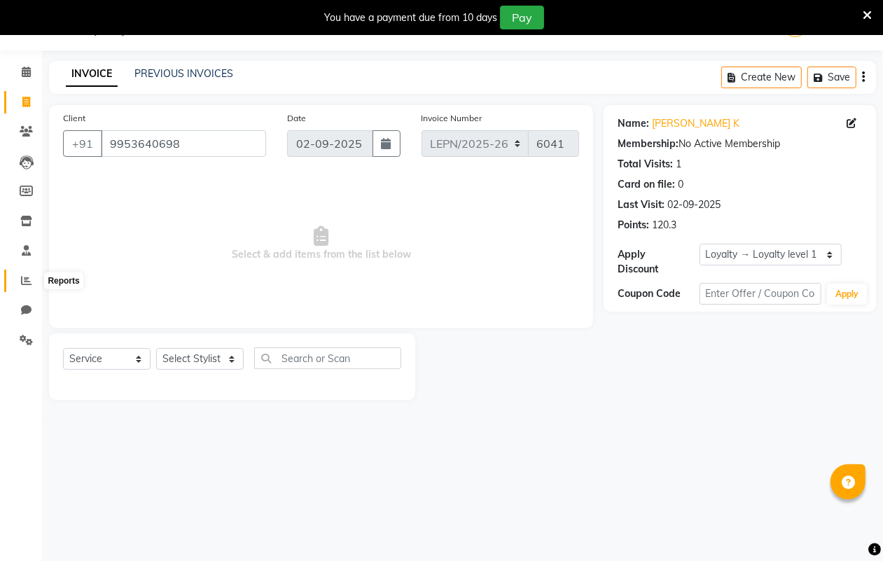
click at [27, 278] on icon at bounding box center [26, 280] width 11 height 11
click at [26, 281] on icon at bounding box center [26, 280] width 11 height 11
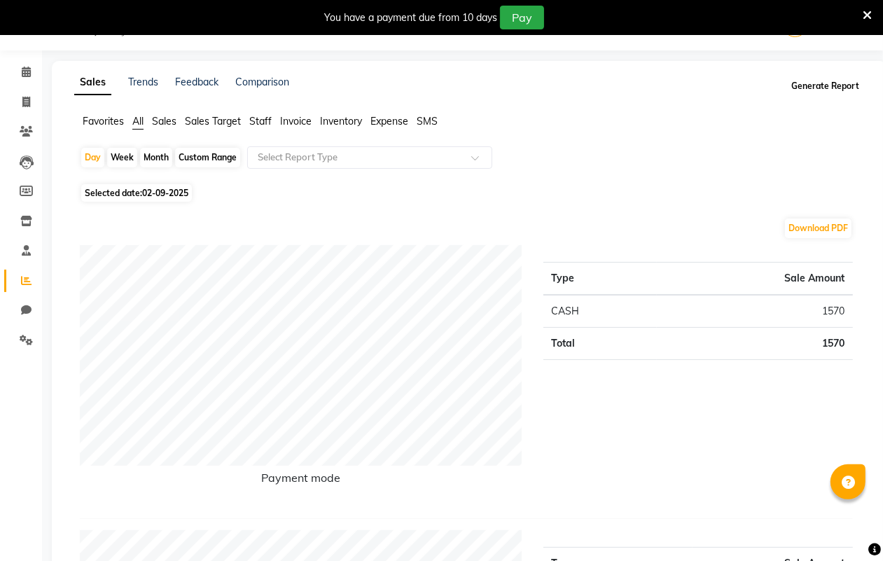
click at [828, 83] on button "Generate Report" at bounding box center [825, 86] width 75 height 20
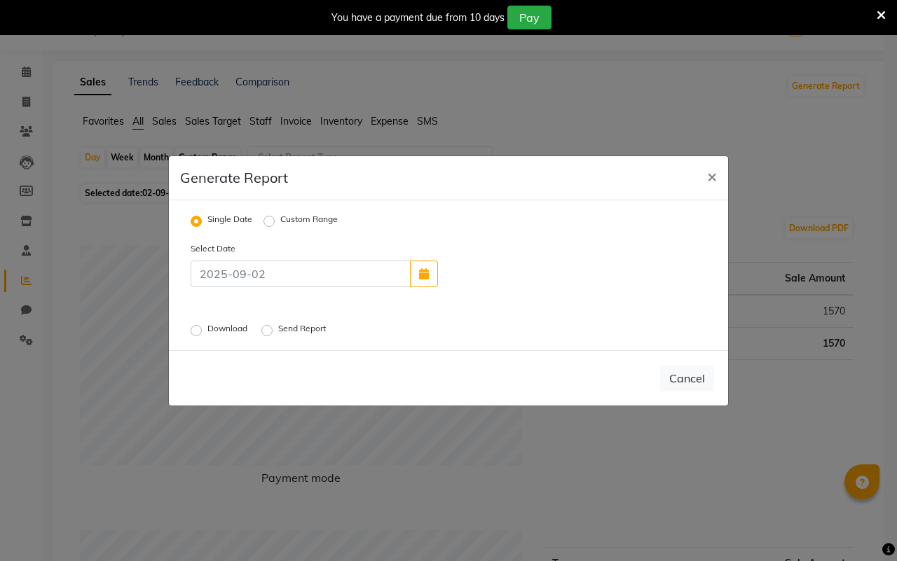
click at [278, 329] on label "Send Report" at bounding box center [303, 330] width 50 height 17
click at [268, 329] on input "Send Report" at bounding box center [269, 330] width 10 height 10
click at [692, 382] on button "Send" at bounding box center [691, 378] width 43 height 25
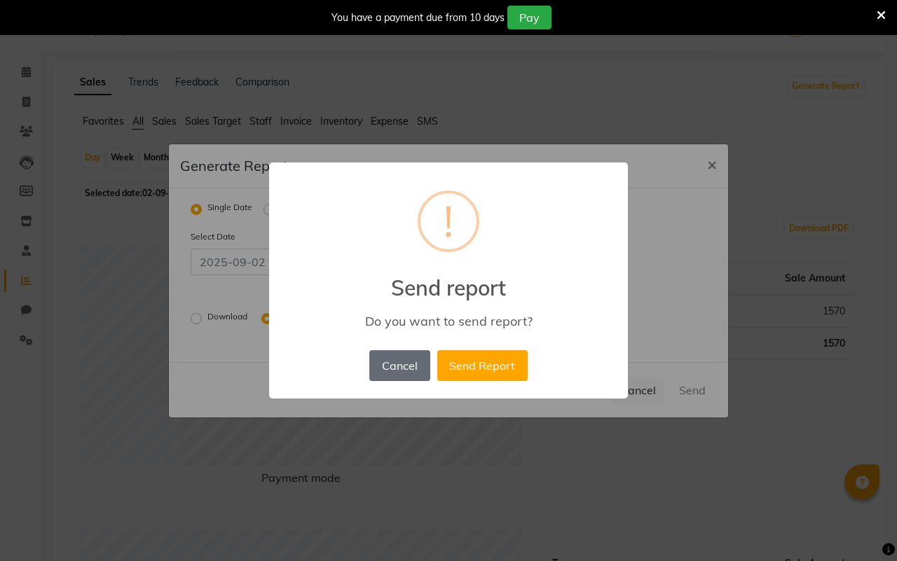
click at [394, 365] on button "Cancel" at bounding box center [399, 365] width 60 height 31
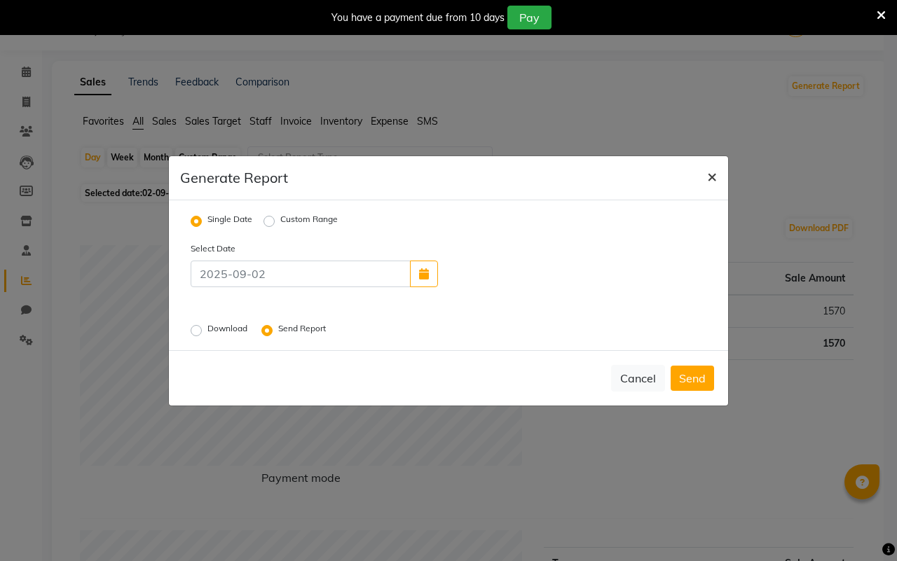
click at [712, 176] on span "×" at bounding box center [712, 175] width 10 height 21
radio input "false"
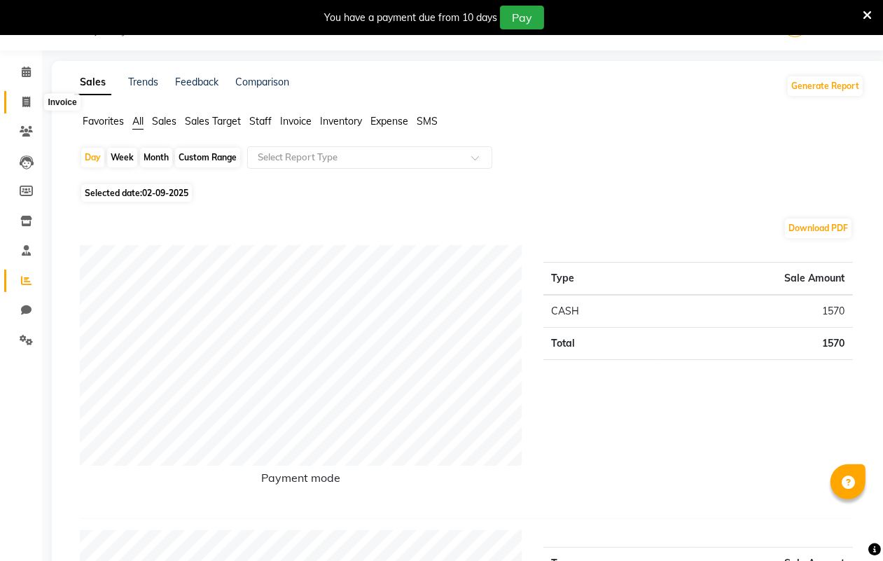
click at [22, 100] on icon at bounding box center [26, 102] width 8 height 11
select select "service"
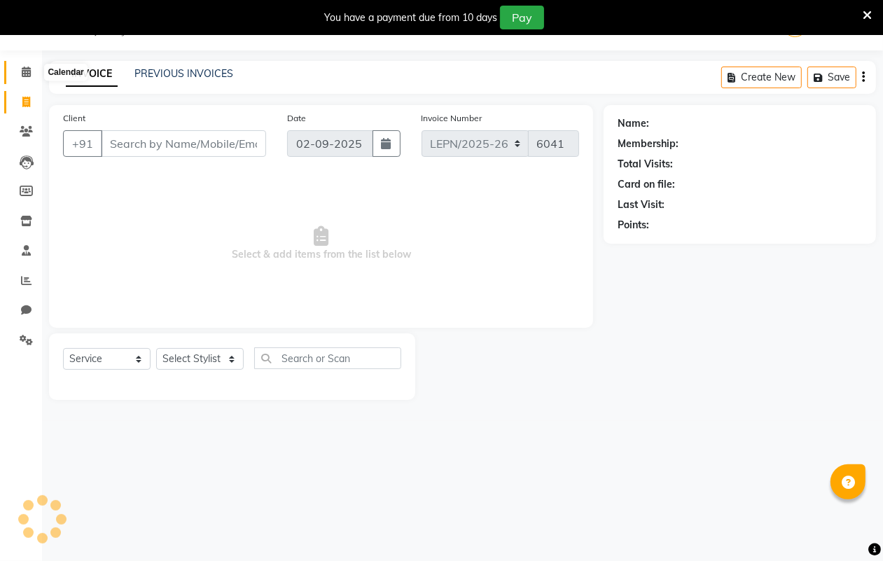
click at [29, 74] on icon at bounding box center [26, 72] width 9 height 11
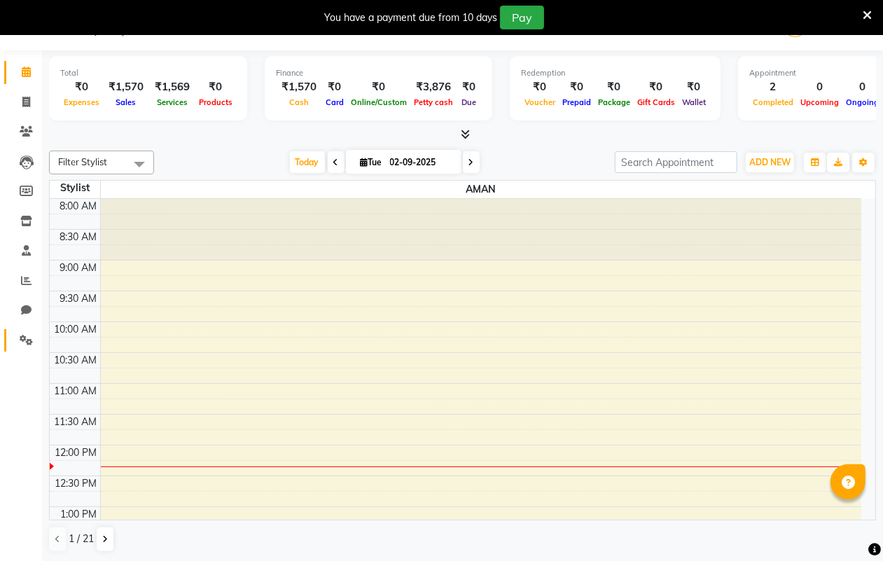
click at [25, 341] on icon at bounding box center [26, 340] width 13 height 11
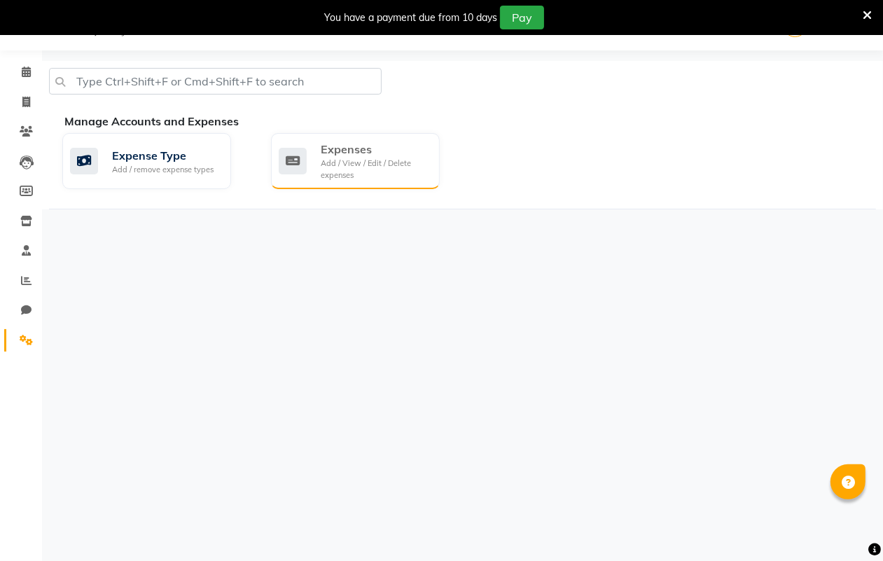
click at [328, 162] on div "Add / View / Edit / Delete expenses" at bounding box center [375, 169] width 108 height 23
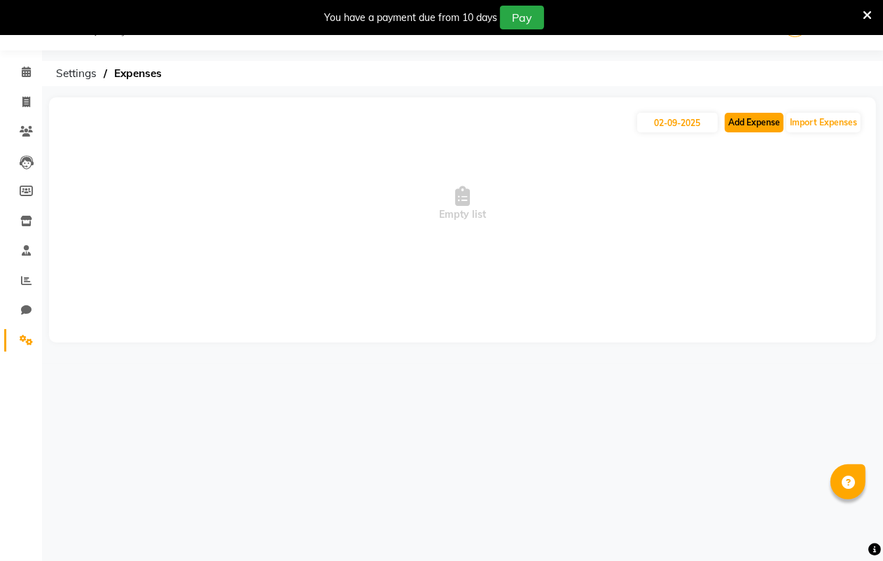
click at [744, 126] on button "Add Expense" at bounding box center [754, 123] width 59 height 20
select select "1"
select select "8115"
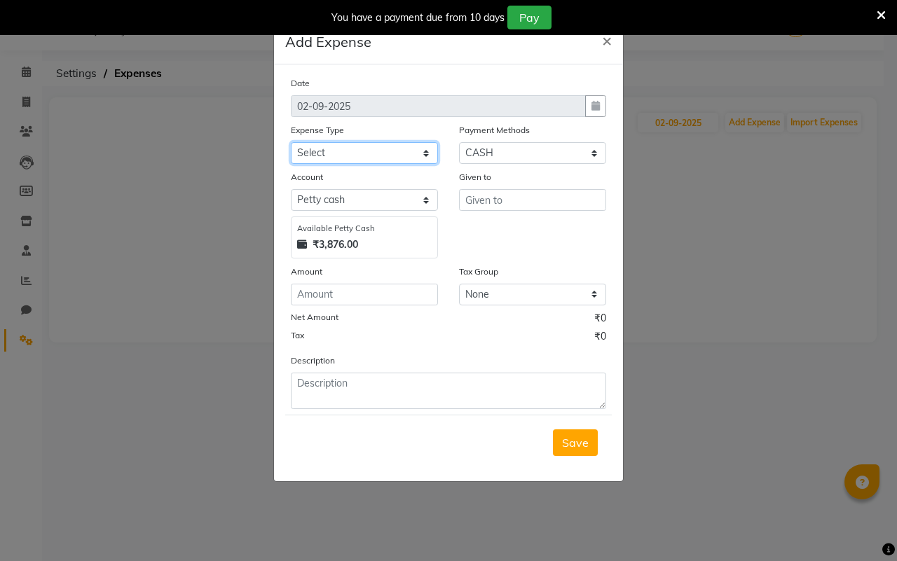
click at [376, 149] on select "Select Bank Deposit Blinkit Cash Handover CLIENT Client ordered food Client Ref…" at bounding box center [364, 153] width 147 height 22
select select "24076"
click at [291, 142] on select "Select Bank Deposit Blinkit Cash Handover CLIENT Client ordered food Client Ref…" at bounding box center [364, 153] width 147 height 22
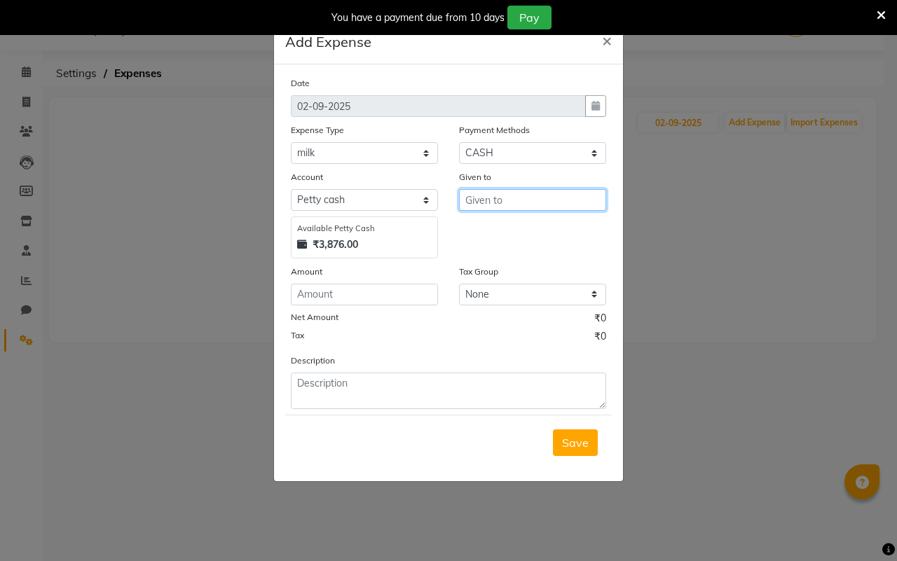
click at [499, 196] on input "text" at bounding box center [532, 200] width 147 height 22
click at [518, 226] on ngb-highlight "Co unter Sales" at bounding box center [512, 229] width 73 height 14
type input "Counter Sales"
click at [350, 300] on input "number" at bounding box center [364, 295] width 147 height 22
type input "100"
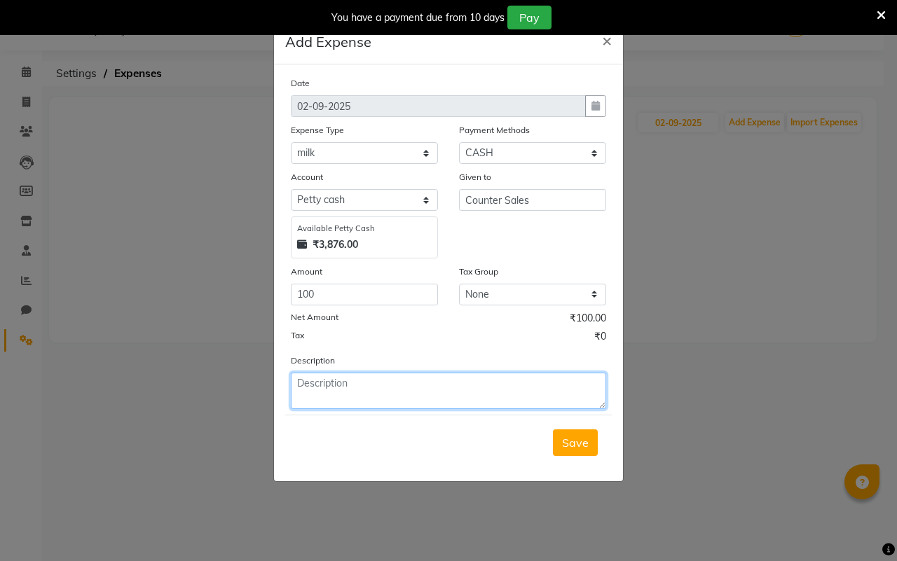
click at [324, 384] on textarea at bounding box center [448, 391] width 315 height 36
type textarea "milk"
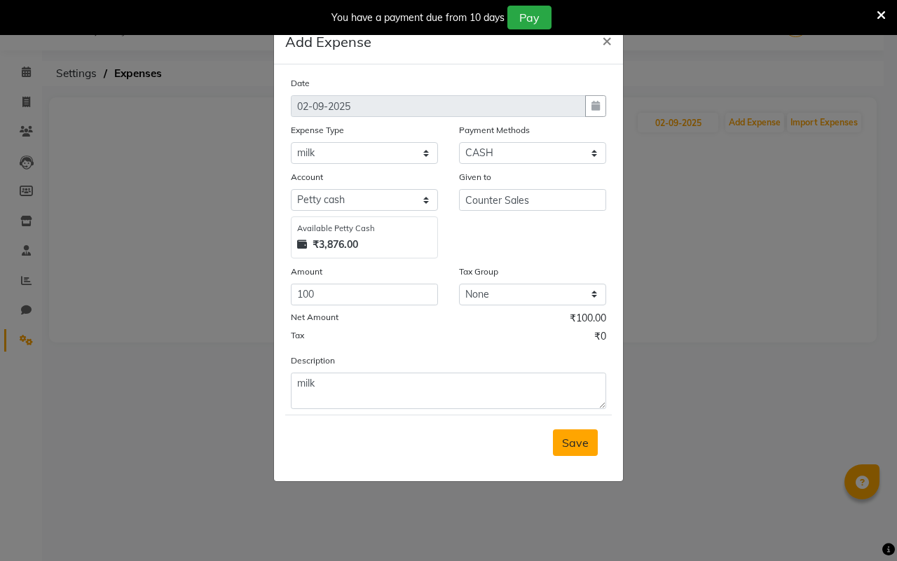
click at [564, 439] on span "Save" at bounding box center [575, 443] width 27 height 14
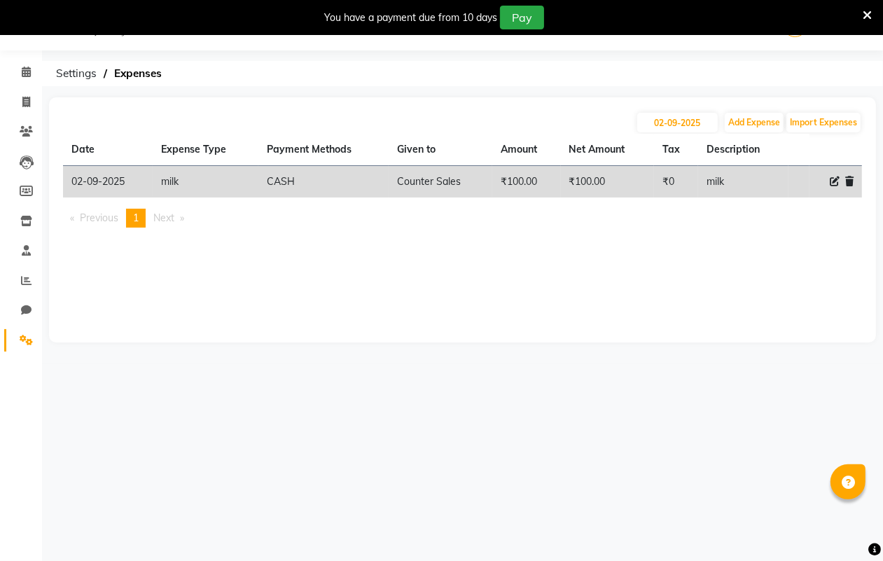
click at [834, 179] on icon at bounding box center [835, 182] width 10 height 10
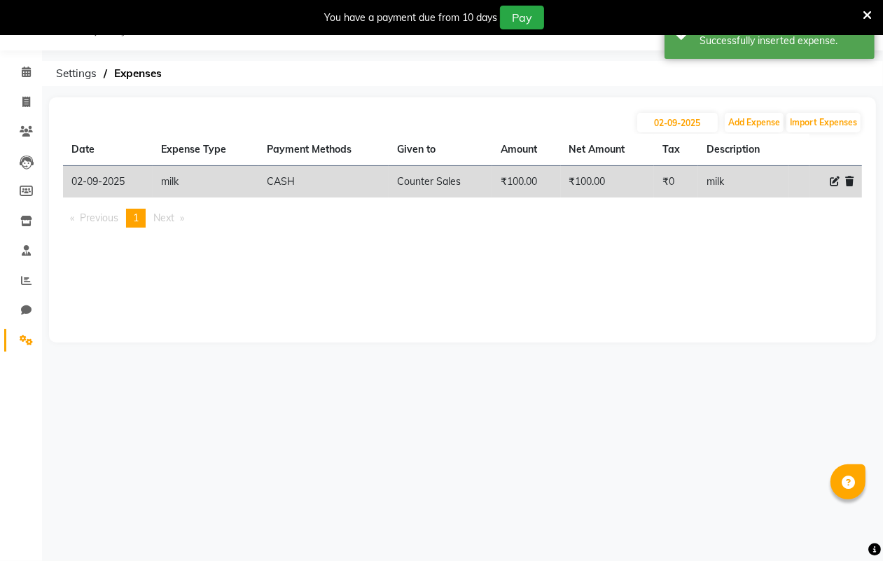
select select "24076"
select select "1"
select select "8115"
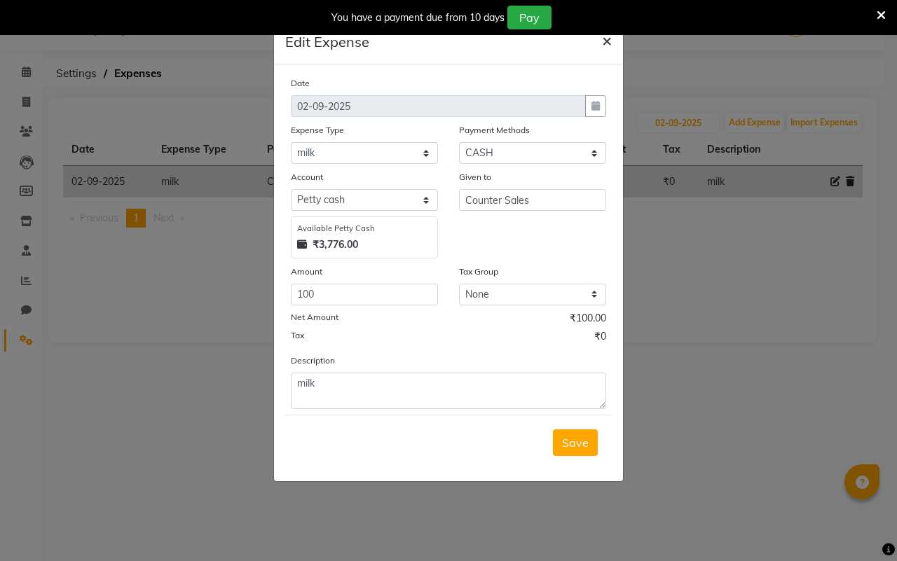
click at [608, 36] on span "×" at bounding box center [607, 39] width 10 height 21
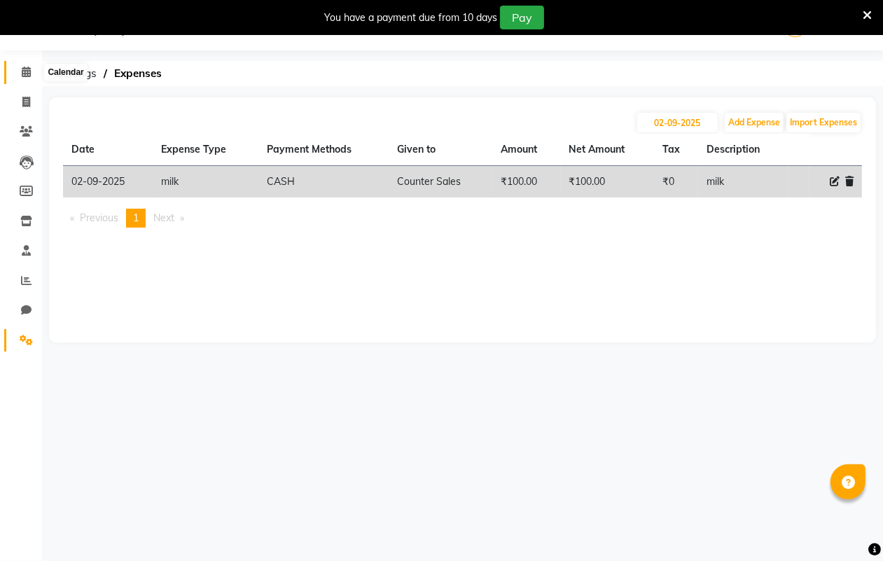
click at [25, 74] on icon at bounding box center [26, 72] width 9 height 11
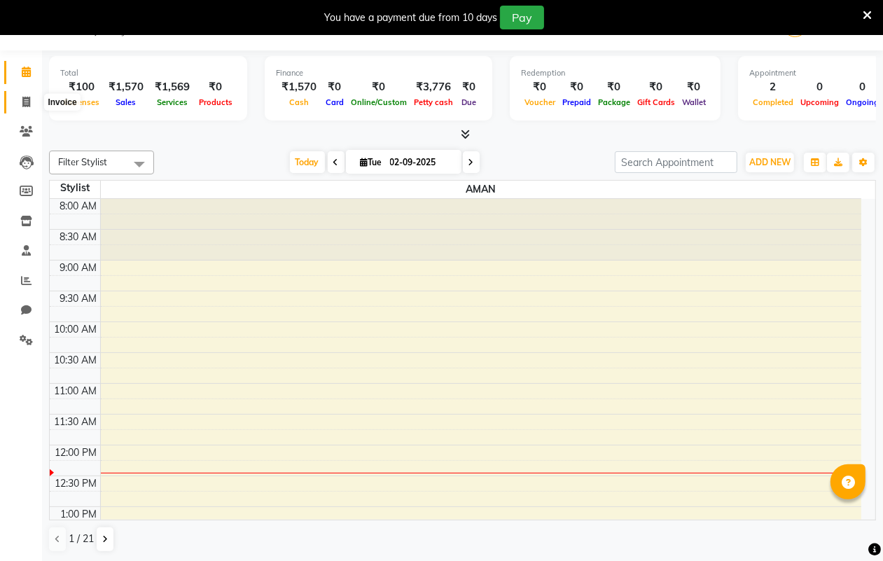
click at [28, 104] on icon at bounding box center [26, 102] width 8 height 11
select select "service"
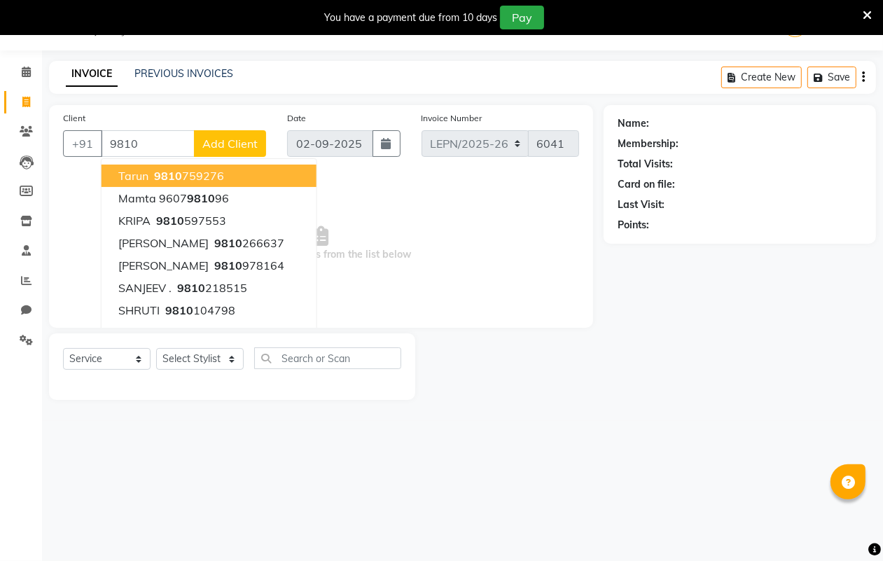
type input "9810"
click at [221, 144] on span "Add Client" at bounding box center [229, 144] width 55 height 14
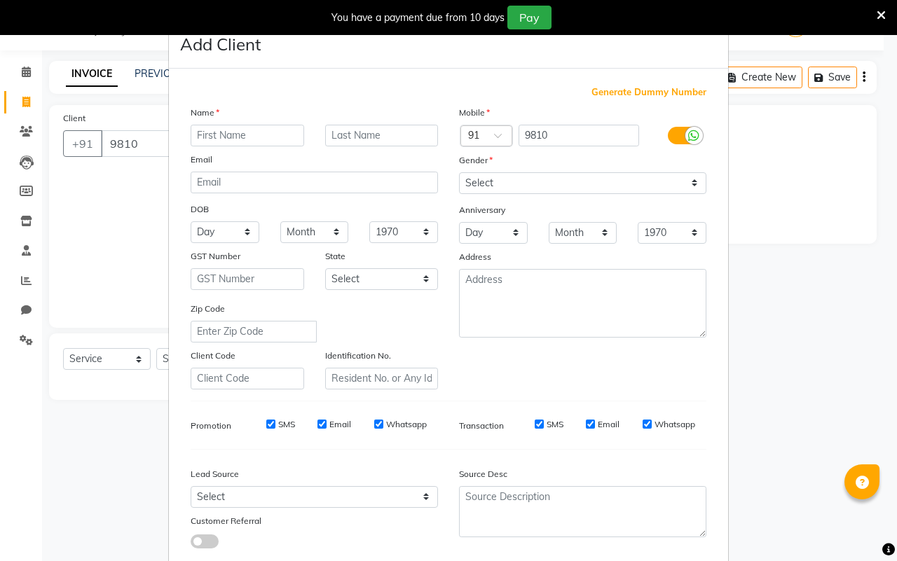
type input "a"
type input "Anjali"
click at [333, 135] on input "text" at bounding box center [381, 136] width 113 height 22
type input "[PERSON_NAME]"
click at [218, 186] on input "email" at bounding box center [314, 183] width 247 height 22
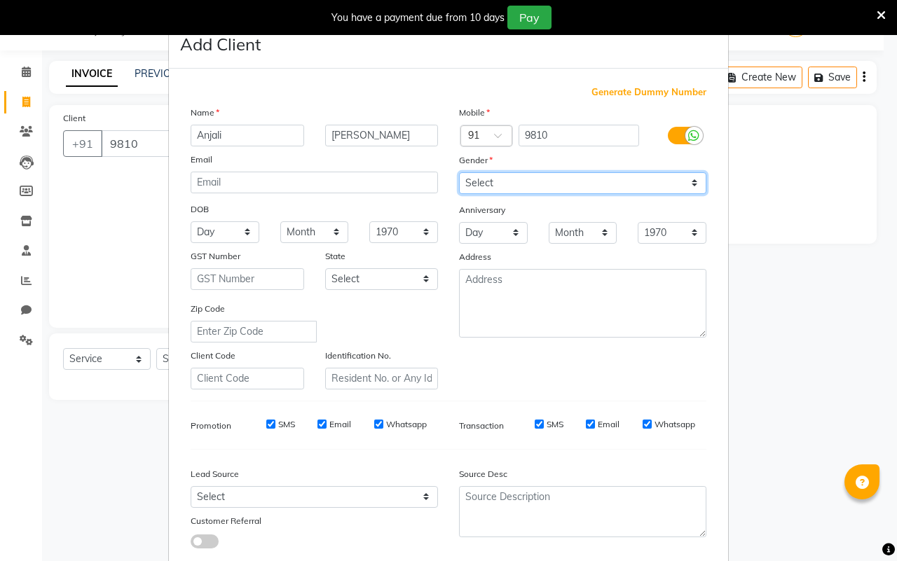
click at [474, 183] on select "Select [DEMOGRAPHIC_DATA] [DEMOGRAPHIC_DATA] Other Prefer Not To Say" at bounding box center [582, 183] width 247 height 22
select select "[DEMOGRAPHIC_DATA]"
click at [459, 172] on select "Select [DEMOGRAPHIC_DATA] [DEMOGRAPHIC_DATA] Other Prefer Not To Say" at bounding box center [582, 183] width 247 height 22
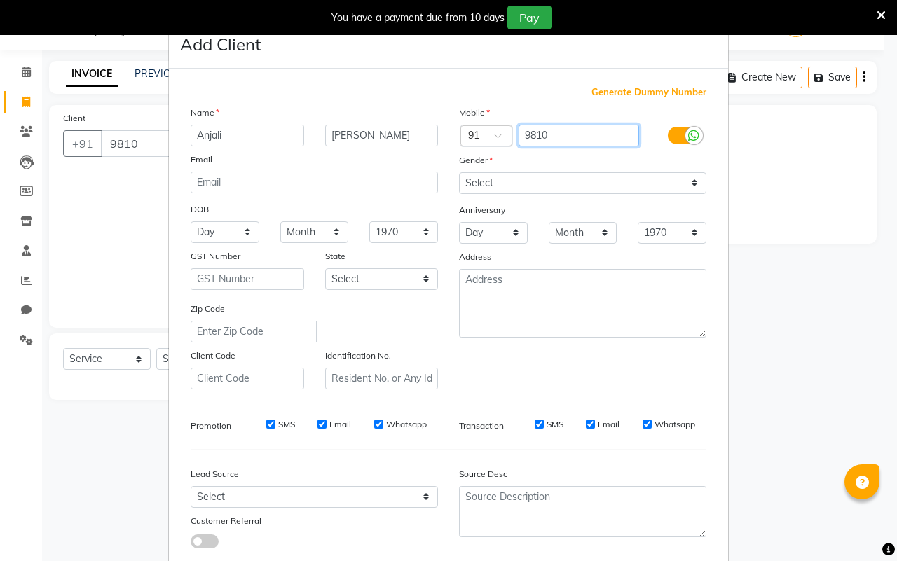
click at [560, 137] on input "9810" at bounding box center [578, 136] width 121 height 22
type input "9810071994"
click at [352, 278] on select "Select [GEOGRAPHIC_DATA] [GEOGRAPHIC_DATA] [GEOGRAPHIC_DATA] [GEOGRAPHIC_DATA] …" at bounding box center [381, 279] width 113 height 22
select select "10"
click at [325, 268] on select "Select [GEOGRAPHIC_DATA] [GEOGRAPHIC_DATA] [GEOGRAPHIC_DATA] [GEOGRAPHIC_DATA] …" at bounding box center [381, 279] width 113 height 22
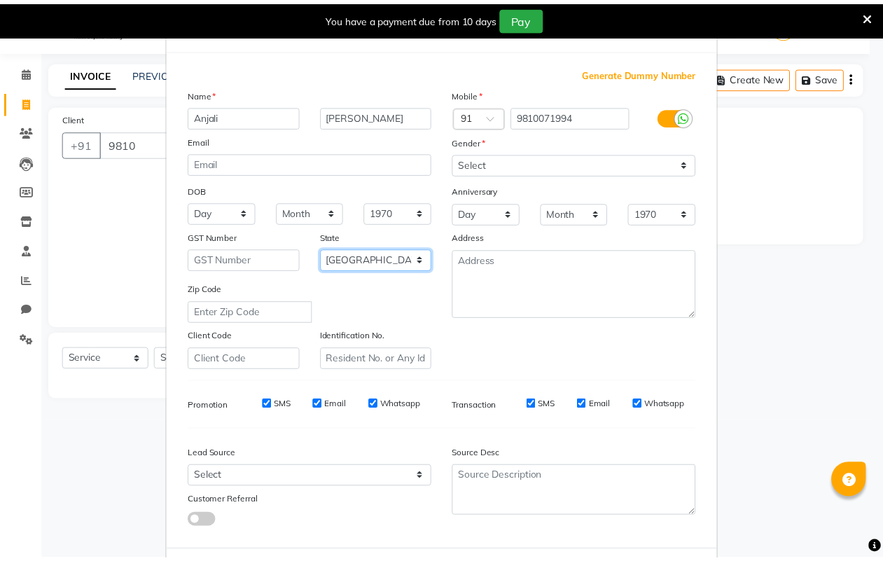
scroll to position [81, 0]
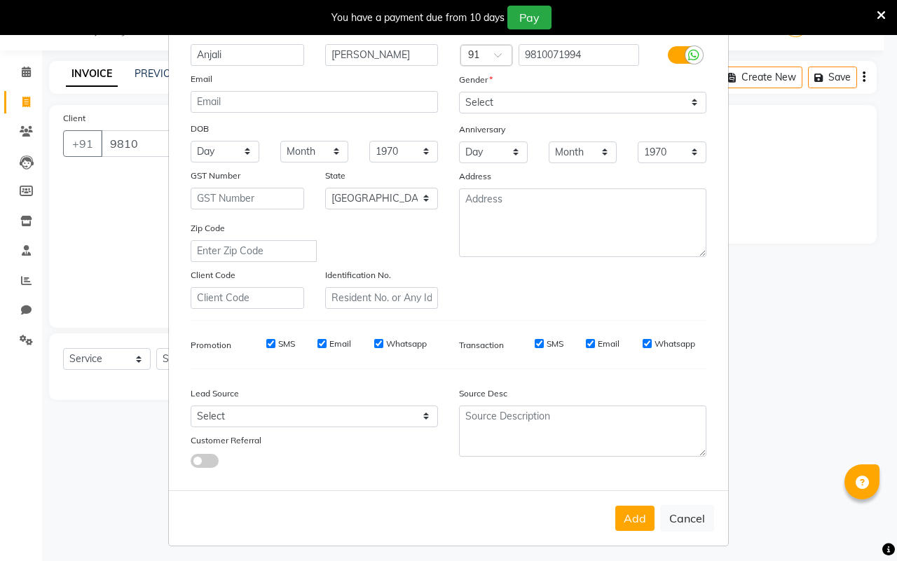
click at [626, 509] on button "Add" at bounding box center [634, 518] width 39 height 25
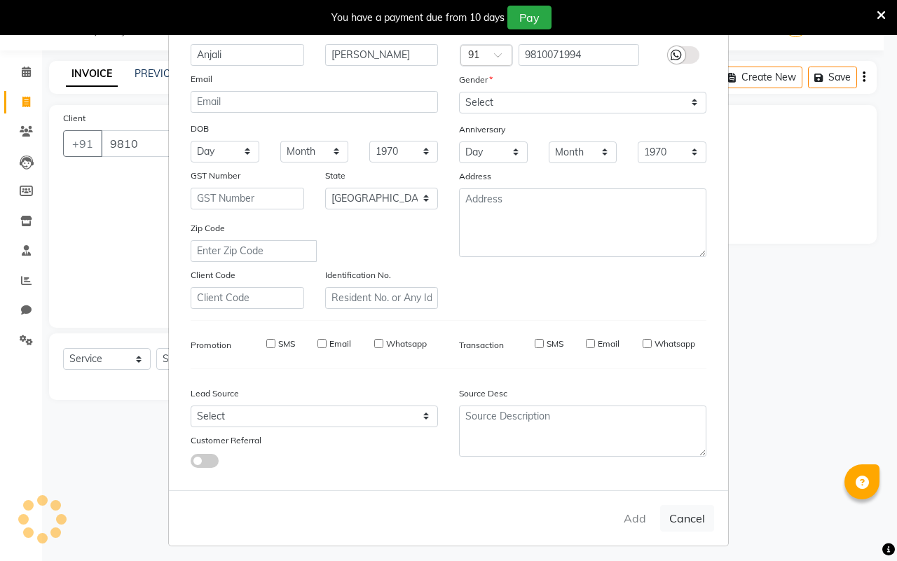
type input "9810071994"
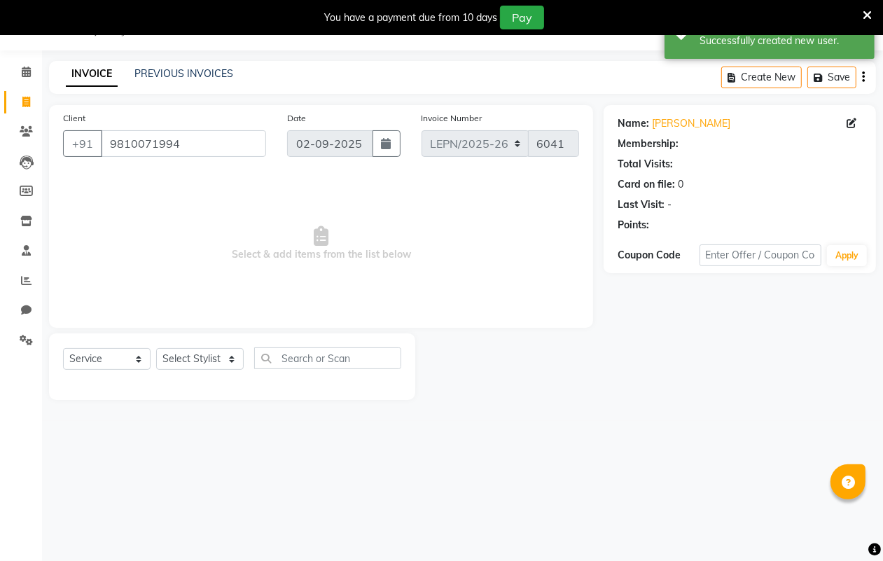
select select "1: Object"
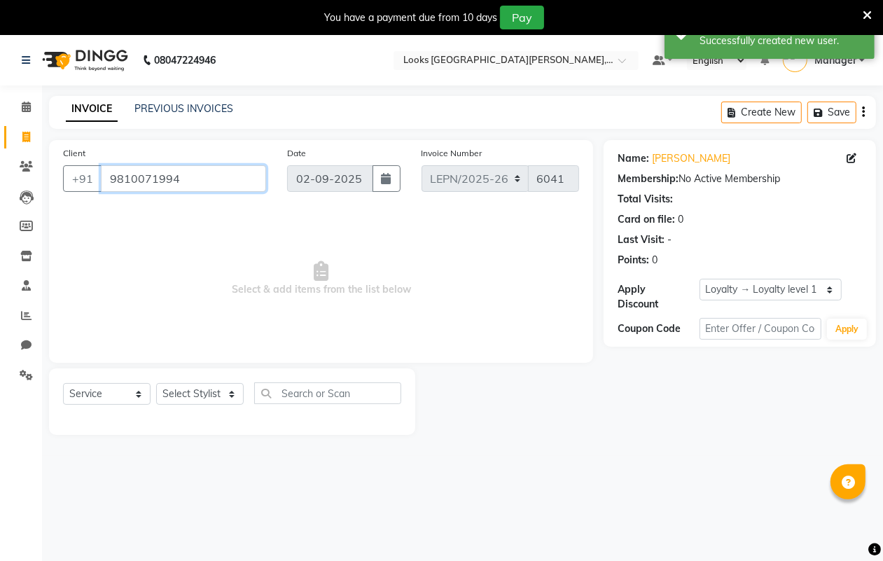
click at [202, 173] on input "9810071994" at bounding box center [183, 178] width 165 height 27
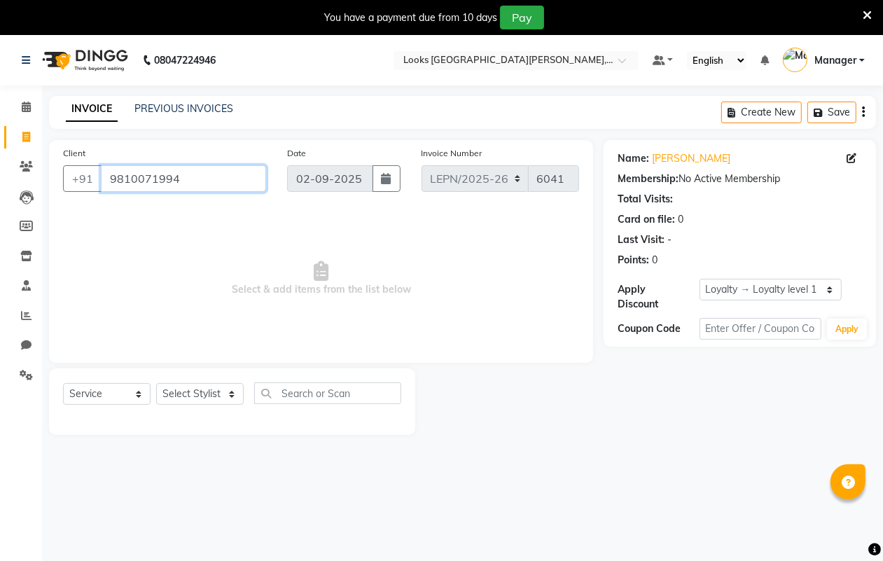
click at [202, 173] on input "9810071994" at bounding box center [183, 178] width 165 height 27
click at [109, 394] on select "Select Service Product Membership Package Voucher Prepaid Gift Card" at bounding box center [107, 394] width 88 height 22
drag, startPoint x: 109, startPoint y: 394, endPoint x: 156, endPoint y: 394, distance: 46.9
click at [109, 394] on select "Select Service Product Membership Package Voucher Prepaid Gift Card" at bounding box center [107, 394] width 88 height 22
click at [221, 394] on select "Select Stylist AMAN Aman_Asst Baljeet_MKP [PERSON_NAME] Bobby_Mgr Counter Sales…" at bounding box center [200, 394] width 88 height 22
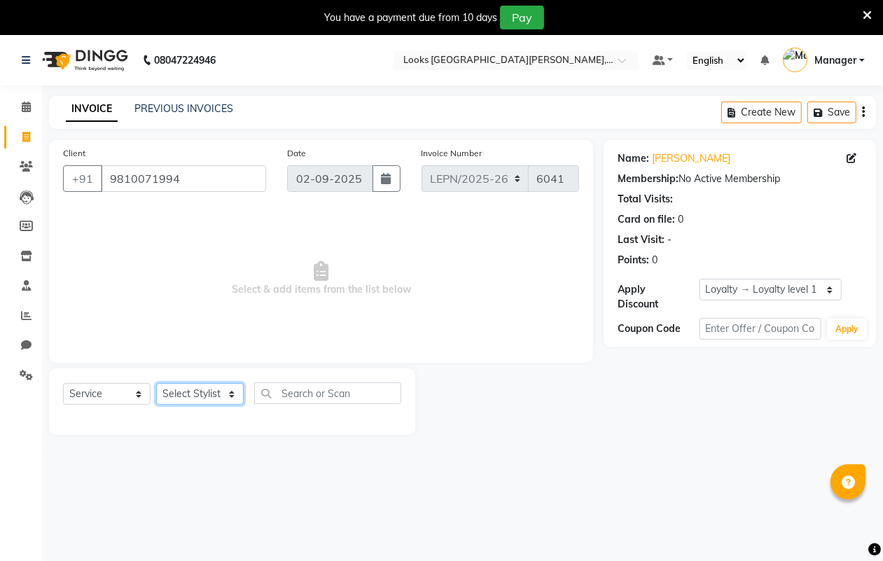
select select "90370"
click at [156, 383] on select "Select Stylist AMAN Aman_Asst Baljeet_MKP [PERSON_NAME] Bobby_Mgr Counter Sales…" at bounding box center [200, 394] width 88 height 22
click at [295, 387] on input "text" at bounding box center [327, 393] width 147 height 22
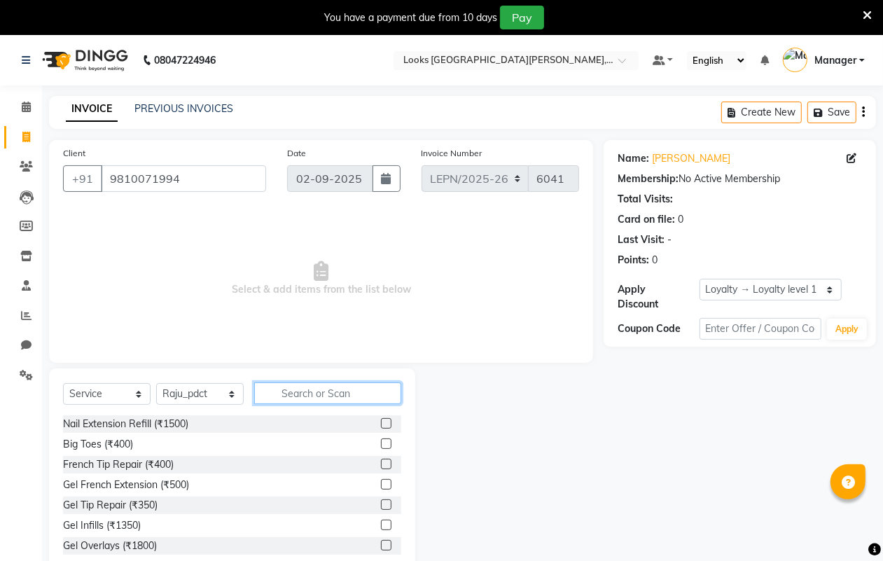
click at [305, 390] on input "text" at bounding box center [327, 393] width 147 height 22
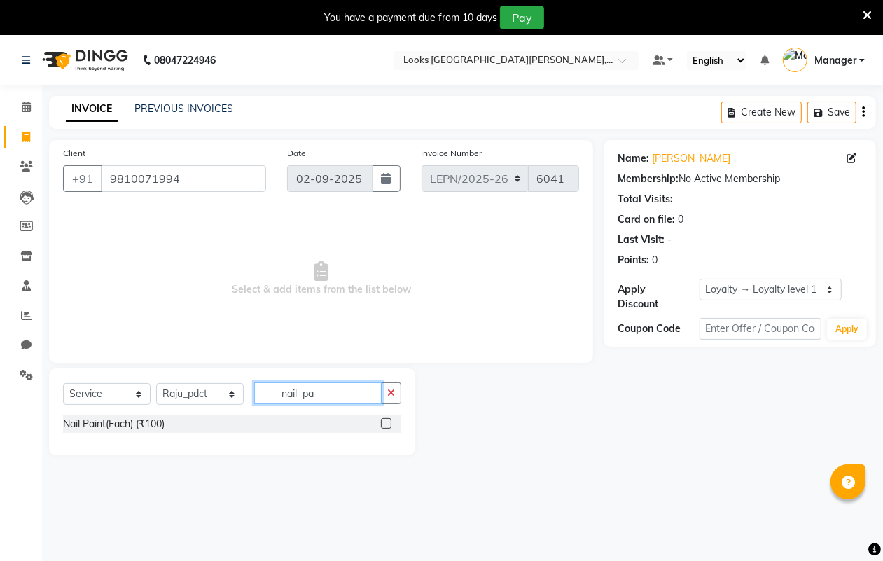
type input "nail pa"
click at [327, 422] on div "Nail Paint(Each) (₹100)" at bounding box center [232, 424] width 338 height 18
click at [386, 422] on label at bounding box center [386, 423] width 11 height 11
click at [386, 422] on input "checkbox" at bounding box center [385, 424] width 9 height 9
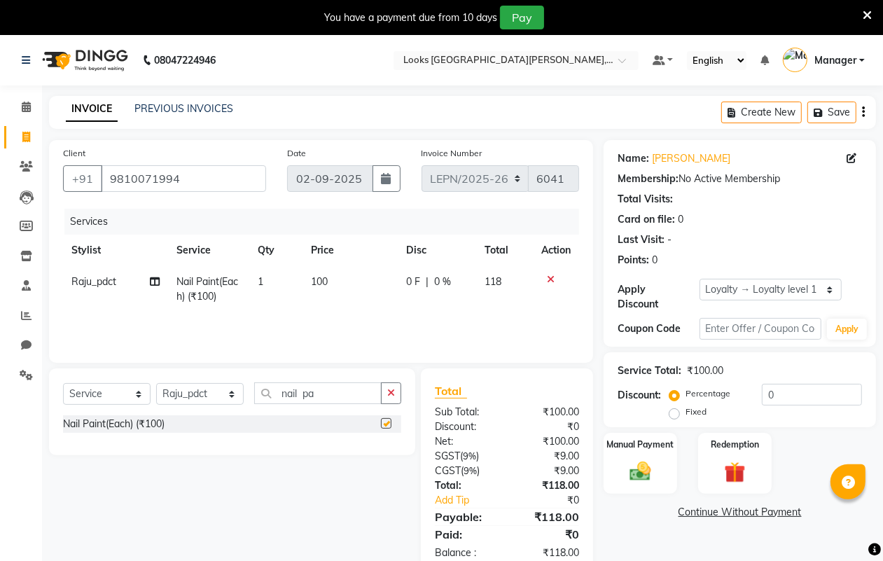
checkbox input "false"
click at [326, 275] on span "100" at bounding box center [319, 281] width 17 height 13
select select "90370"
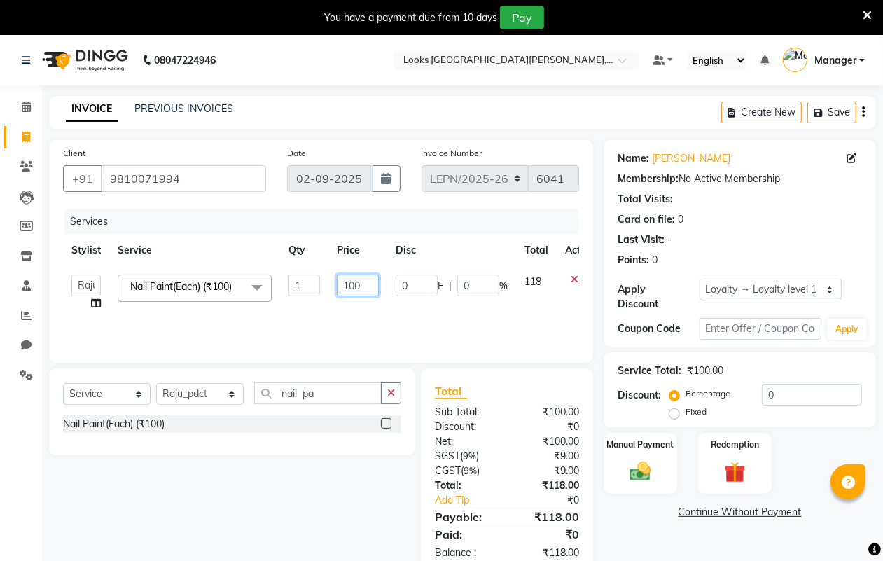
click at [364, 282] on input "100" at bounding box center [358, 286] width 42 height 22
type input "152"
click at [424, 319] on div "Services Stylist Service Qty Price Disc Total Action AMAN Aman_Asst Baljeet_MKP…" at bounding box center [321, 279] width 516 height 140
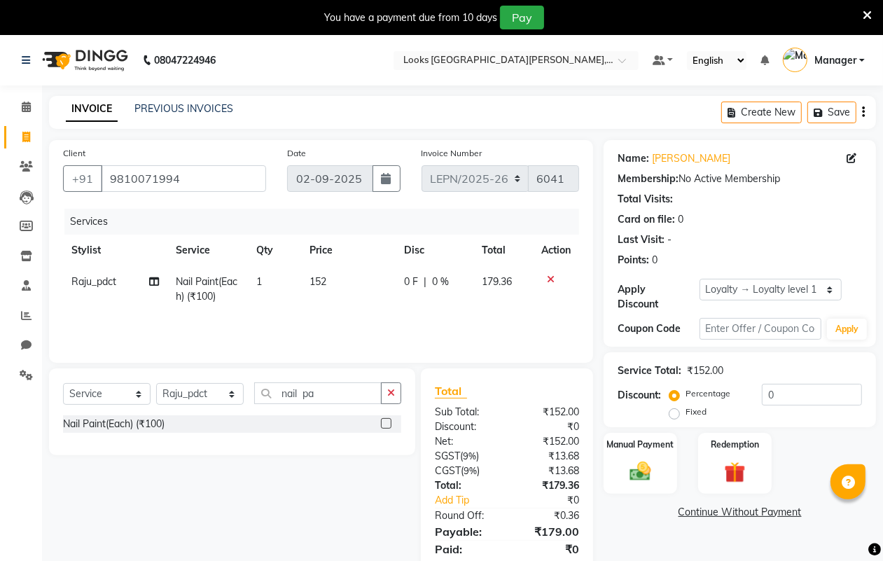
scroll to position [49, 0]
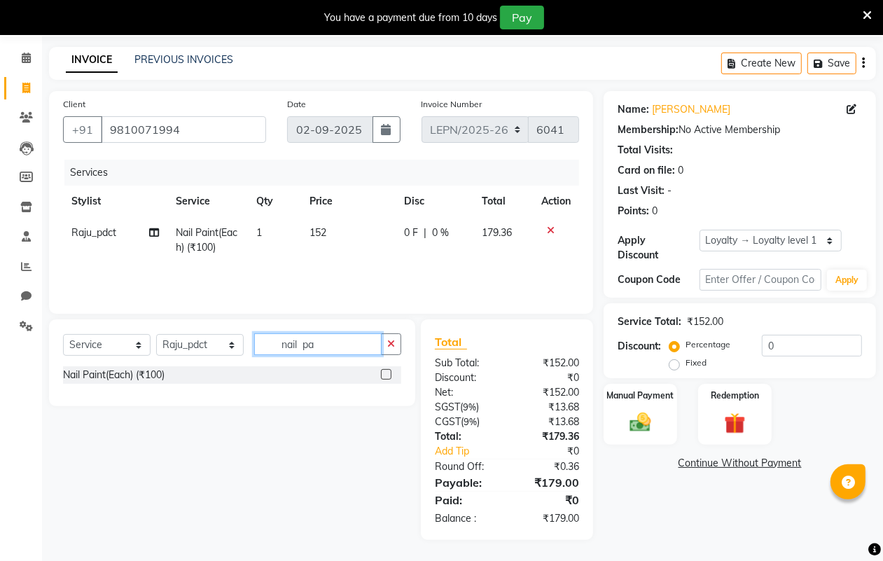
click at [317, 347] on input "nail pa" at bounding box center [317, 344] width 127 height 22
type input "n"
type input "blow"
click at [198, 375] on div "Blow Dry Stylist(F)* (₹650)" at bounding box center [232, 375] width 338 height 18
click at [361, 373] on div "Blow Dry Stylist(F)* (₹650)" at bounding box center [232, 375] width 338 height 18
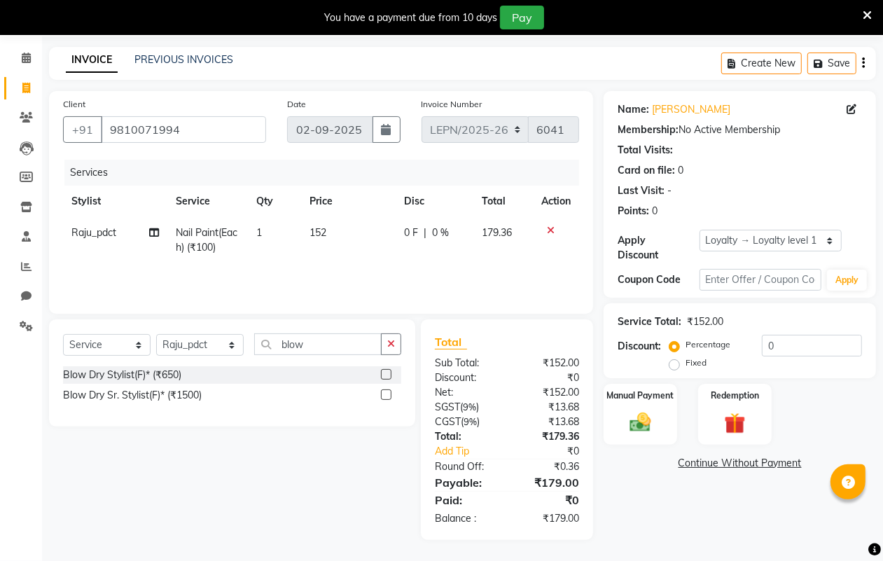
click at [387, 373] on label at bounding box center [386, 374] width 11 height 11
click at [387, 373] on input "checkbox" at bounding box center [385, 375] width 9 height 9
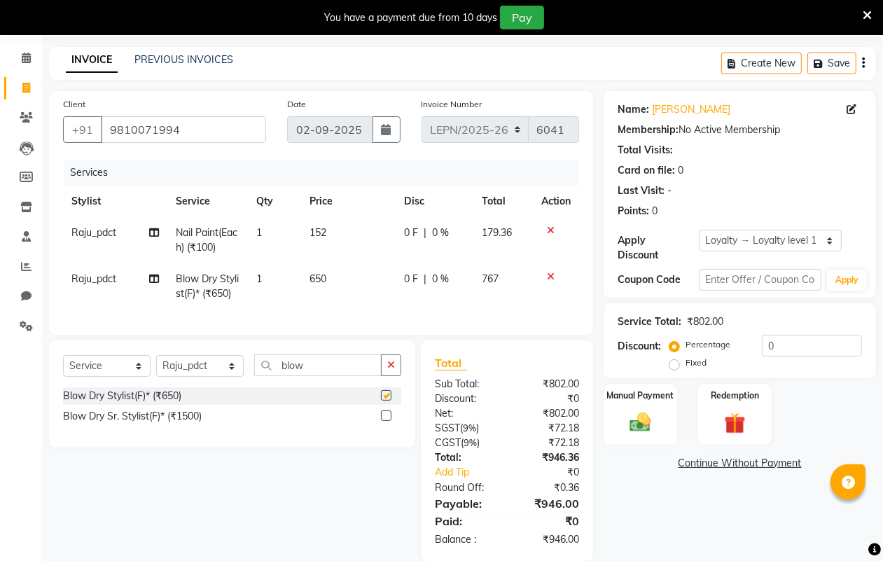
checkbox input "false"
click at [331, 278] on td "650" at bounding box center [348, 286] width 95 height 46
select select "90370"
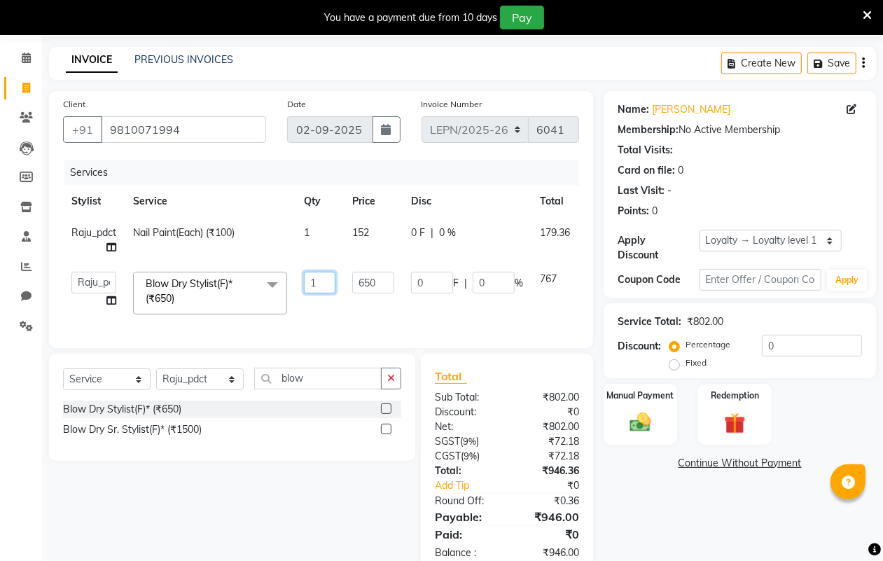
click at [335, 275] on input "1" at bounding box center [320, 283] width 32 height 22
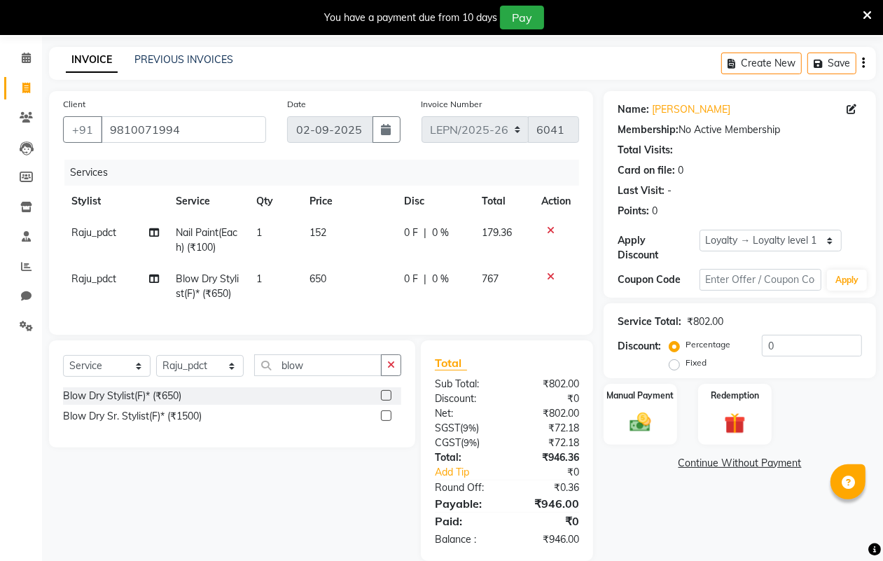
click at [342, 277] on td "650" at bounding box center [348, 286] width 95 height 46
select select "90370"
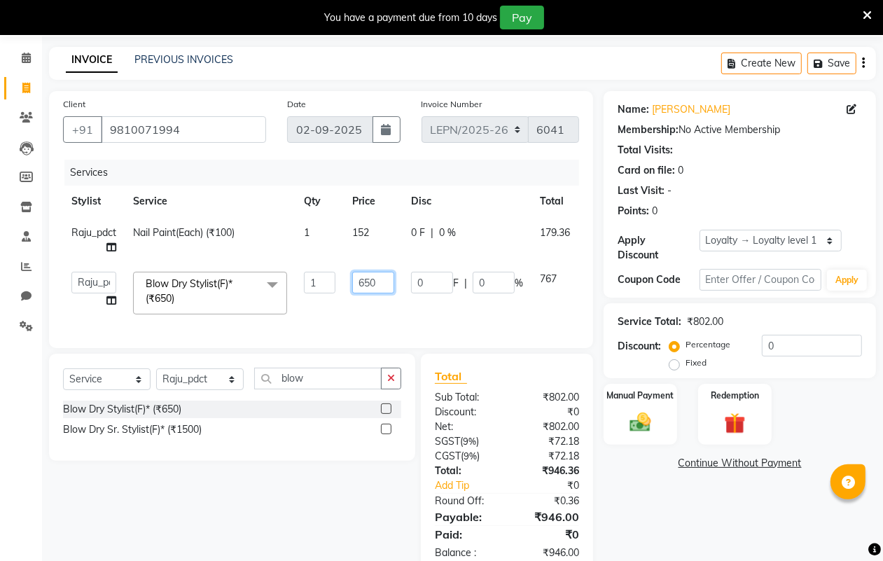
click at [376, 282] on input "650" at bounding box center [373, 283] width 42 height 22
type input "6"
type input "475"
click at [413, 306] on td "0 F | 0 %" at bounding box center [467, 293] width 129 height 60
select select "90370"
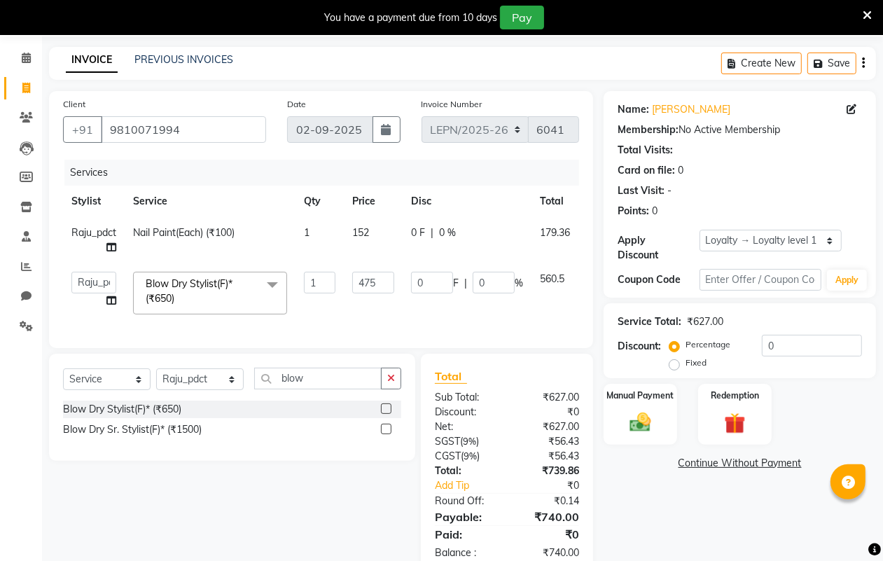
click at [412, 310] on td "0 F | 0 %" at bounding box center [467, 293] width 129 height 60
click at [306, 389] on input "blow" at bounding box center [317, 379] width 127 height 22
type input "b"
type input "nail f"
click at [176, 418] on div "Nail Filing (₹60)" at bounding box center [232, 410] width 338 height 18
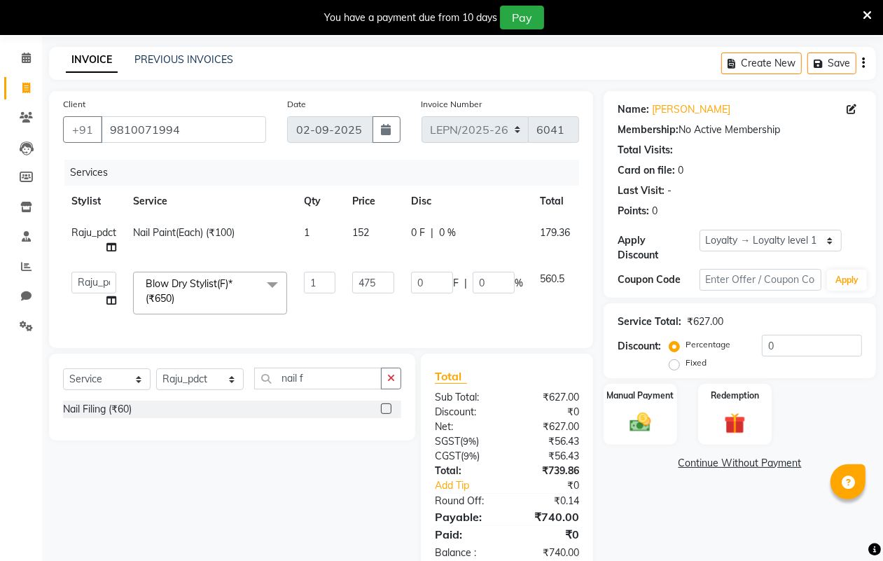
click at [386, 414] on label at bounding box center [386, 408] width 11 height 11
click at [386, 414] on input "checkbox" at bounding box center [385, 409] width 9 height 9
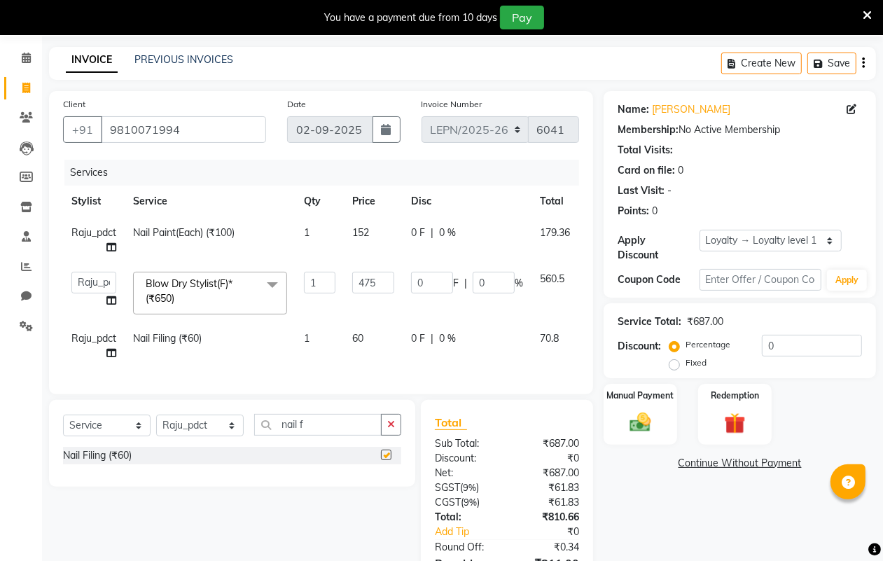
checkbox input "false"
click at [371, 338] on td "60" at bounding box center [373, 346] width 59 height 46
select select "90370"
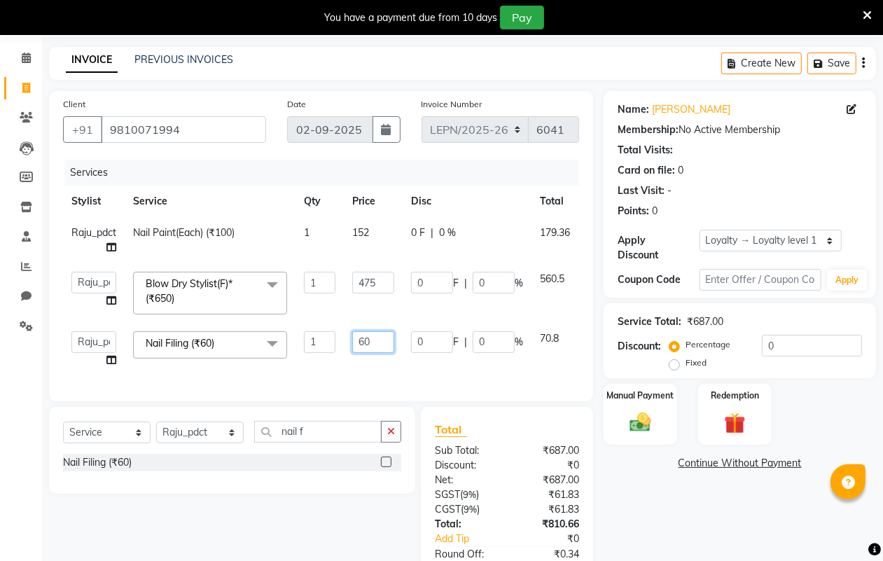
click at [372, 334] on input "60" at bounding box center [373, 342] width 42 height 22
type input "6"
type input "127"
click at [397, 371] on div "Services Stylist Service Qty Price Disc Total Action Raju_pdct Nail Paint(Each)…" at bounding box center [321, 274] width 516 height 228
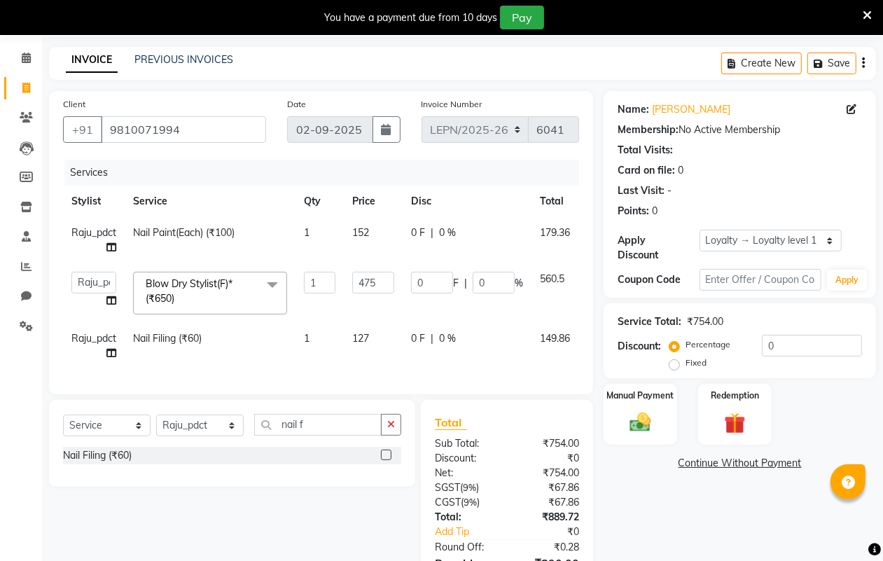
scroll to position [142, 0]
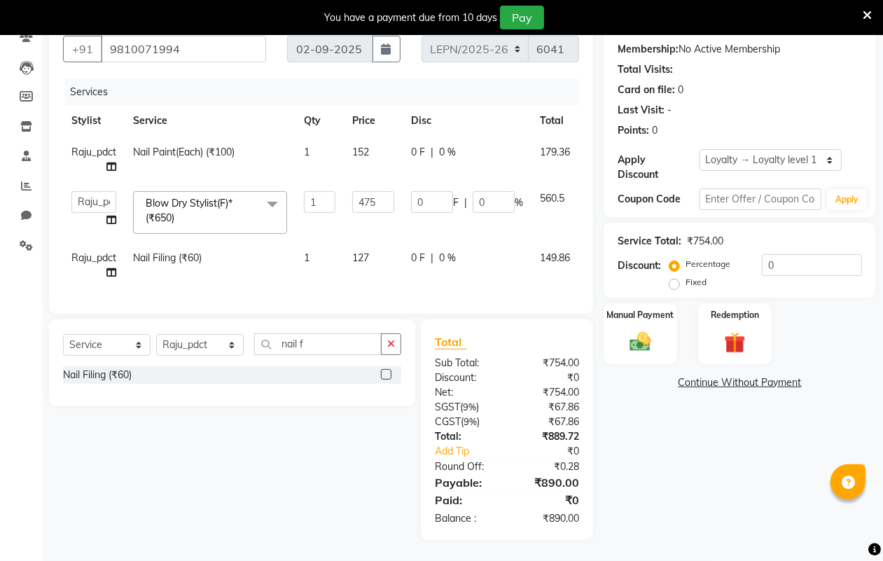
click at [378, 246] on td "127" at bounding box center [373, 265] width 59 height 46
select select "90370"
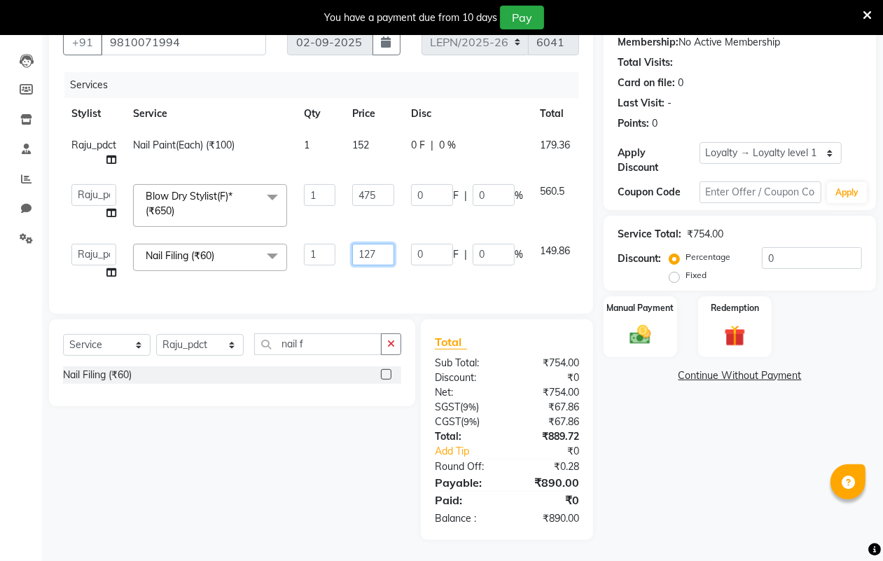
click at [376, 244] on input "127" at bounding box center [373, 255] width 42 height 22
type input "117"
click at [400, 278] on div "Services Stylist Service Qty Price Disc Total Action Raju_pdct Nail Paint(Each)…" at bounding box center [321, 186] width 516 height 228
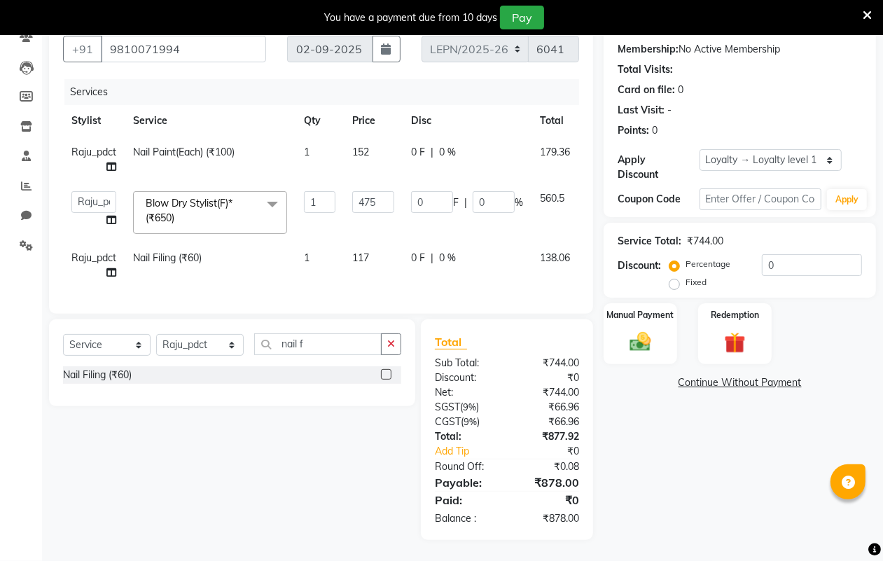
click at [384, 243] on td "117" at bounding box center [373, 265] width 59 height 46
select select "90370"
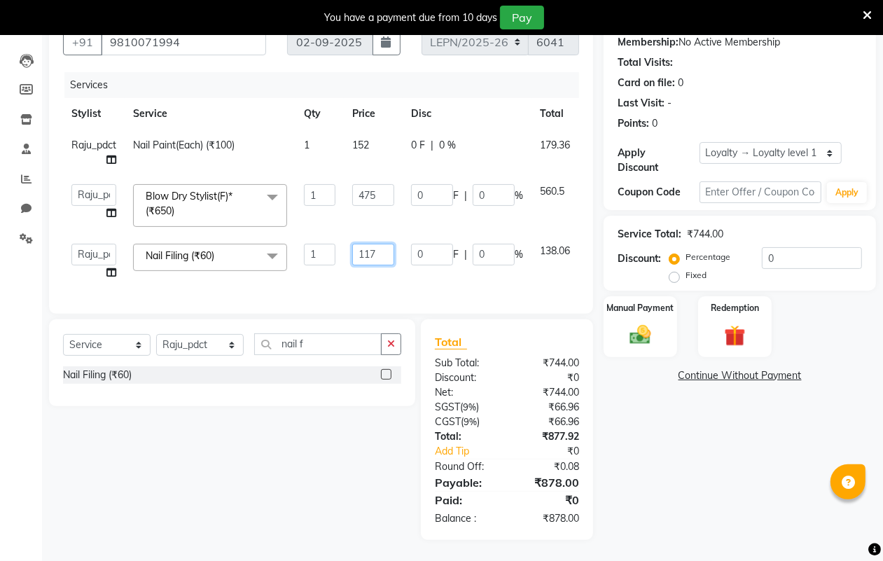
click at [380, 244] on input "117" at bounding box center [373, 255] width 42 height 22
type input "119"
click at [413, 277] on div "Services Stylist Service Qty Price Disc Total Action Raju_pdct Nail Paint(Each)…" at bounding box center [321, 186] width 516 height 228
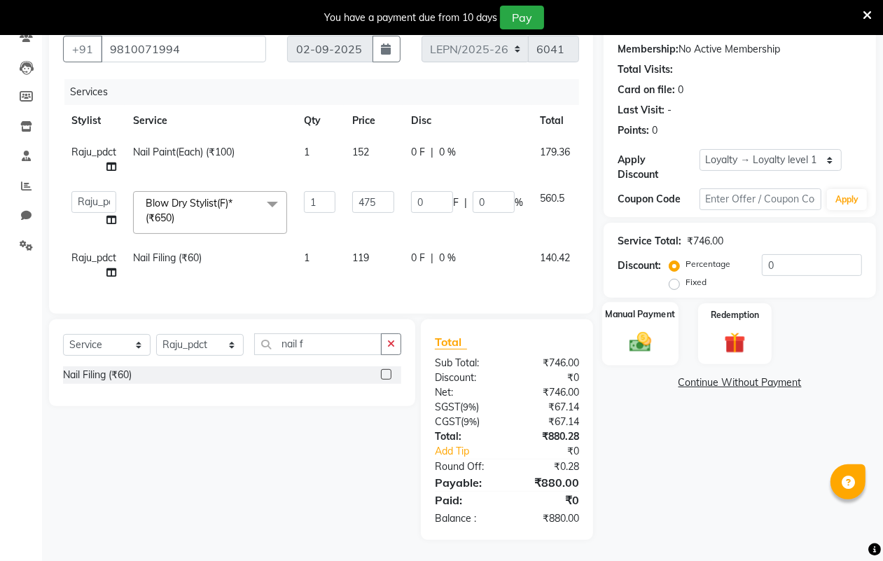
click at [648, 333] on img at bounding box center [640, 341] width 35 height 25
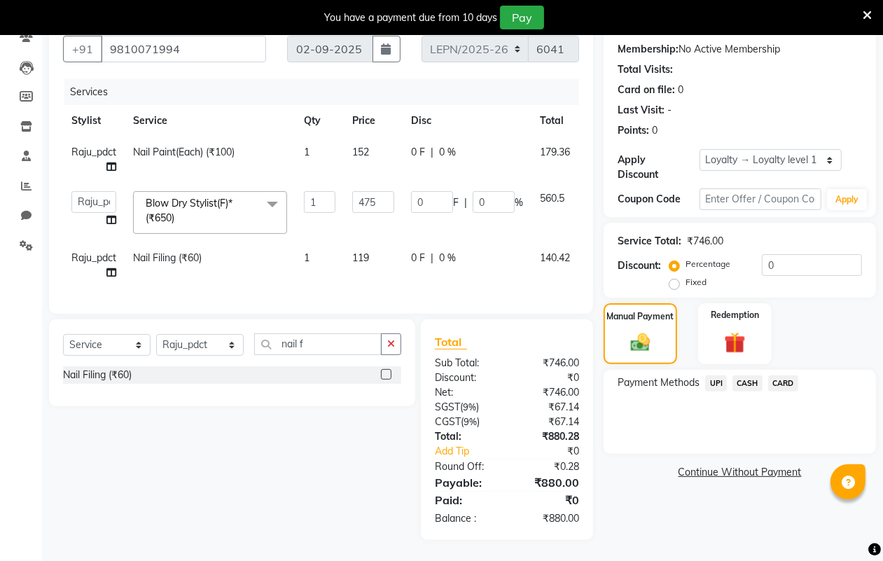
click at [744, 375] on span "CASH" at bounding box center [748, 383] width 30 height 16
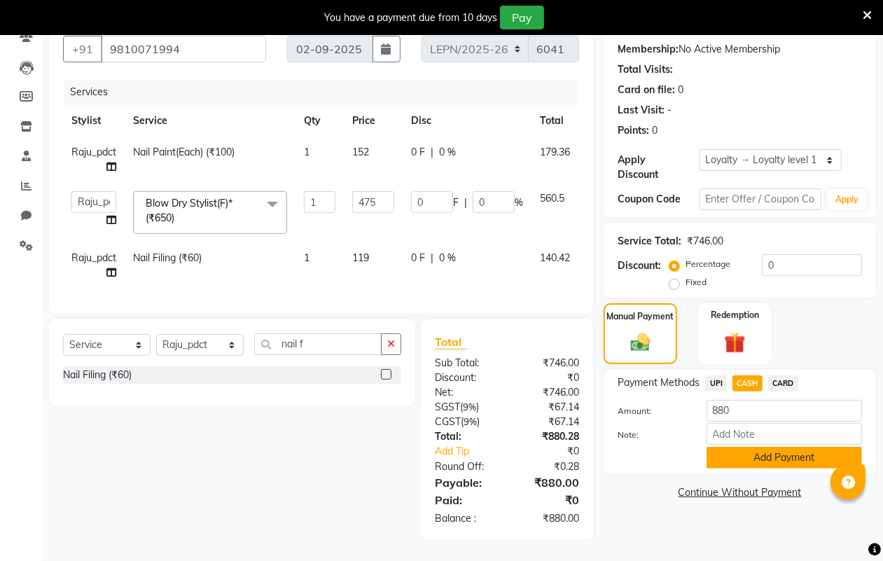
click at [760, 447] on button "Add Payment" at bounding box center [785, 458] width 156 height 22
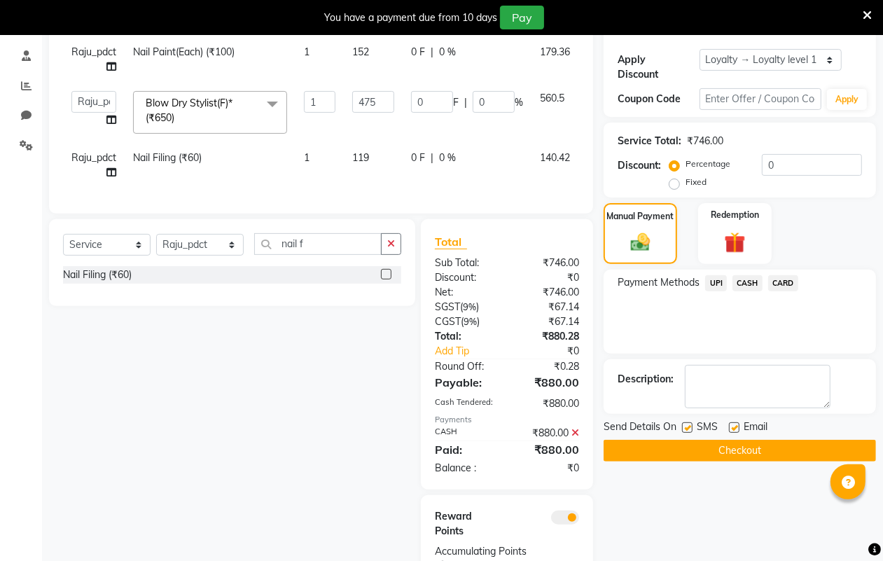
scroll to position [305, 0]
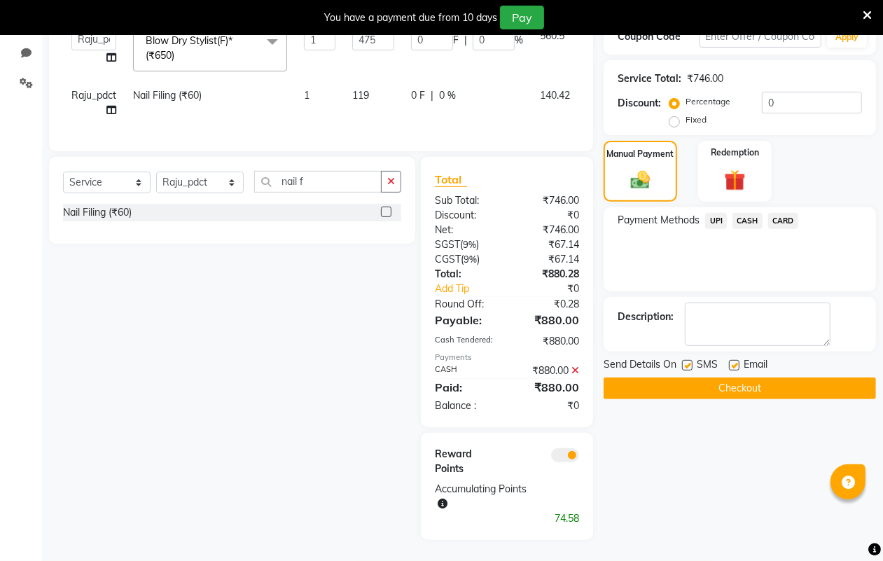
click at [737, 360] on label at bounding box center [734, 365] width 11 height 11
click at [737, 361] on input "checkbox" at bounding box center [733, 365] width 9 height 9
checkbox input "false"
click at [737, 378] on button "Checkout" at bounding box center [740, 389] width 272 height 22
